Goal: Transaction & Acquisition: Purchase product/service

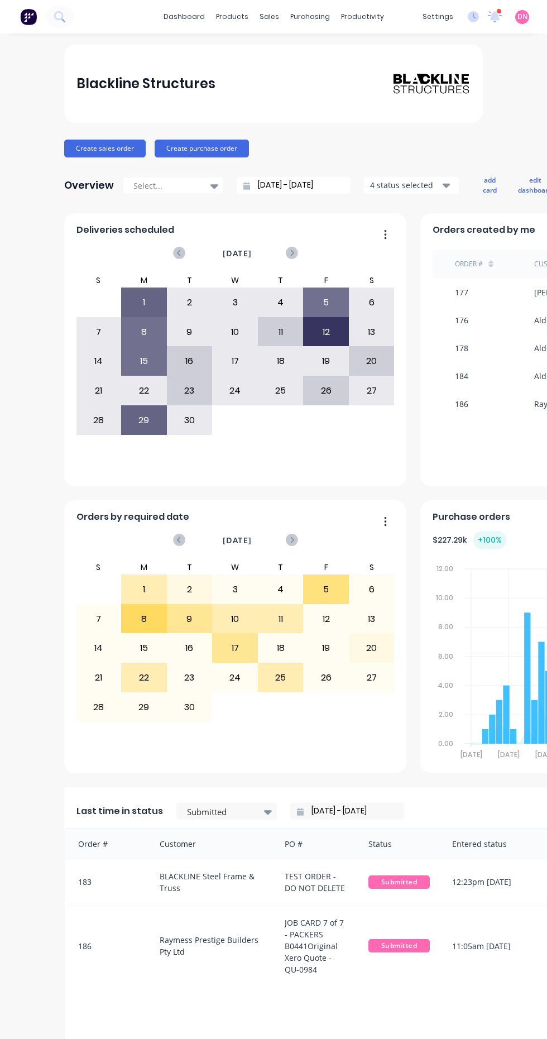
click at [397, 946] on span "Submitted" at bounding box center [398, 945] width 61 height 13
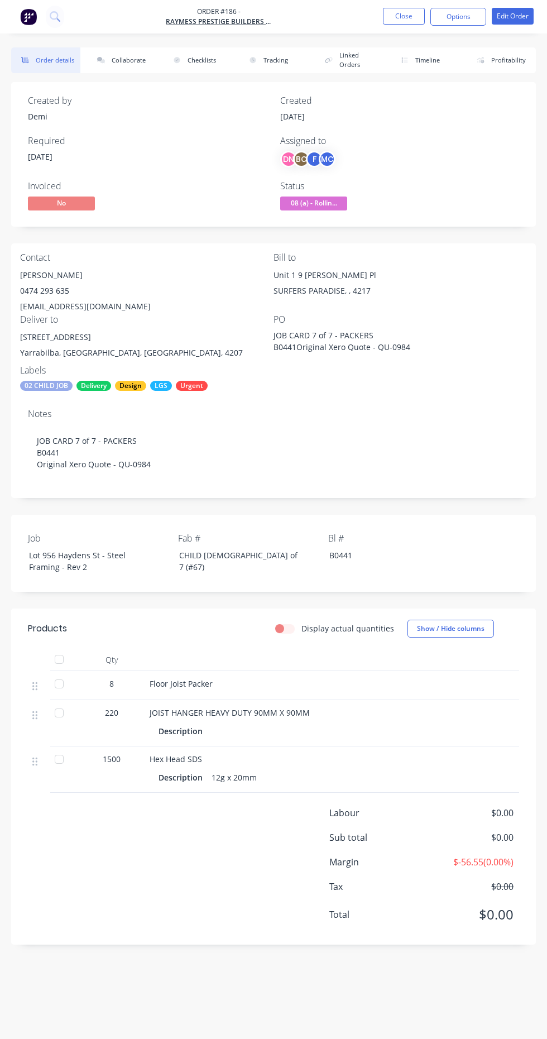
click at [336, 203] on span "08 (a) - Rollin..." at bounding box center [313, 204] width 67 height 14
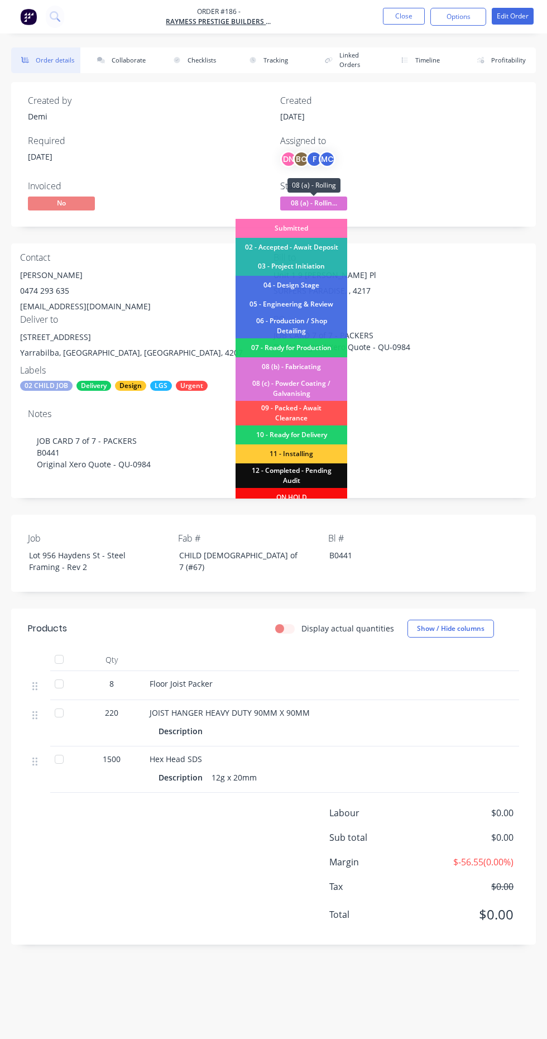
click at [334, 409] on div "09 - Packed - Await Clearance" at bounding box center [292, 413] width 112 height 25
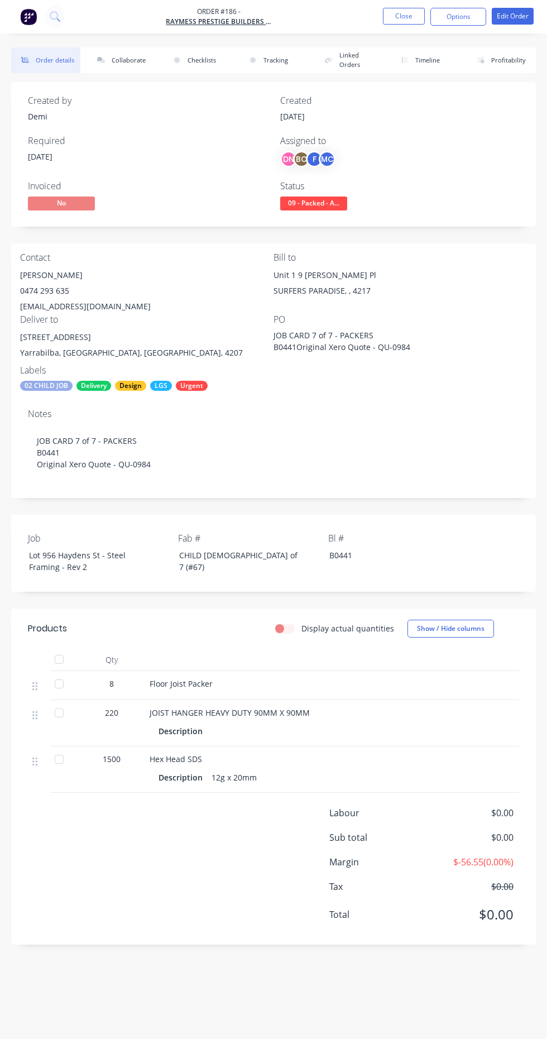
click at [332, 200] on span "09 - Packed - A..." at bounding box center [313, 204] width 67 height 14
click at [444, 346] on div "PO JOB CARD 7 of 7 - PACKERS B0441Original Xero Quote - QU-0984" at bounding box center [400, 339] width 253 height 51
click at [403, 16] on button "Close" at bounding box center [404, 16] width 42 height 17
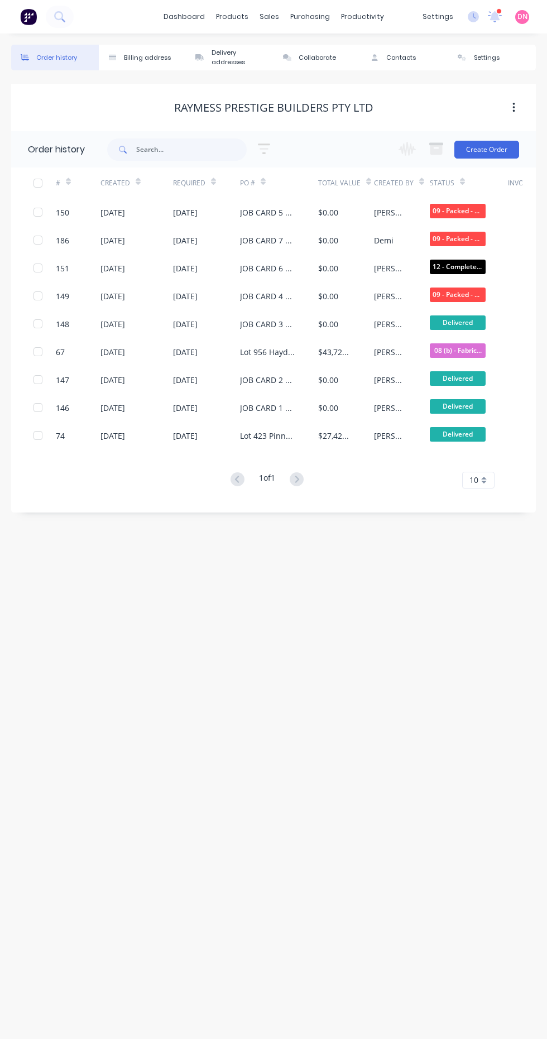
click at [328, 23] on div "purchasing" at bounding box center [310, 16] width 51 height 17
click at [385, 50] on link "Purchase Orders" at bounding box center [357, 53] width 148 height 22
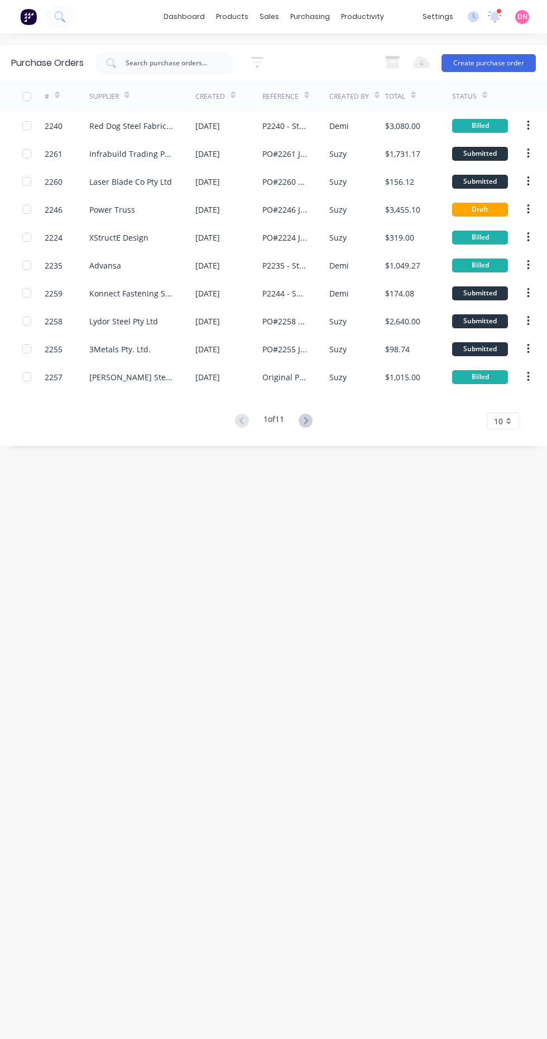
click at [500, 62] on button "Create purchase order" at bounding box center [489, 63] width 94 height 18
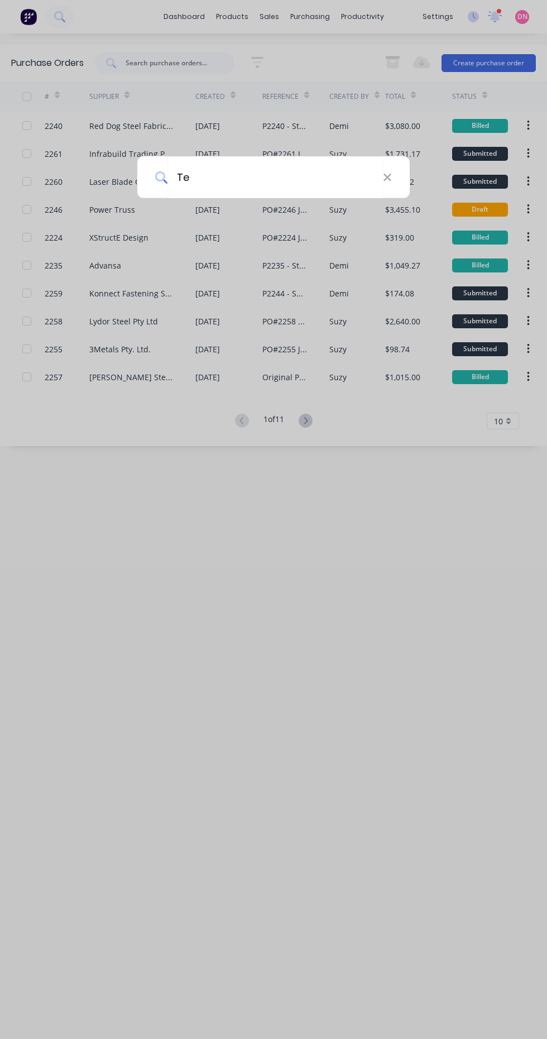
type input "Tea"
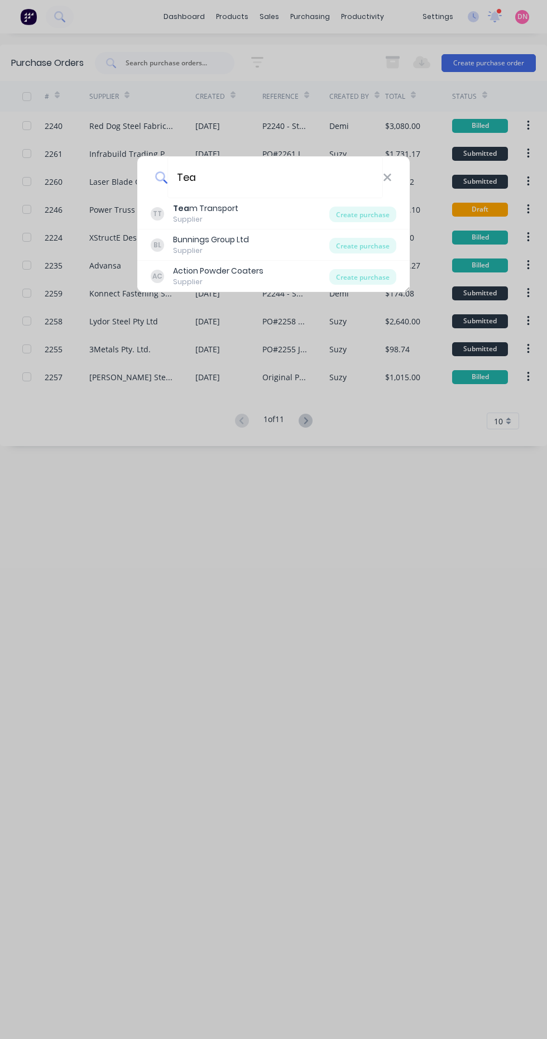
click at [313, 216] on div "TT Tea m Transport Supplier" at bounding box center [240, 214] width 179 height 22
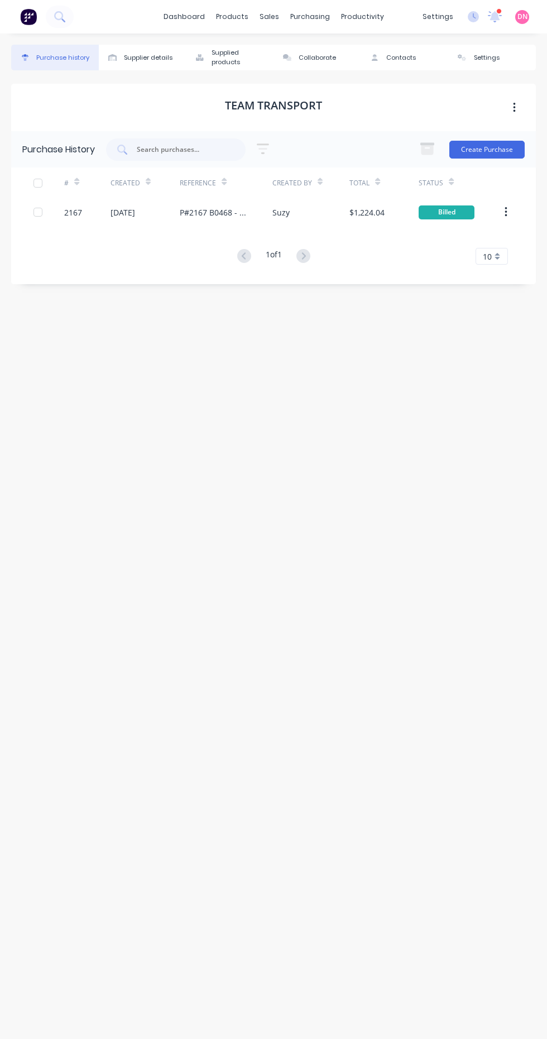
click at [514, 144] on button "Create Purchase" at bounding box center [486, 150] width 75 height 18
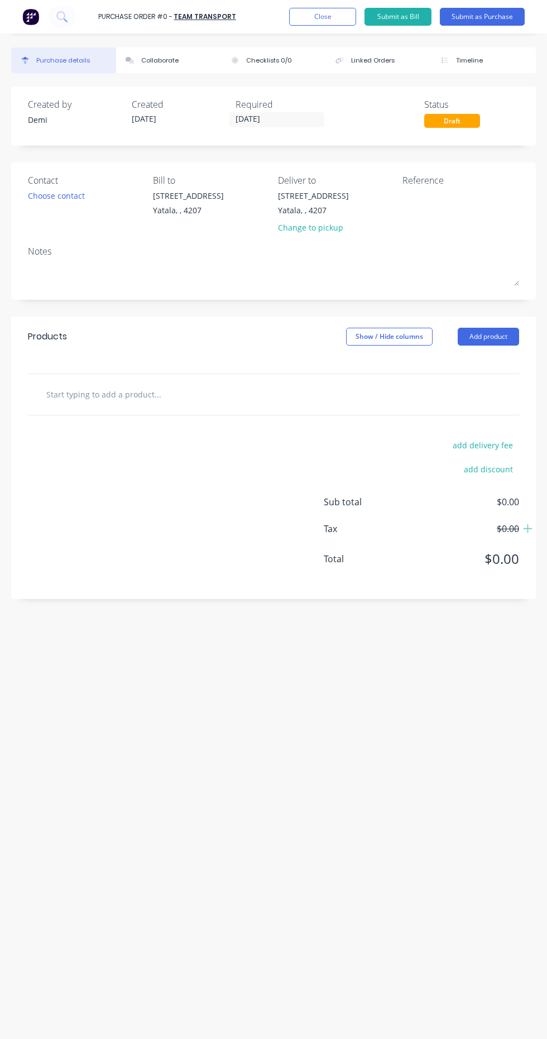
click at [126, 392] on input "text" at bounding box center [129, 394] width 167 height 22
type input "Rigid"
click at [271, 432] on button "Add Rigid to order" at bounding box center [189, 437] width 279 height 36
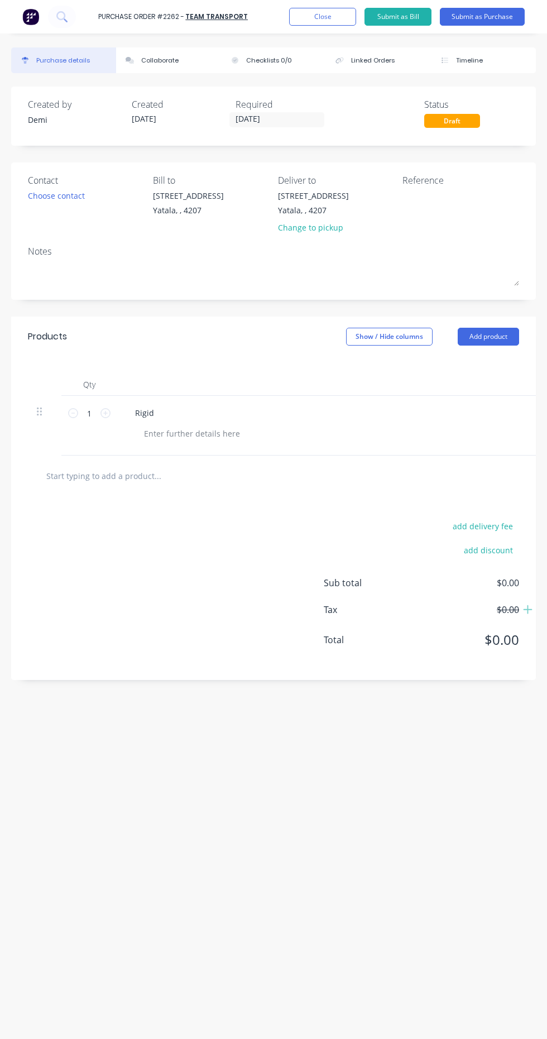
click at [327, 15] on button "Close" at bounding box center [322, 17] width 67 height 18
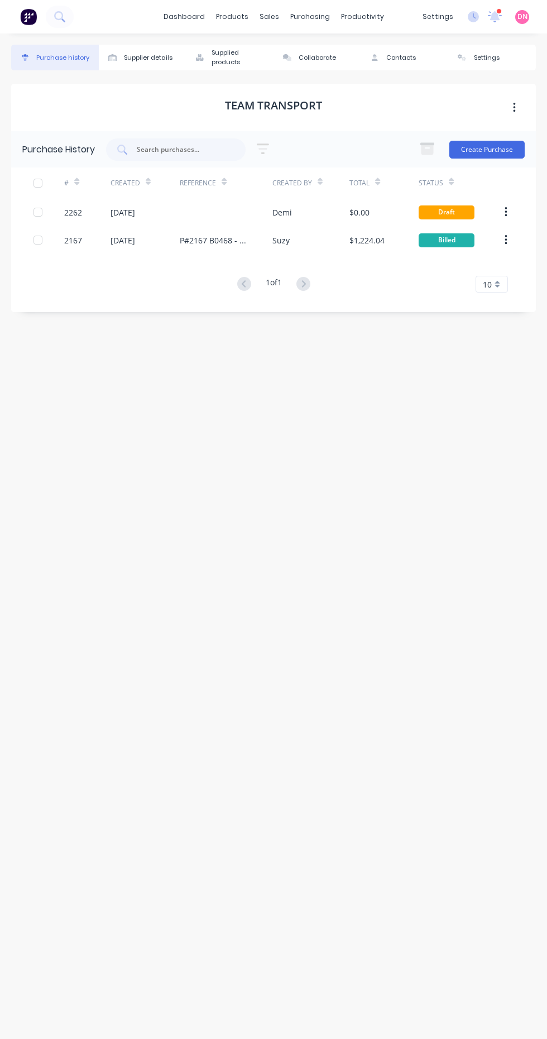
click at [317, 21] on div "purchasing" at bounding box center [310, 16] width 51 height 17
click at [368, 60] on link "Purchase Orders" at bounding box center [357, 53] width 148 height 22
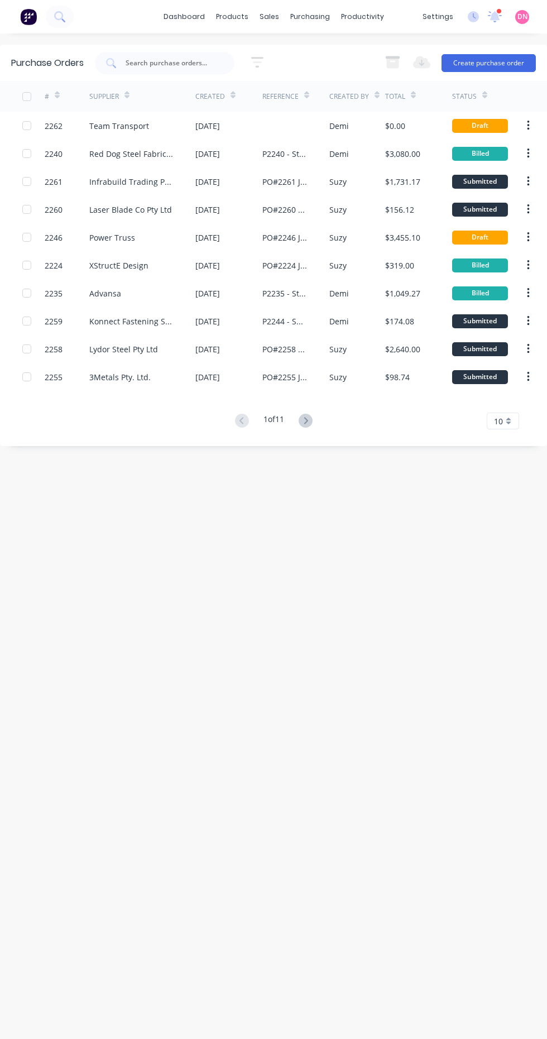
click at [180, 63] on input "text" at bounding box center [170, 63] width 93 height 11
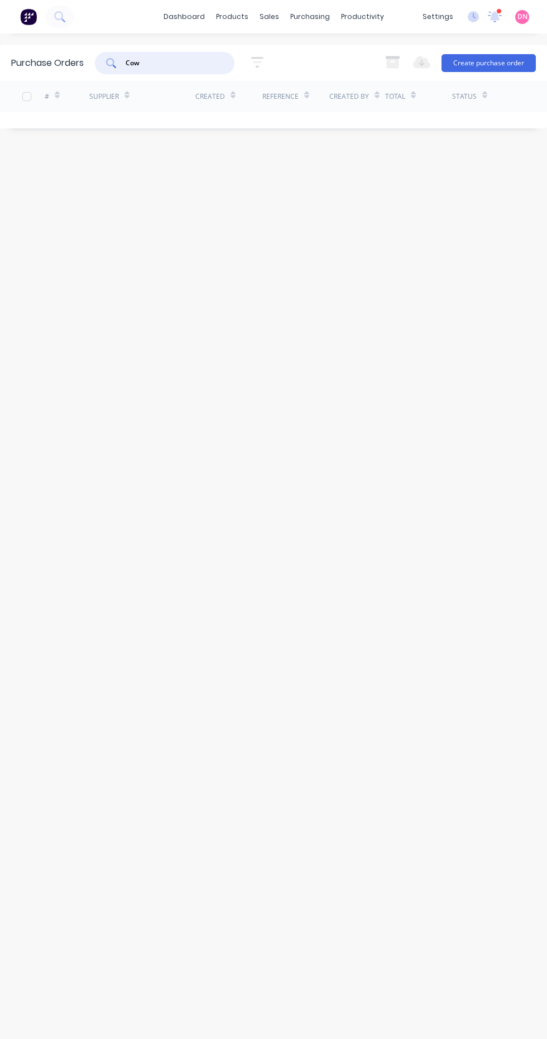
type input "Cow"
click at [264, 19] on div "sales" at bounding box center [269, 16] width 31 height 17
click at [358, 57] on link "Sales Orders" at bounding box center [329, 53] width 148 height 22
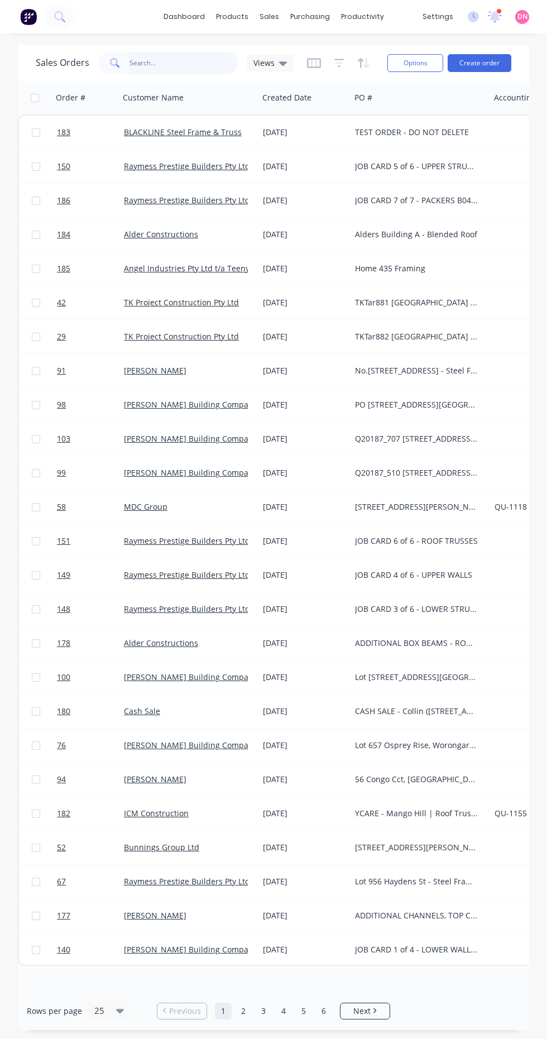
click at [178, 63] on input "text" at bounding box center [184, 63] width 109 height 22
type input "Black"
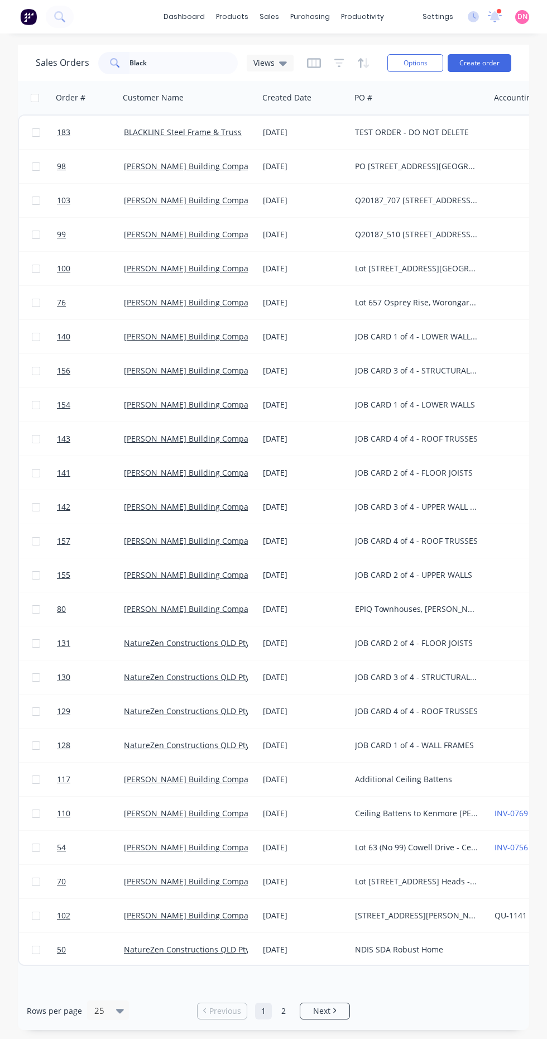
click at [240, 269] on link "[PERSON_NAME] Building Company Pty Ltd" at bounding box center [204, 268] width 161 height 11
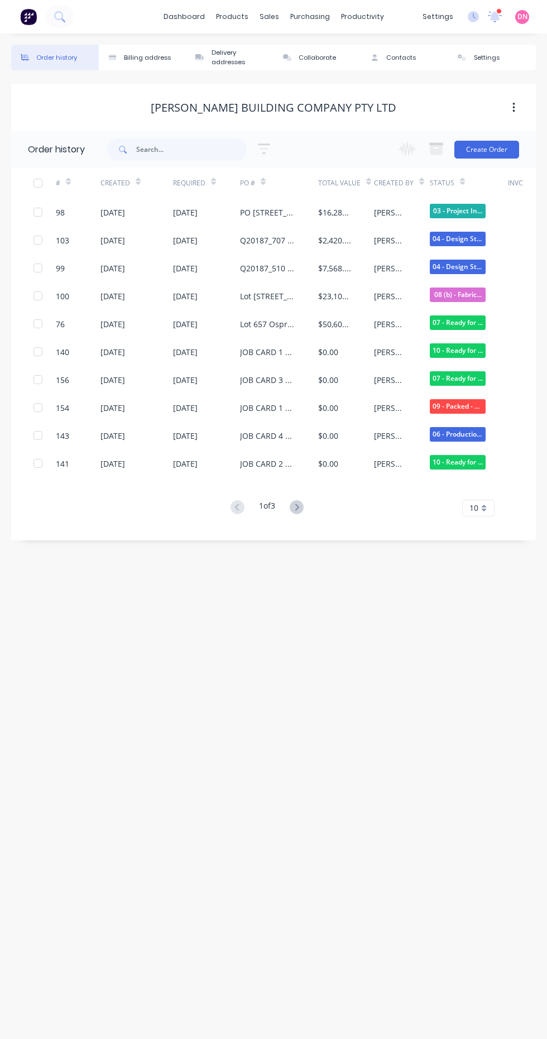
click at [291, 294] on div "Lot 1002 Cowell Drive, Burleigh Heads - Structural Steel Supply" at bounding box center [268, 296] width 56 height 12
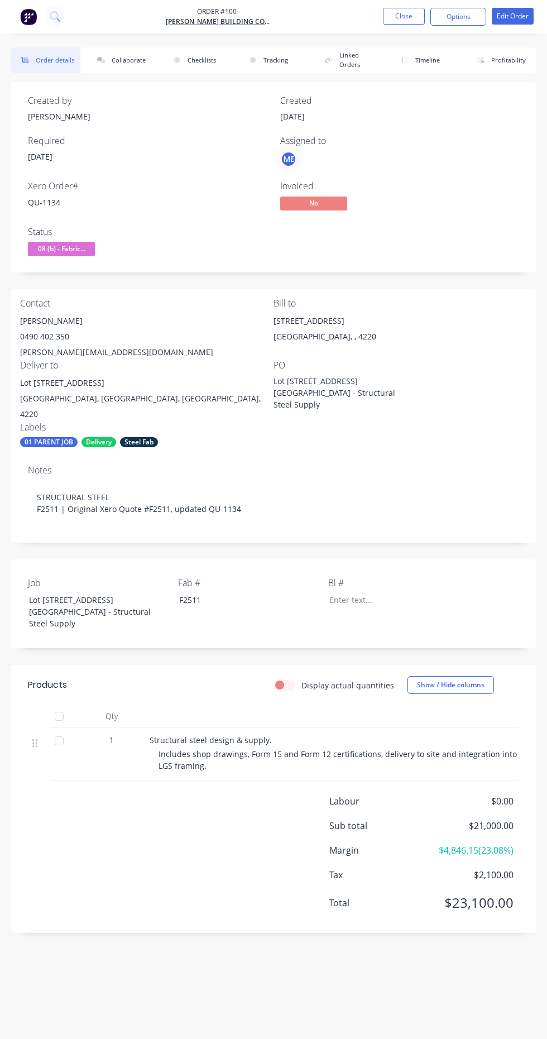
scroll to position [2, 0]
click at [404, 16] on button "Close" at bounding box center [404, 16] width 42 height 17
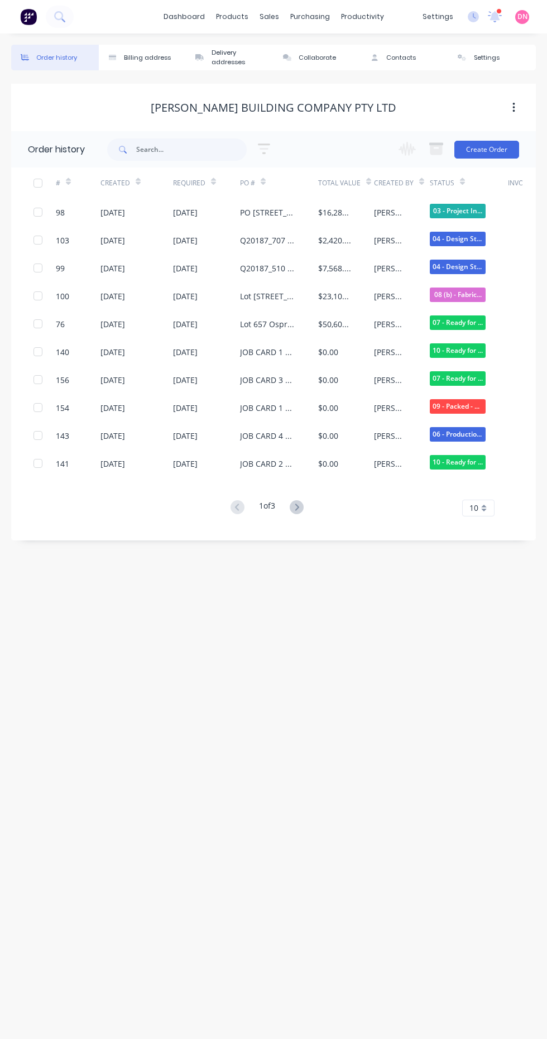
click at [270, 15] on div "sales" at bounding box center [269, 16] width 31 height 17
click at [367, 51] on link "Sales Orders" at bounding box center [329, 53] width 148 height 22
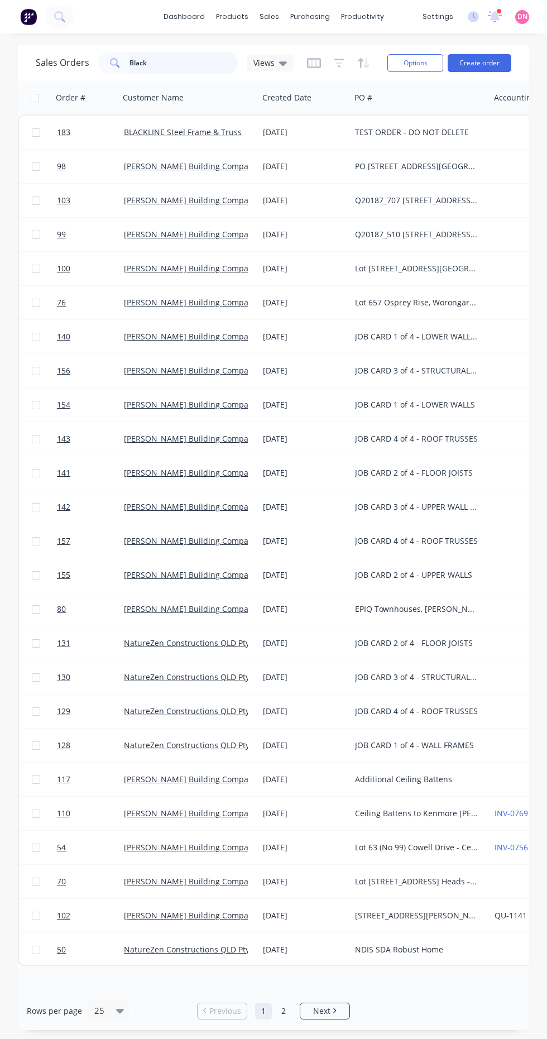
click at [214, 60] on input "Black" at bounding box center [184, 63] width 109 height 22
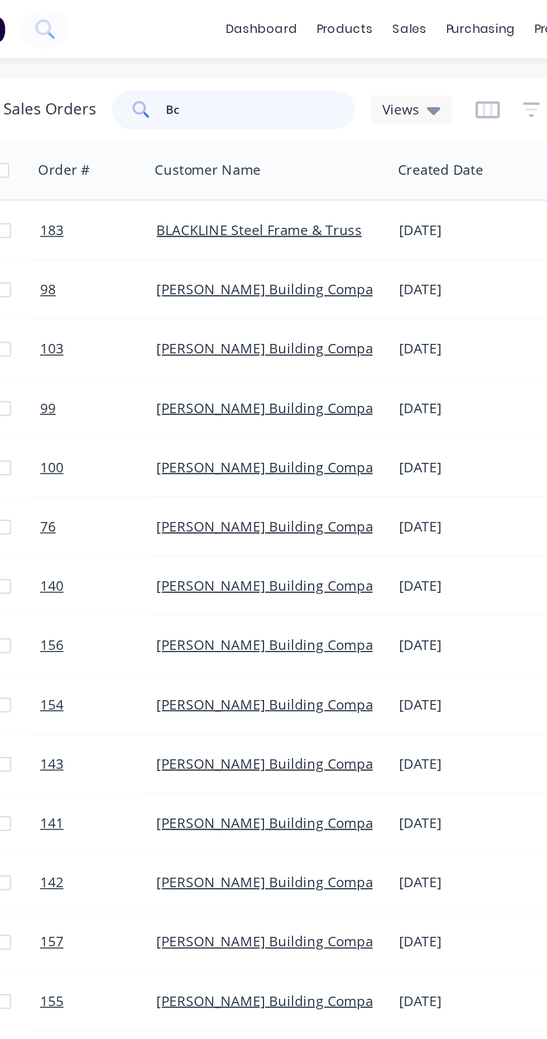
type input "B"
type input "Cowell"
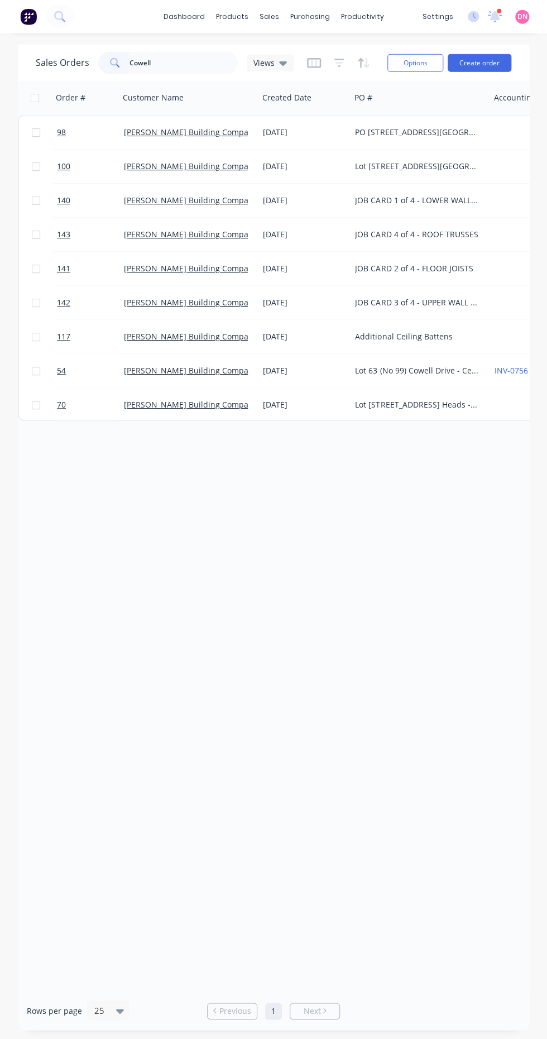
click at [222, 399] on link "[PERSON_NAME] Building Company Pty Ltd" at bounding box center [204, 404] width 161 height 11
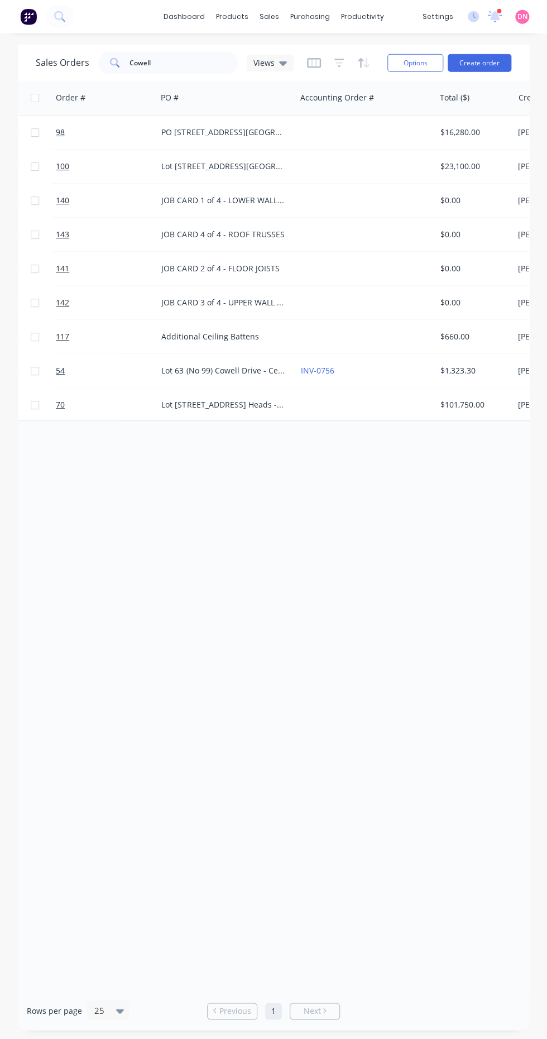
scroll to position [0, 193]
click at [477, 405] on div "$101,750.00" at bounding box center [473, 404] width 66 height 11
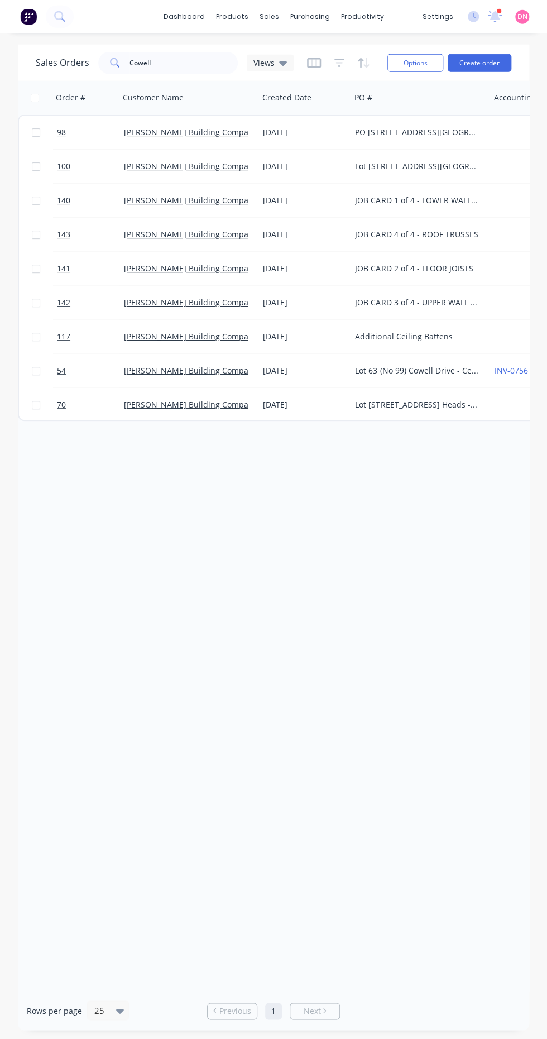
click at [471, 204] on div "JOB CARD 1 of 4 - LOWER WALL FRAMES" at bounding box center [417, 200] width 124 height 11
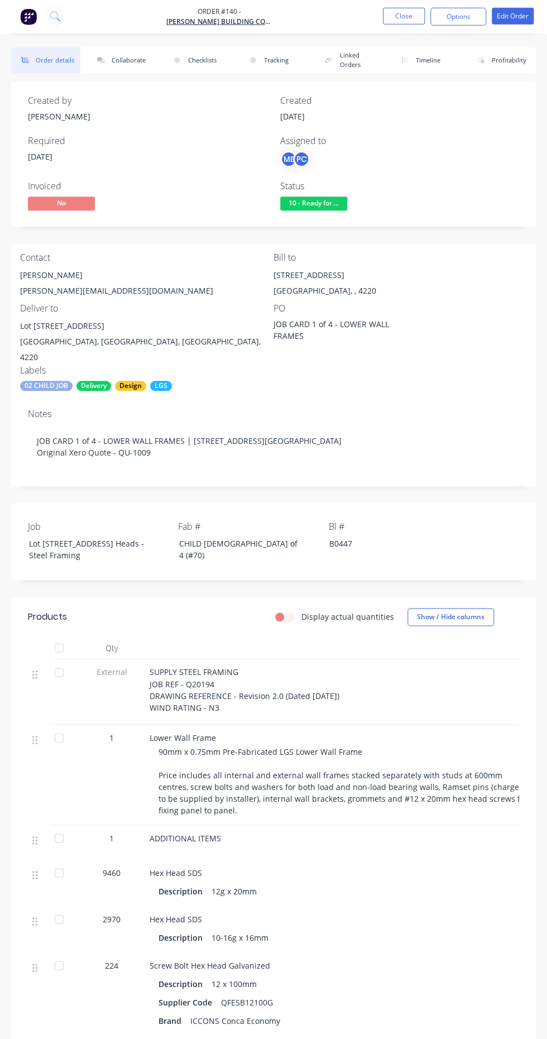
click at [330, 203] on span "10 - Ready for ..." at bounding box center [313, 204] width 67 height 14
click at [472, 353] on div "PO JOB CARD 1 of 4 - LOWER WALL FRAMES" at bounding box center [400, 334] width 253 height 62
click at [334, 207] on span "10 - Ready for ..." at bounding box center [313, 204] width 67 height 14
click at [452, 224] on div "Created by Andrew Created 27/08/25 Required 08/09/25 Assigned to ME PC Invoiced…" at bounding box center [273, 154] width 525 height 145
click at [205, 67] on button "Checklists" at bounding box center [197, 60] width 69 height 26
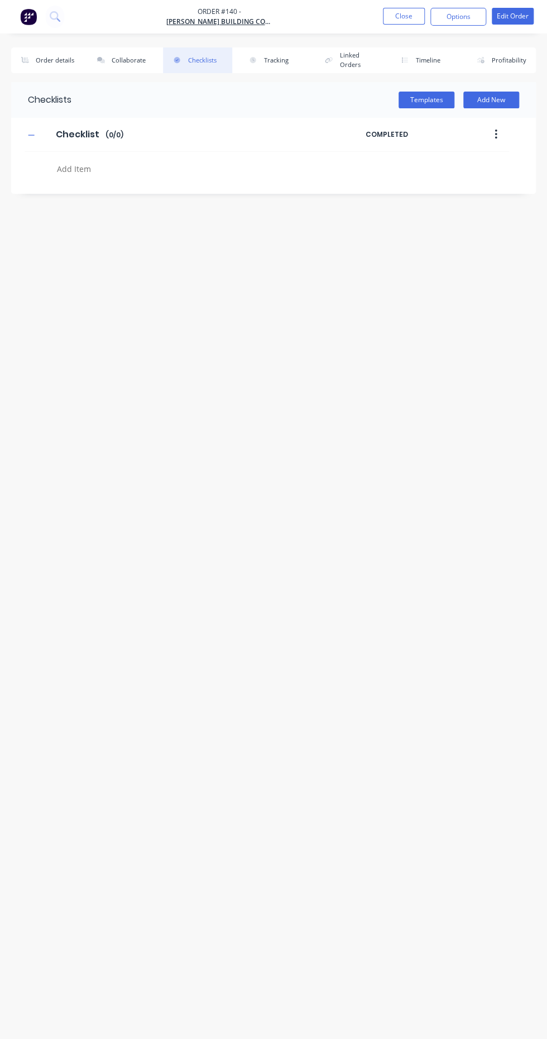
click at [496, 134] on icon "button" at bounding box center [496, 135] width 2 height 10
click at [36, 550] on div "Order details Collaborate Checklists 0/0 Tracking Linked Orders Timeline Profit…" at bounding box center [273, 498] width 547 height 902
click at [445, 99] on button "Templates" at bounding box center [427, 100] width 56 height 17
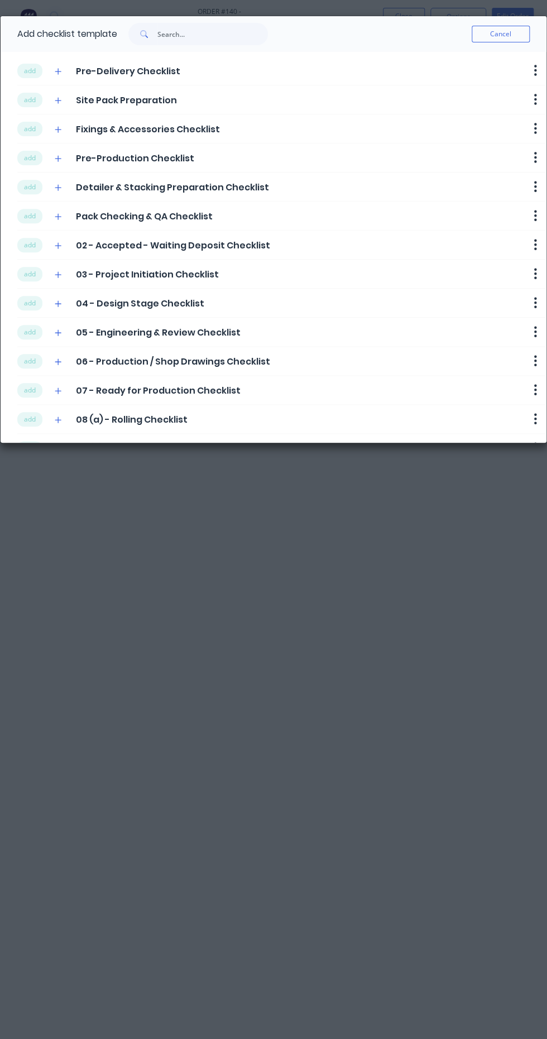
click at [30, 70] on button "add" at bounding box center [29, 71] width 25 height 15
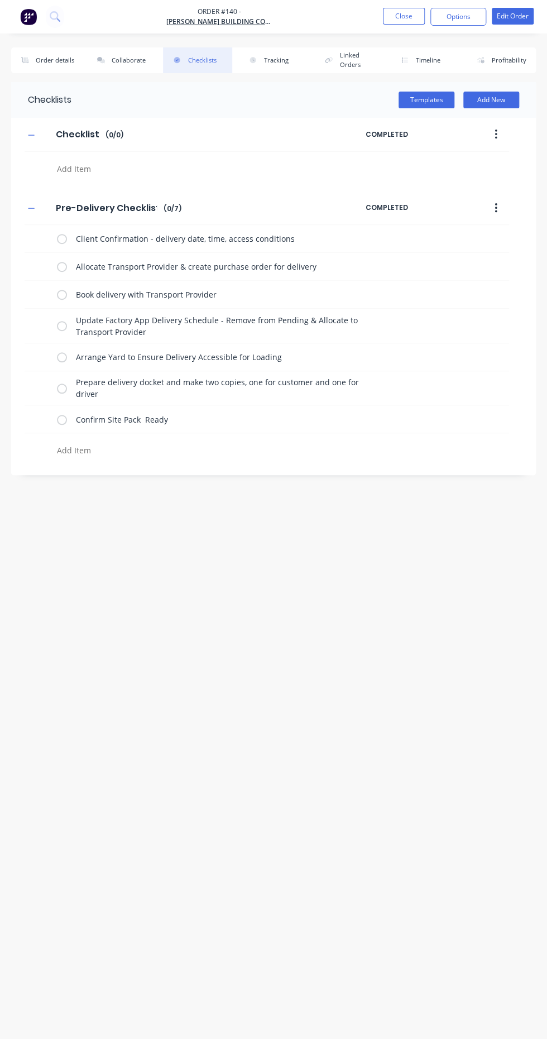
click at [43, 237] on icon at bounding box center [42, 238] width 15 height 15
click at [38, 232] on input "file" at bounding box center [38, 232] width 0 height 0
click at [58, 243] on label at bounding box center [62, 239] width 10 height 12
click at [0, 0] on input "checkbox" at bounding box center [0, 0] width 0 height 0
click at [42, 266] on icon at bounding box center [42, 265] width 15 height 15
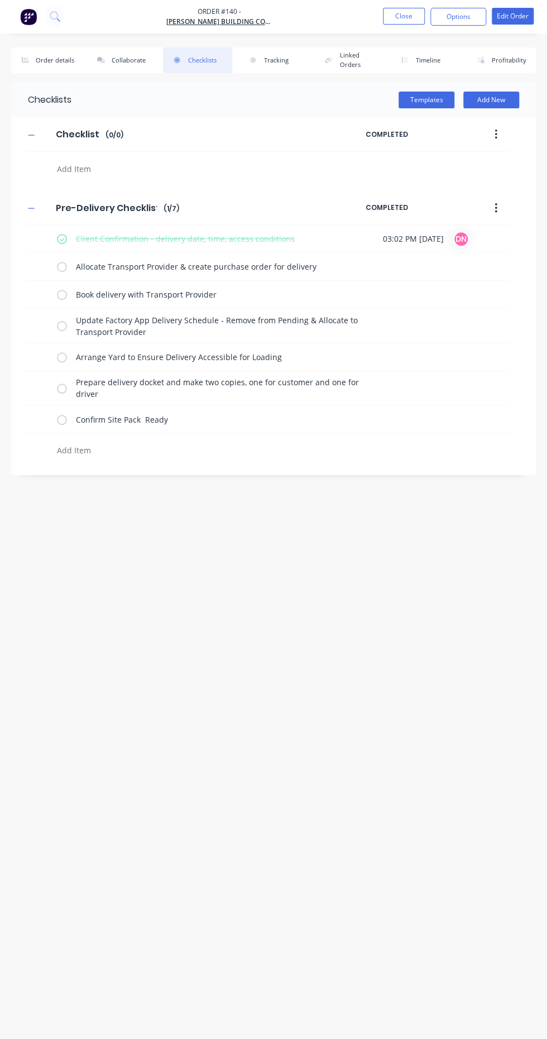
click at [38, 260] on input "file" at bounding box center [38, 260] width 0 height 0
click at [60, 272] on label at bounding box center [62, 267] width 10 height 12
click at [0, 0] on input "checkbox" at bounding box center [0, 0] width 0 height 0
click at [438, 104] on button "Templates" at bounding box center [427, 100] width 56 height 17
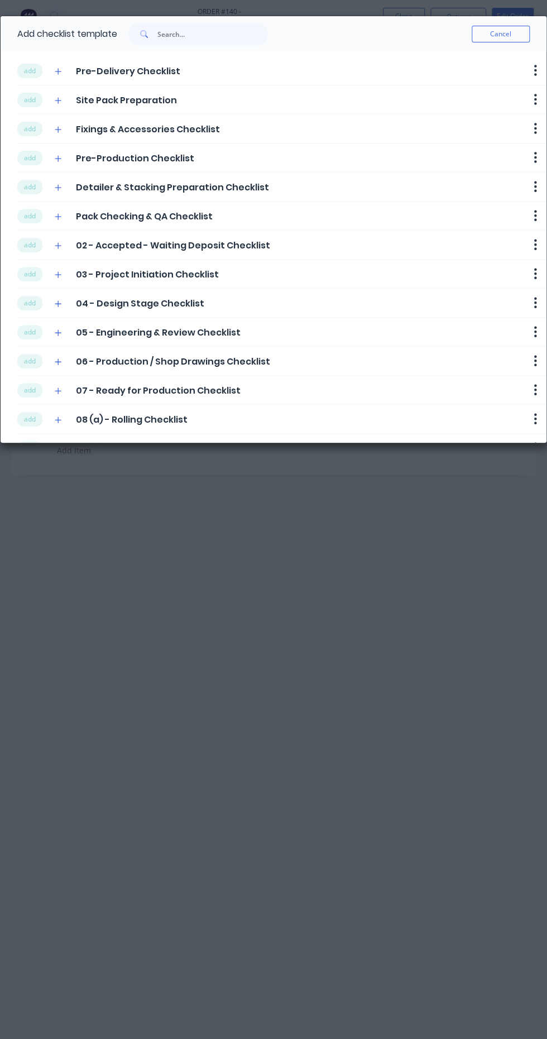
click at [36, 106] on button "add" at bounding box center [29, 100] width 25 height 15
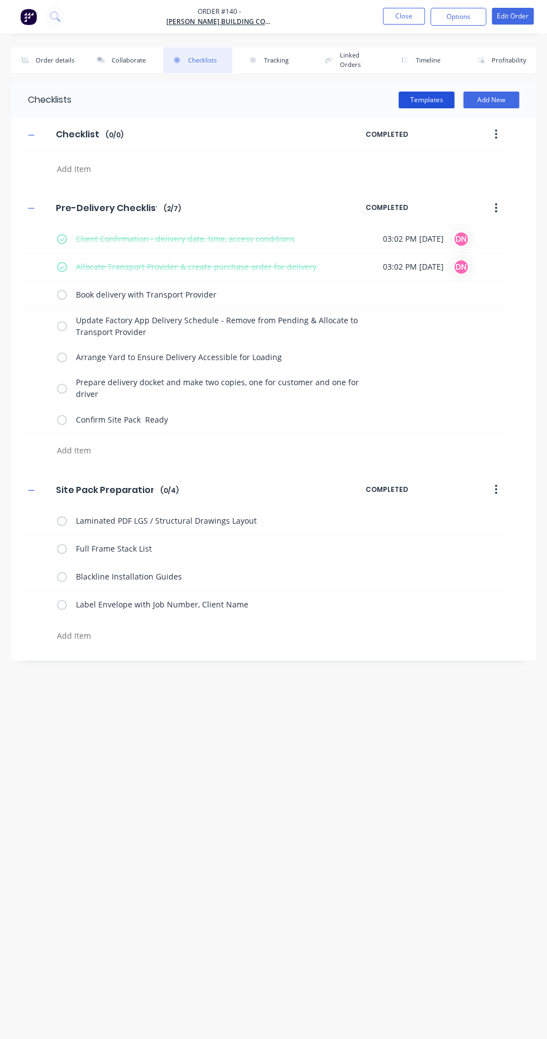
click at [437, 102] on button "Templates" at bounding box center [427, 100] width 56 height 17
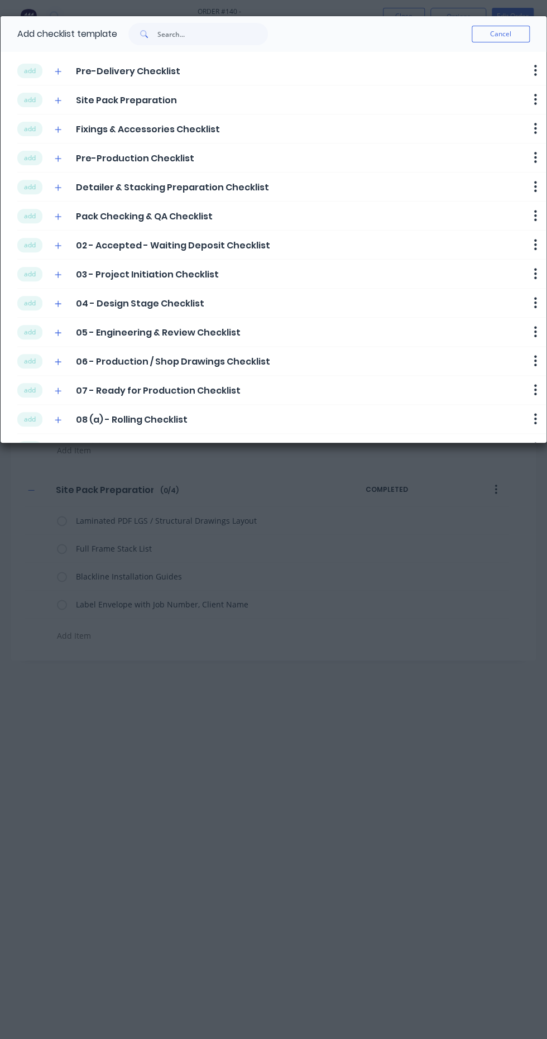
click at [30, 128] on button "add" at bounding box center [29, 129] width 25 height 15
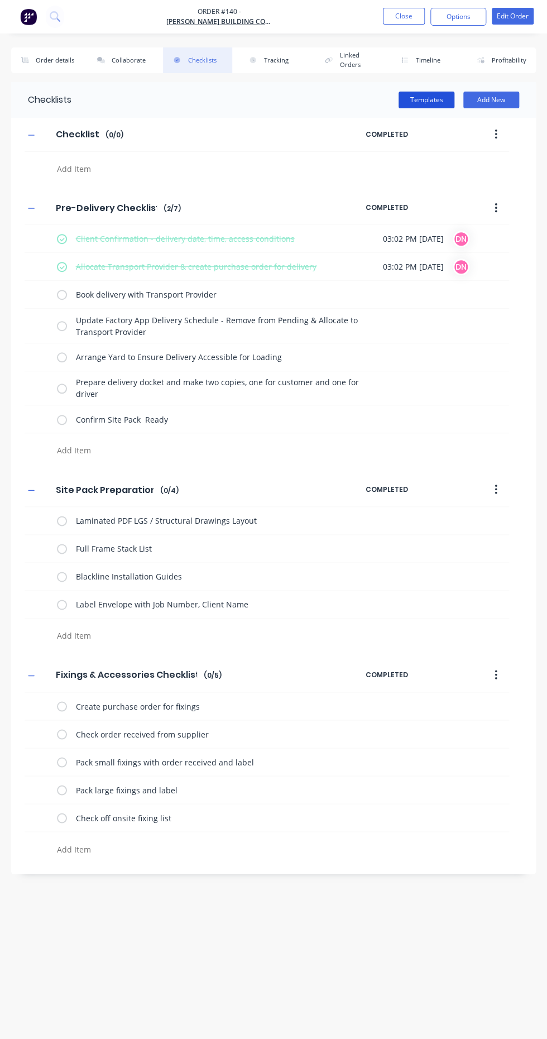
click at [446, 103] on button "Templates" at bounding box center [427, 100] width 56 height 17
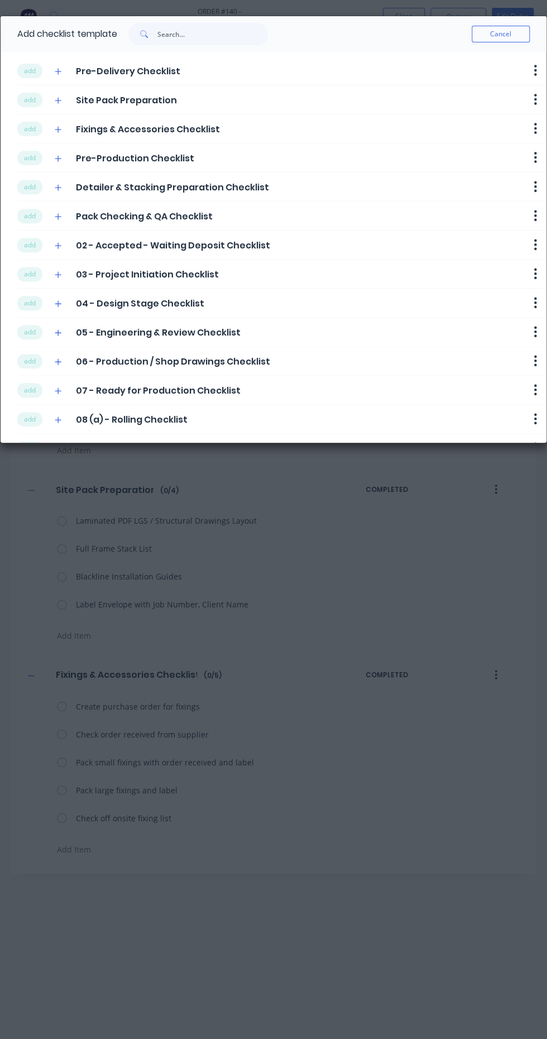
click at [30, 221] on button "add" at bounding box center [29, 216] width 25 height 15
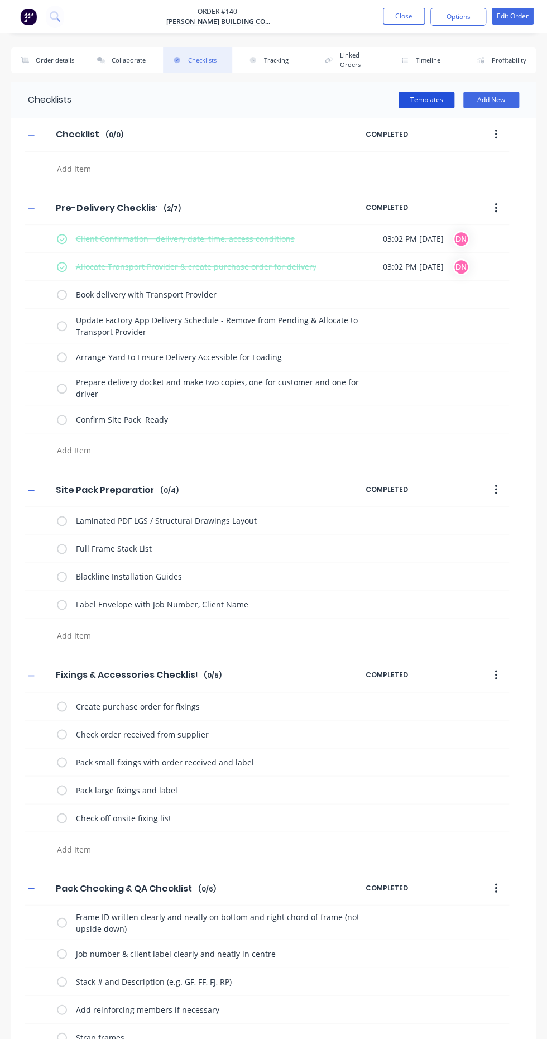
click at [430, 101] on button "Templates" at bounding box center [427, 100] width 56 height 17
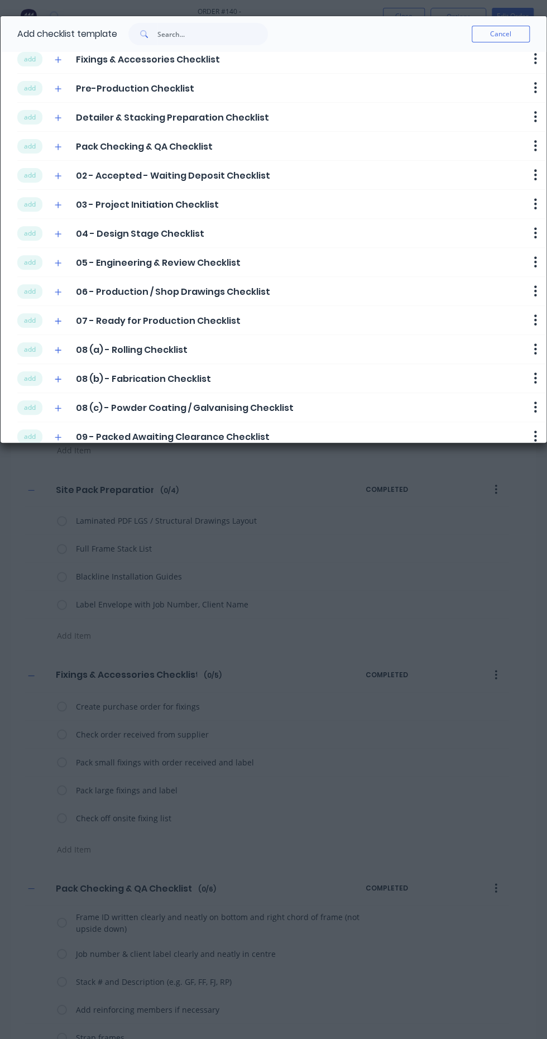
scroll to position [118, 0]
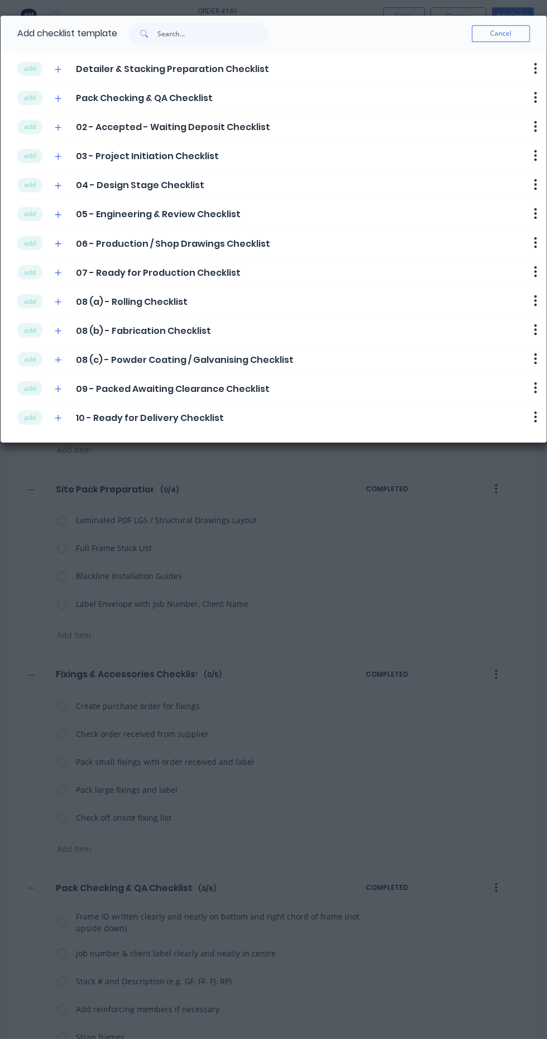
click at [30, 417] on button "add" at bounding box center [29, 417] width 25 height 15
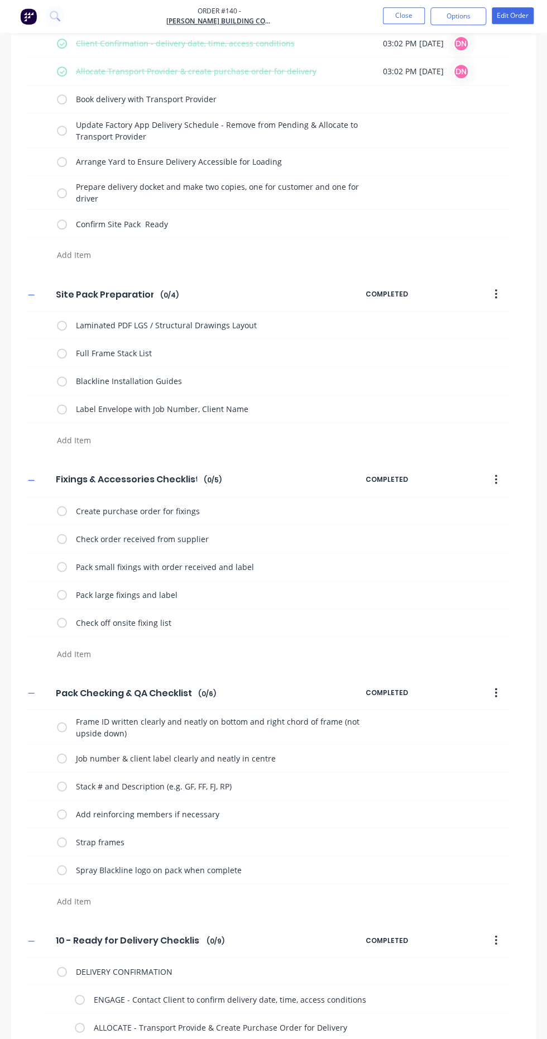
scroll to position [308, 0]
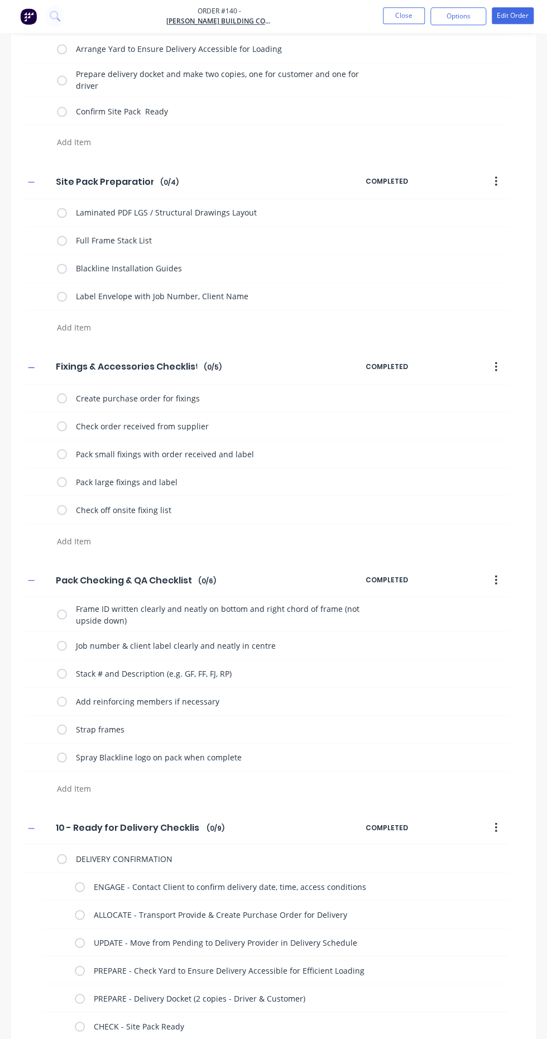
click at [65, 883] on icon at bounding box center [60, 885] width 15 height 15
click at [56, 880] on input "file" at bounding box center [56, 880] width 0 height 0
click at [79, 885] on label at bounding box center [80, 886] width 10 height 12
click at [0, 0] on input "checkbox" at bounding box center [0, 0] width 0 height 0
click at [60, 913] on icon at bounding box center [60, 913] width 15 height 15
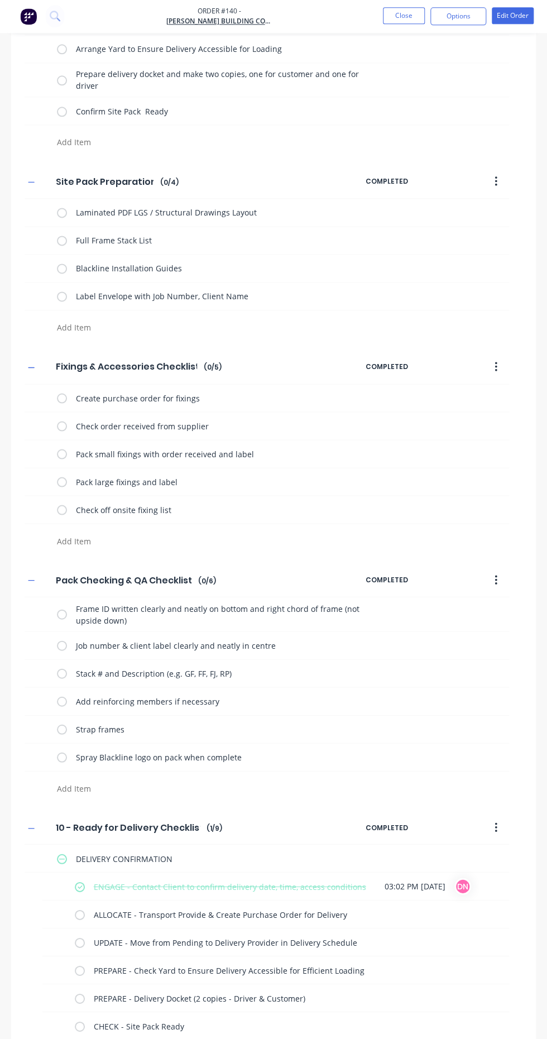
click at [56, 908] on input "file" at bounding box center [56, 908] width 0 height 0
click at [79, 913] on label at bounding box center [80, 914] width 10 height 12
click at [0, 0] on input "checkbox" at bounding box center [0, 0] width 0 height 0
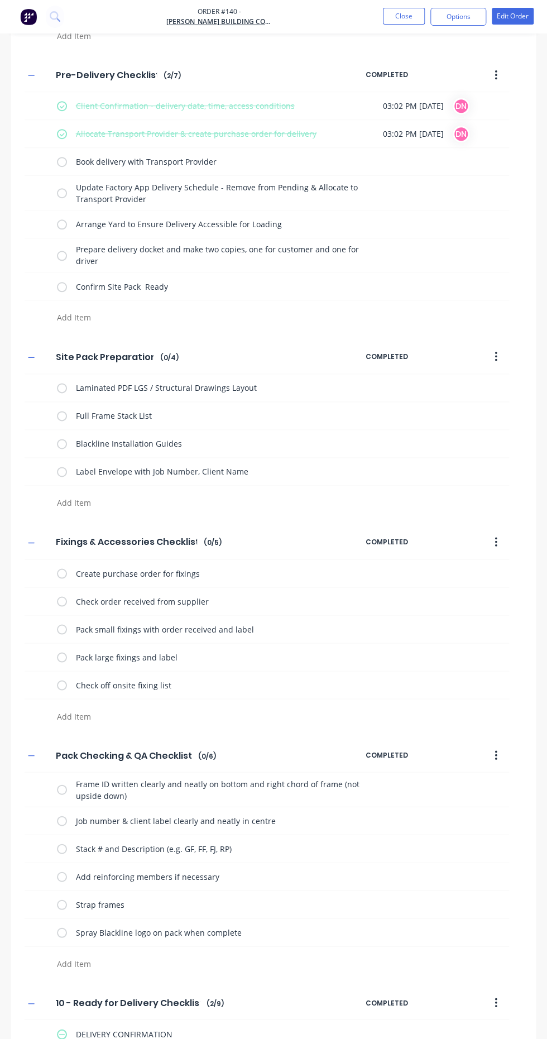
scroll to position [0, 0]
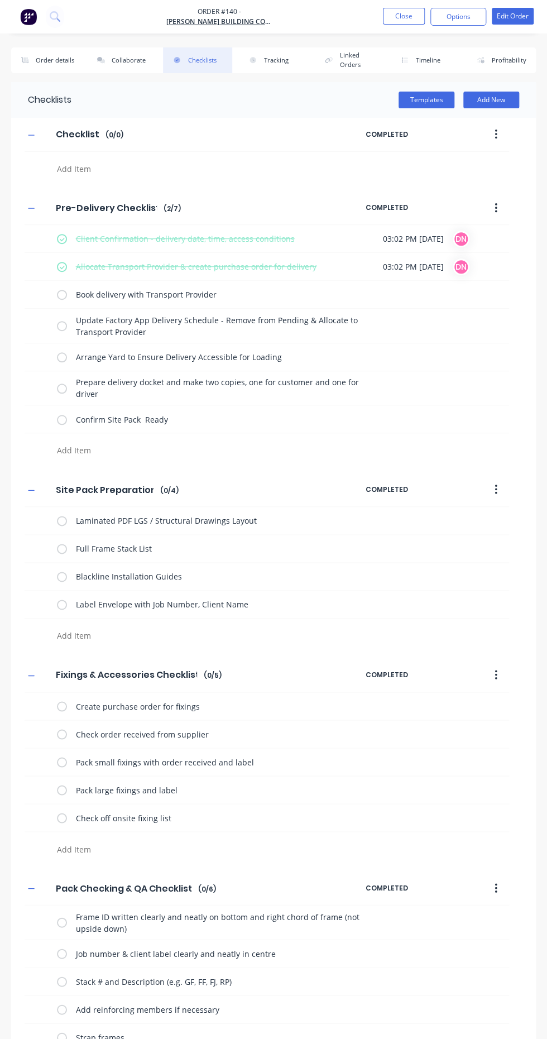
click at [502, 209] on button "button" at bounding box center [496, 208] width 26 height 20
click at [501, 263] on button "Delete" at bounding box center [456, 259] width 106 height 22
type textarea "x"
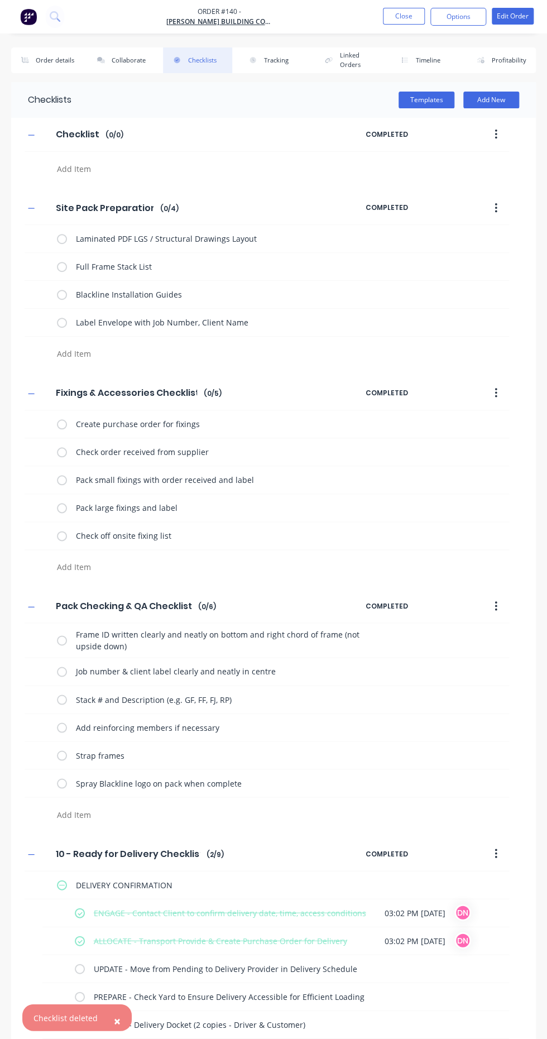
click at [372, 65] on button "Linked Orders" at bounding box center [349, 60] width 69 height 26
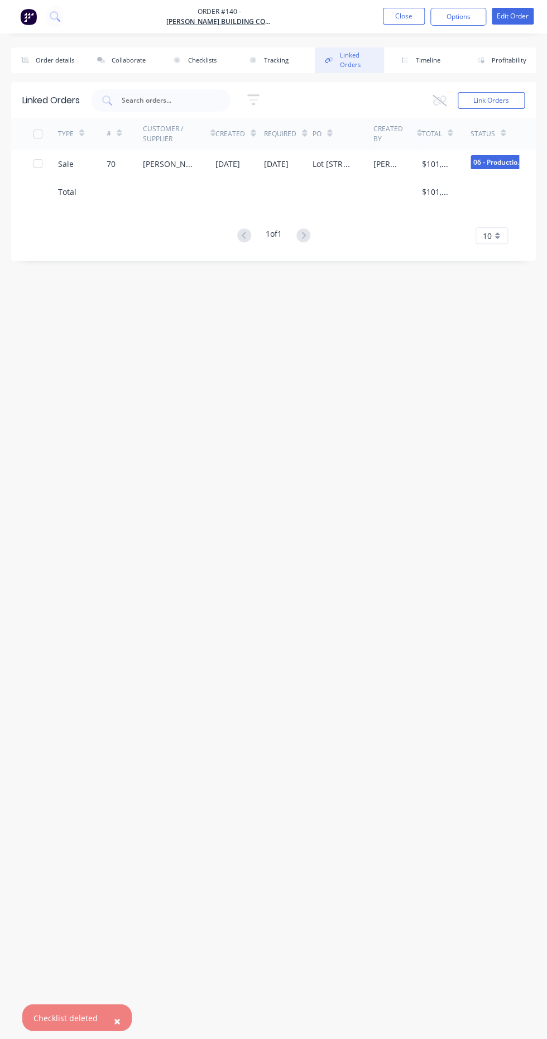
click at [516, 108] on button "Link Orders" at bounding box center [491, 100] width 67 height 17
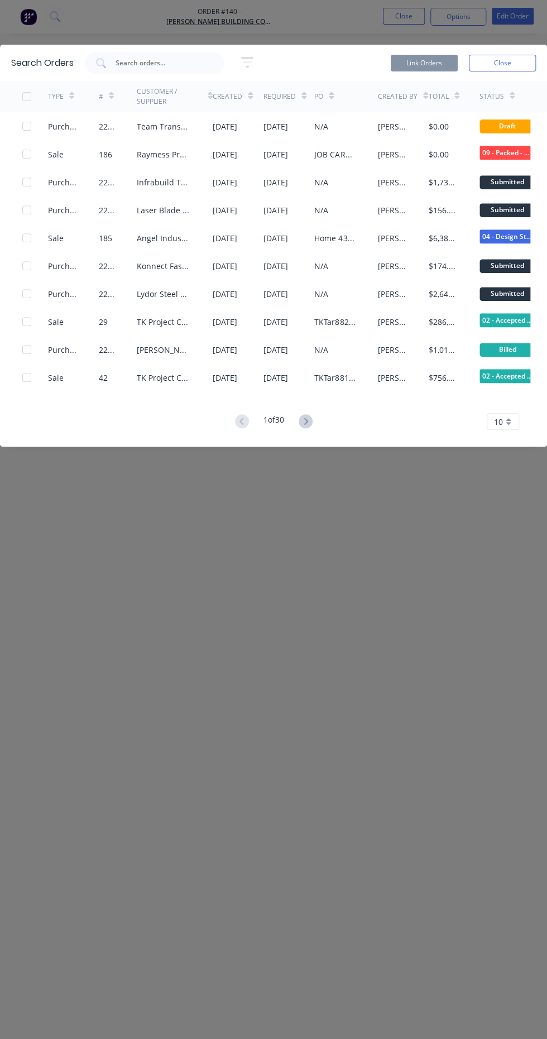
click at [33, 119] on div at bounding box center [35, 126] width 26 height 28
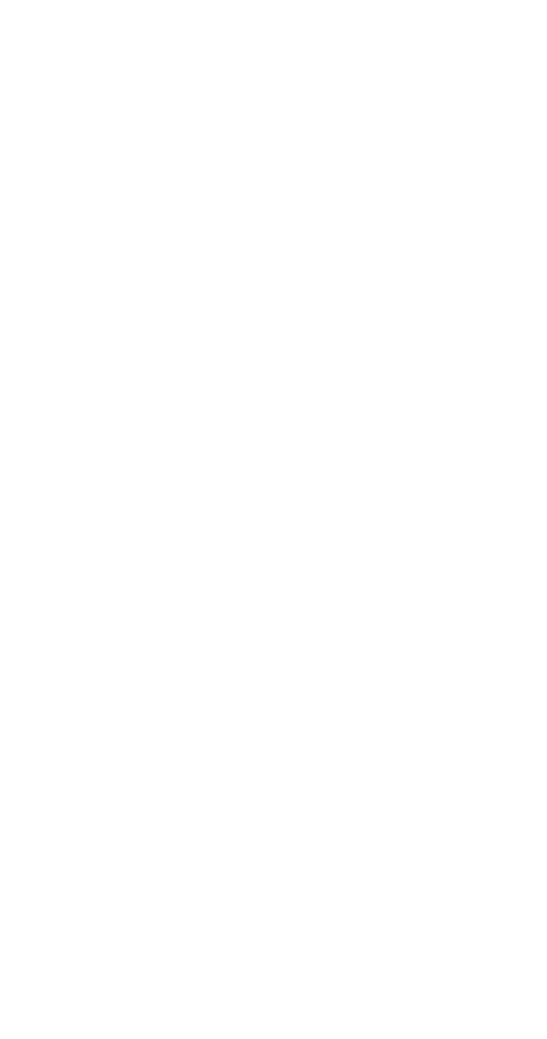
click at [40, 0] on html "x" at bounding box center [273, 0] width 547 height 0
click at [34, 0] on html "x" at bounding box center [273, 0] width 547 height 0
click at [40, 0] on html "x" at bounding box center [273, 0] width 547 height 0
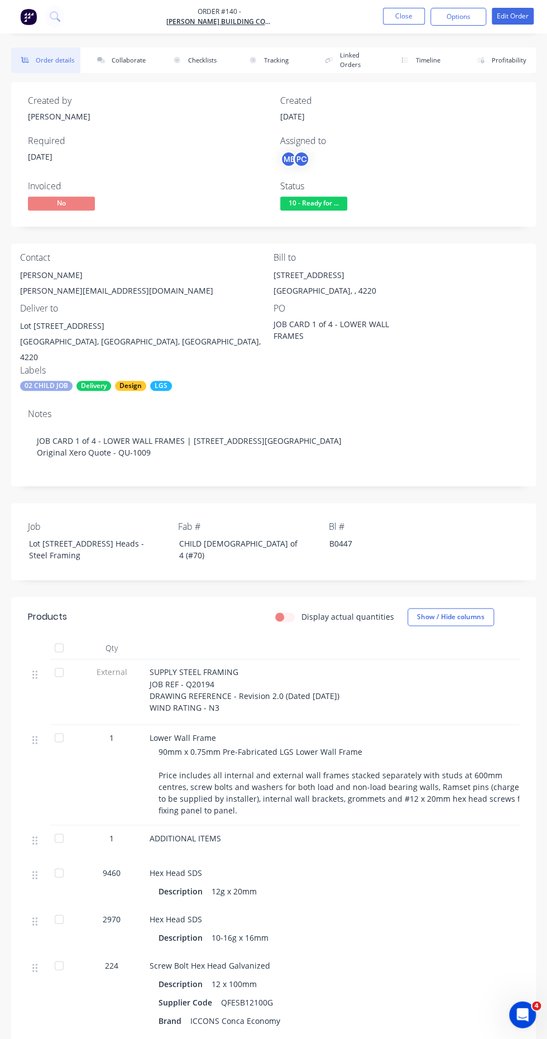
click at [352, 65] on button "Linked Orders" at bounding box center [349, 60] width 69 height 26
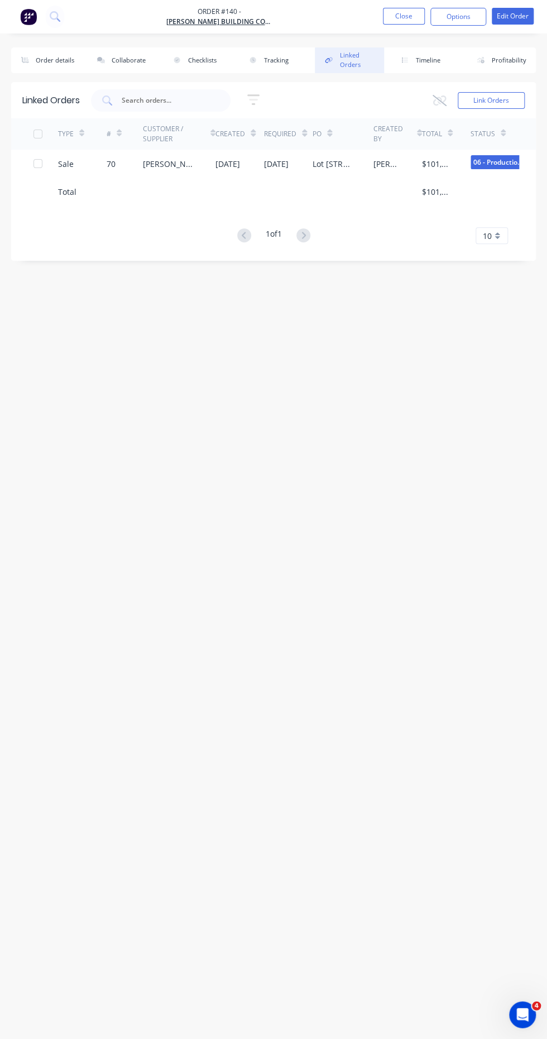
click at [506, 108] on button "Link Orders" at bounding box center [491, 100] width 67 height 17
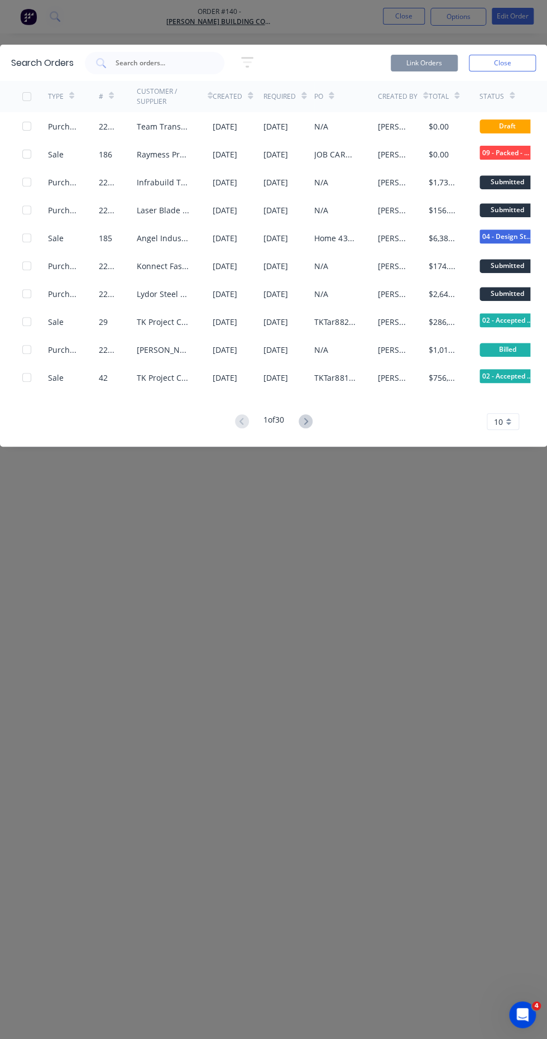
click at [23, 127] on div at bounding box center [27, 126] width 22 height 22
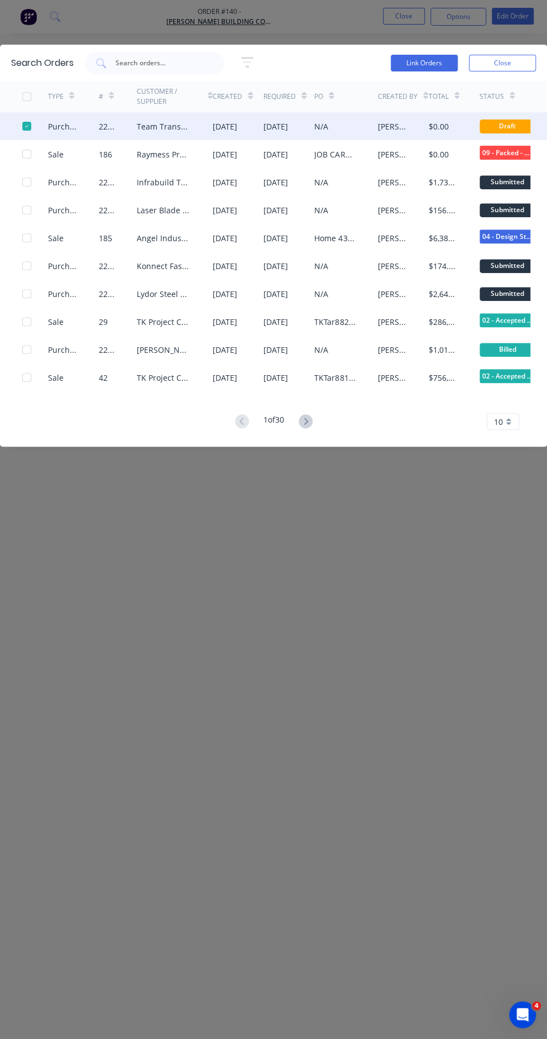
click at [444, 68] on button "Link Orders" at bounding box center [424, 63] width 67 height 17
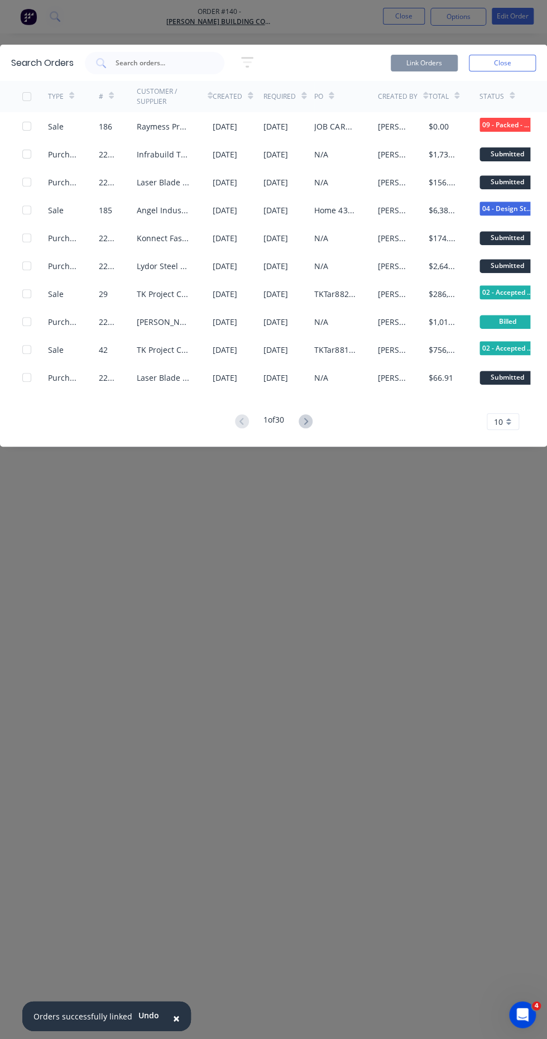
click at [490, 68] on button "Close" at bounding box center [502, 63] width 67 height 17
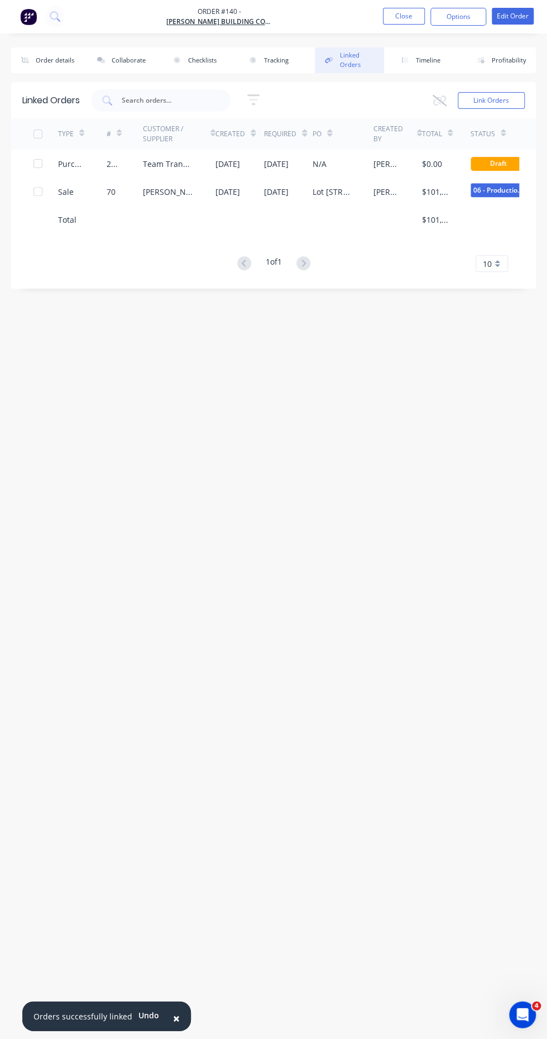
click at [151, 166] on div "Team Transport" at bounding box center [168, 164] width 51 height 12
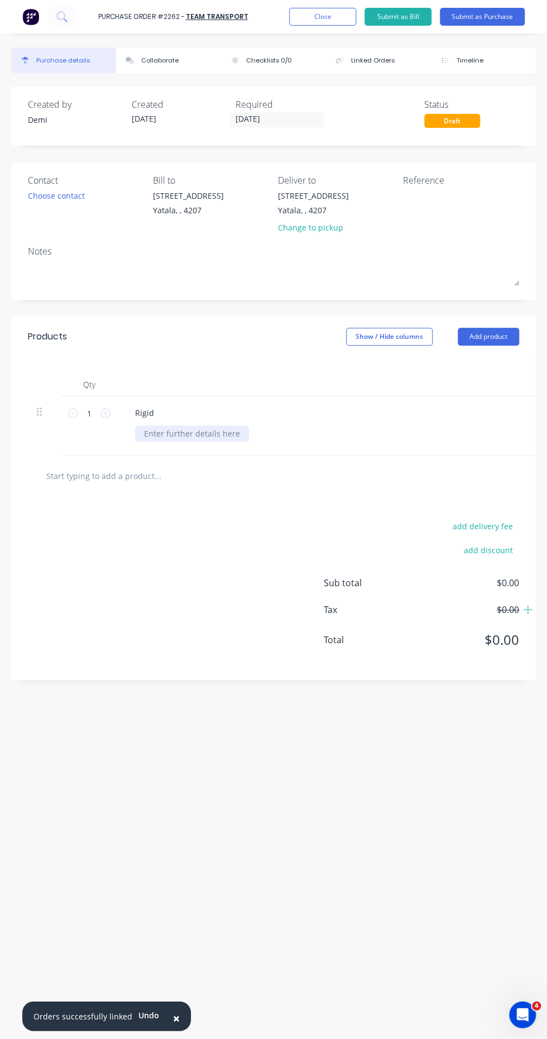
click at [214, 432] on div at bounding box center [192, 433] width 114 height 16
click at [194, 429] on div at bounding box center [192, 433] width 114 height 16
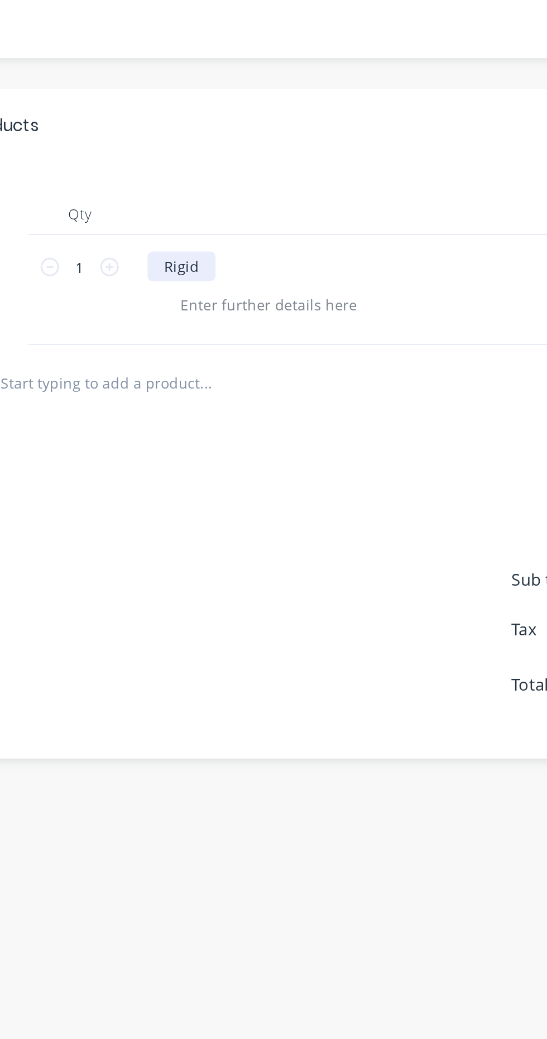
click at [154, 416] on div "Rigid" at bounding box center [144, 413] width 37 height 16
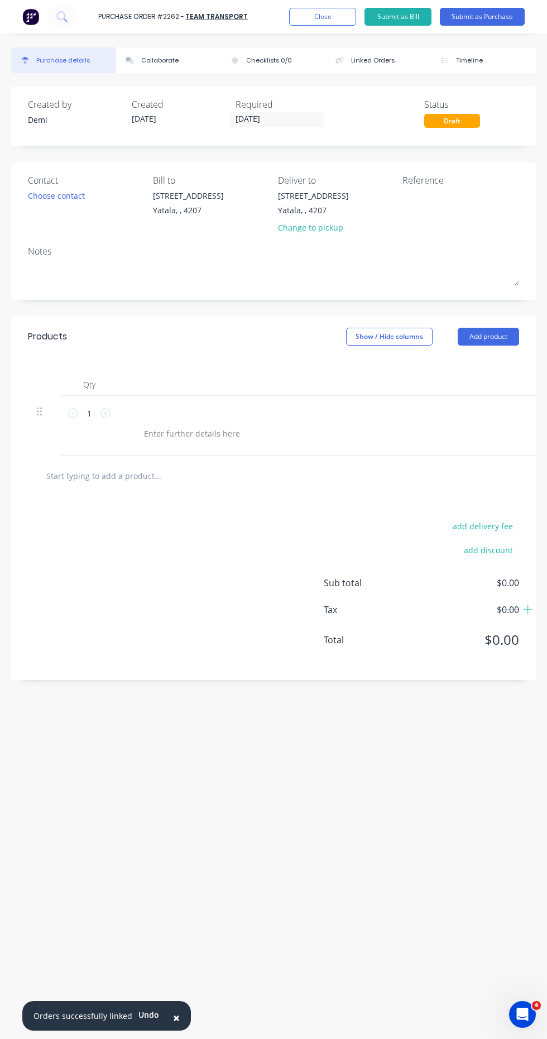
click at [487, 337] on button "Add product" at bounding box center [488, 337] width 61 height 18
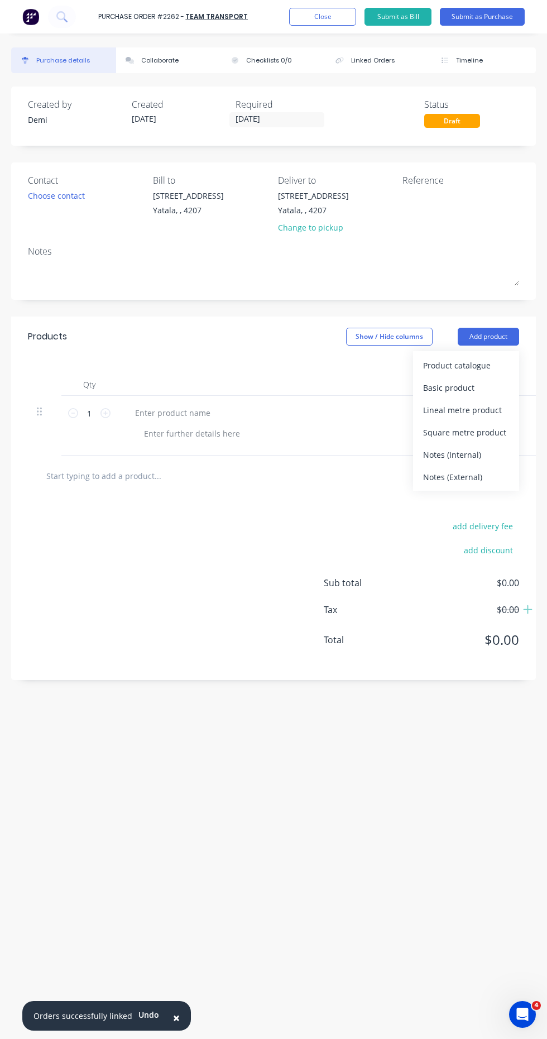
click at [509, 363] on div "Product catalogue" at bounding box center [466, 365] width 86 height 16
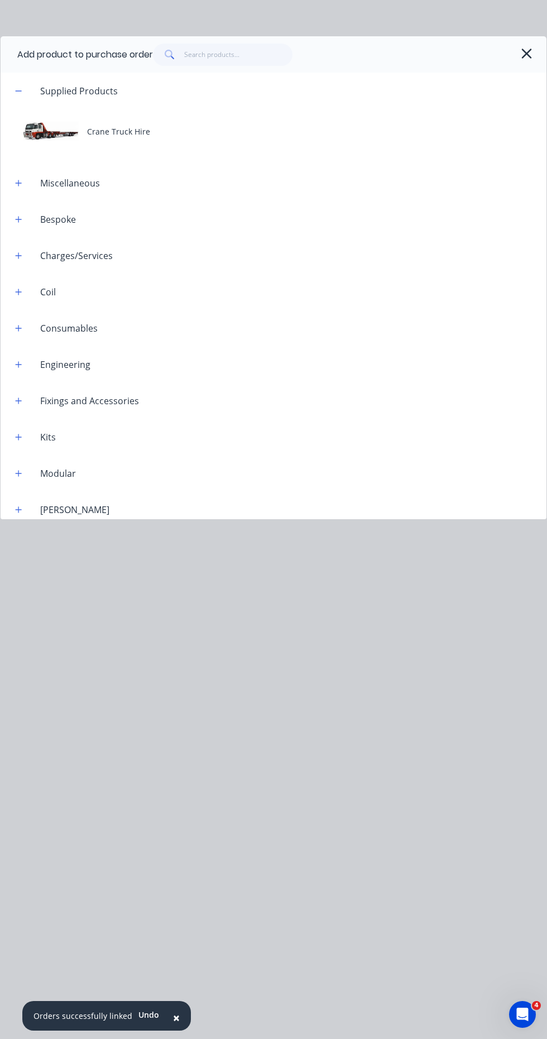
click at [137, 126] on div "Crane Truck Hire" at bounding box center [274, 131] width 546 height 45
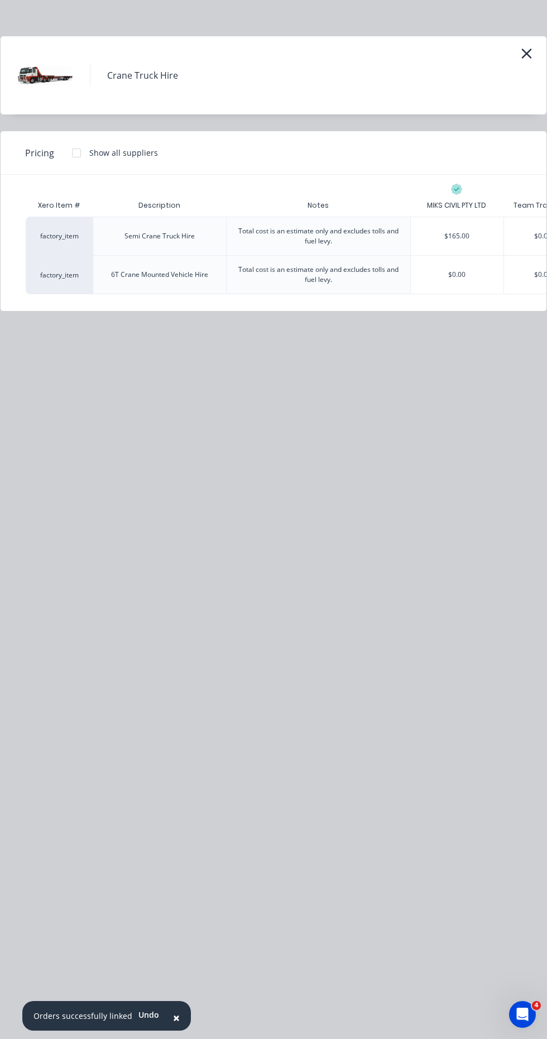
scroll to position [0, 35]
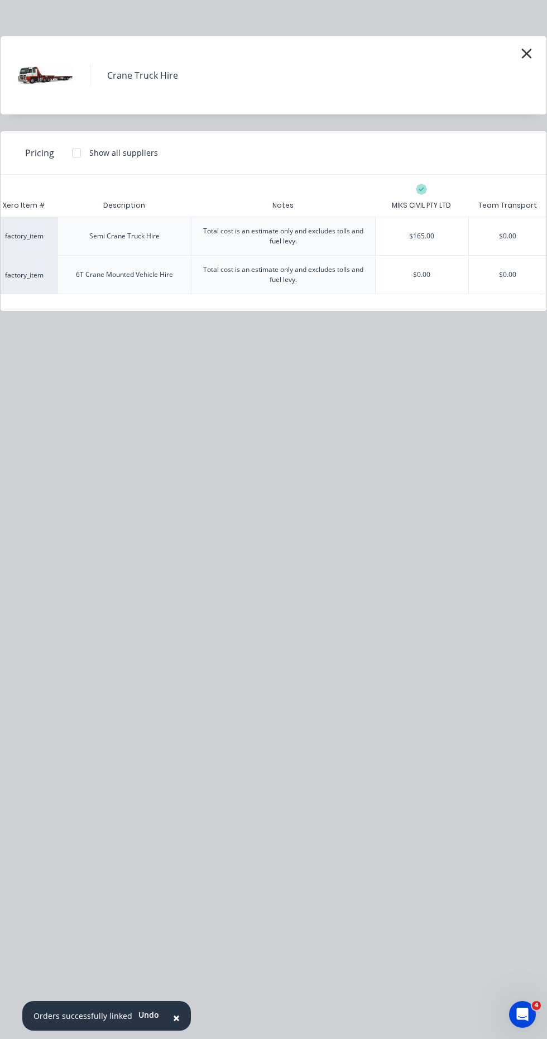
click at [507, 274] on div "$0.00" at bounding box center [508, 275] width 78 height 38
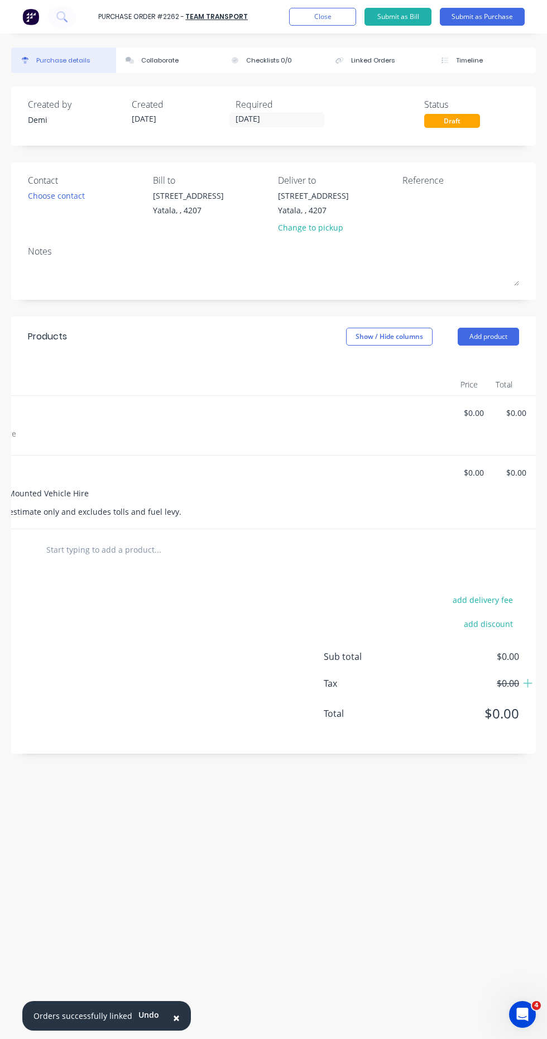
scroll to position [0, 252]
click at [515, 416] on button "button" at bounding box center [518, 415] width 26 height 20
click at [496, 501] on button "Delete" at bounding box center [484, 511] width 95 height 22
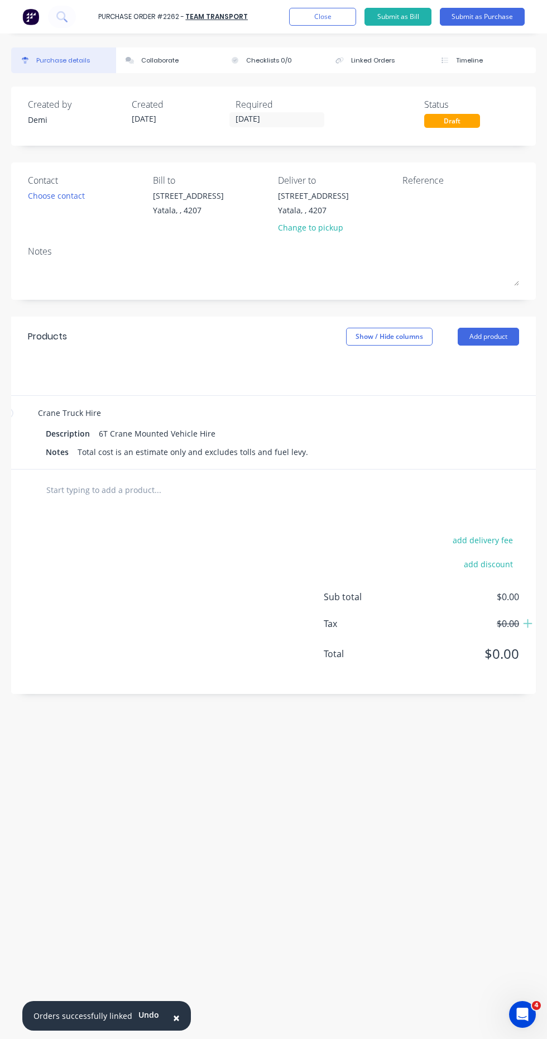
scroll to position [0, 50]
click at [53, 417] on icon at bounding box center [55, 413] width 10 height 10
click at [57, 418] on icon at bounding box center [55, 413] width 10 height 10
click at [55, 413] on icon at bounding box center [55, 413] width 10 height 10
click at [59, 414] on icon at bounding box center [55, 413] width 10 height 10
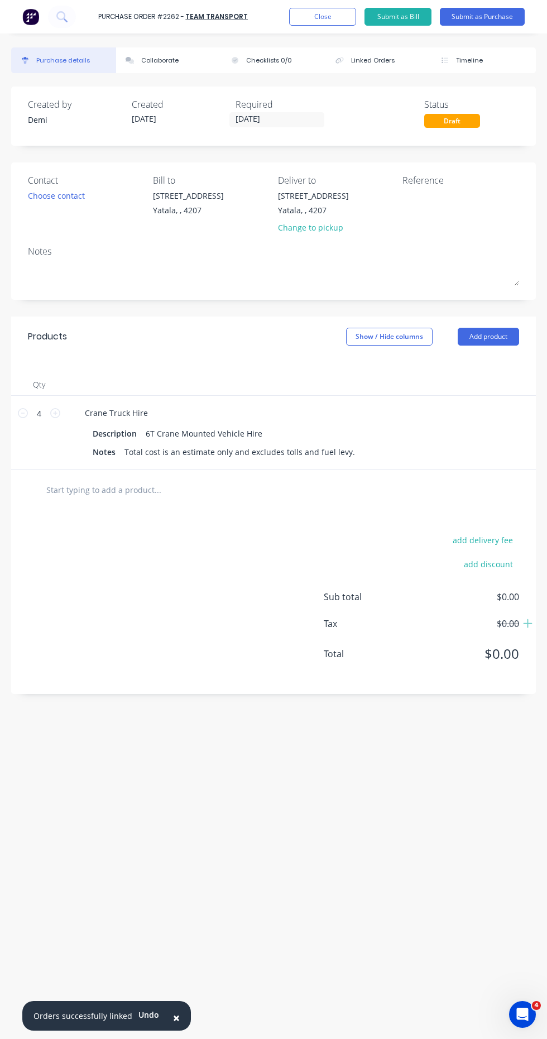
type input "5"
click at [476, 194] on textarea at bounding box center [459, 202] width 112 height 25
type textarea "P2262, B0447, CC"
type textarea "x"
type textarea "P2262, B0447, CC 3"
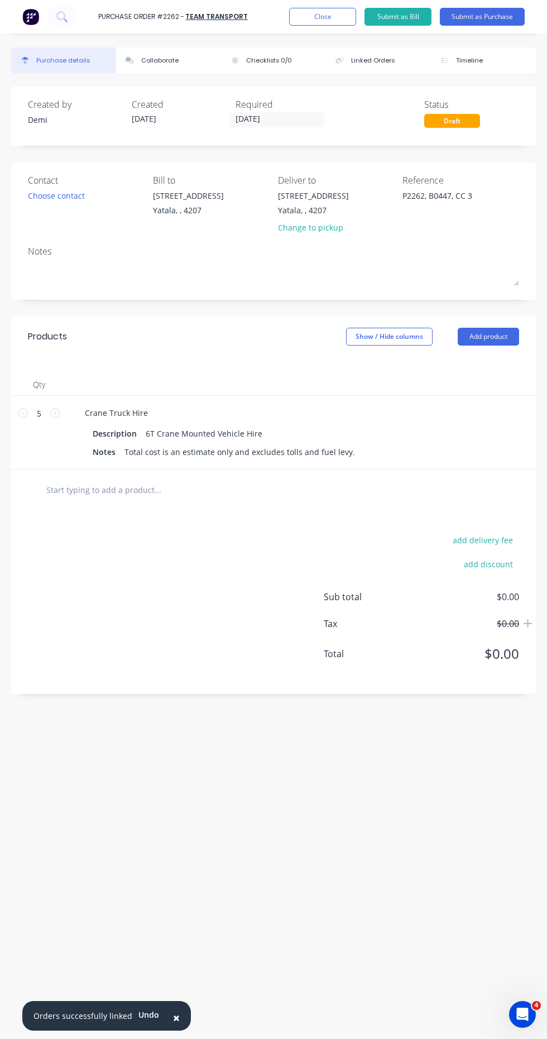
type textarea "x"
type textarea "P2262, B0447, CC 304"
type textarea "x"
type textarea "P2262, B0447, CC 304"
click at [290, 230] on div "Change to pickup" at bounding box center [313, 228] width 71 height 12
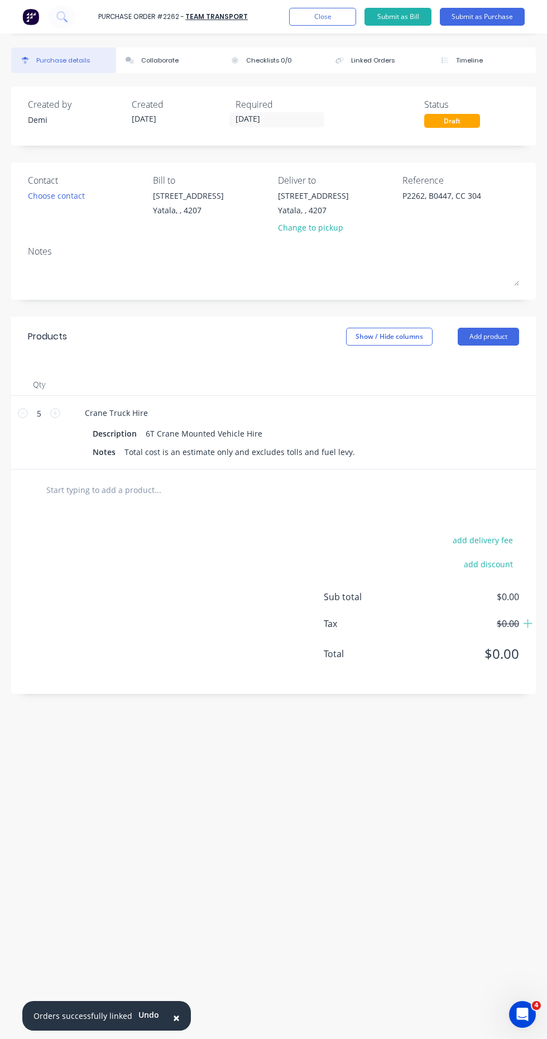
type textarea "x"
type textarea "P2262, B0447, CC 304"
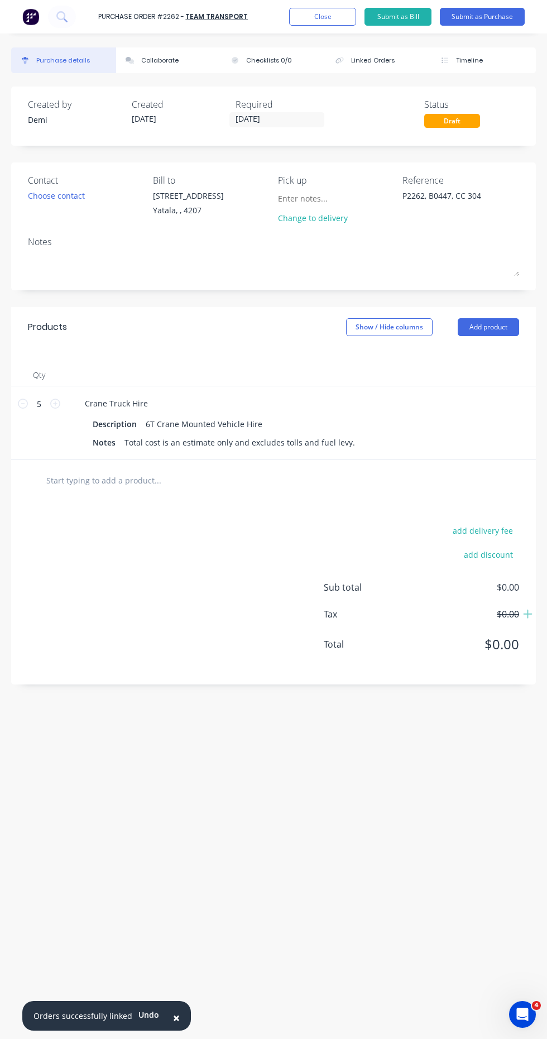
click at [232, 275] on textarea at bounding box center [273, 263] width 491 height 25
type textarea "x"
type textarea "P"
type textarea "x"
type textarea "PI"
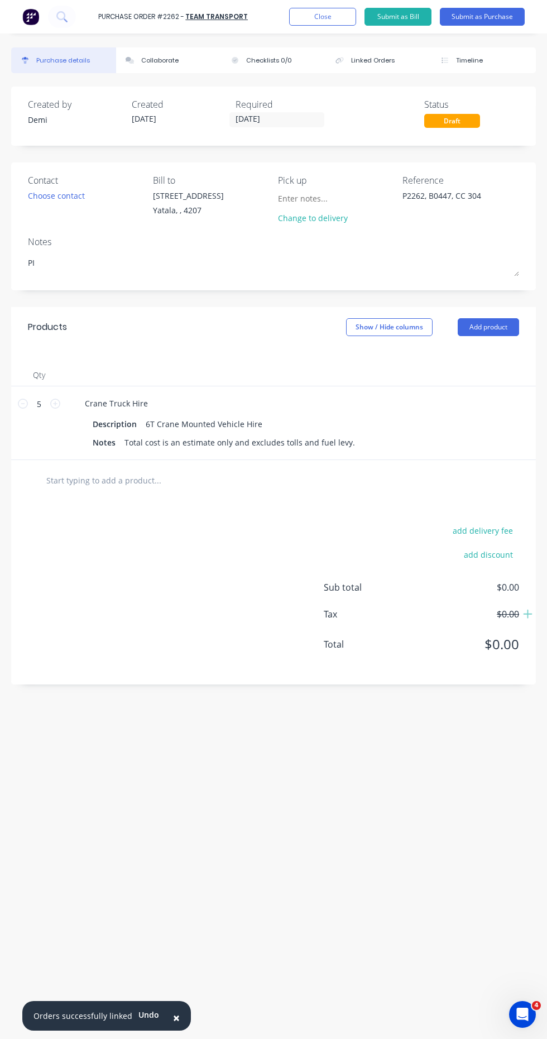
type textarea "x"
type textarea "PIC"
type textarea "x"
type textarea "PICN"
type textarea "x"
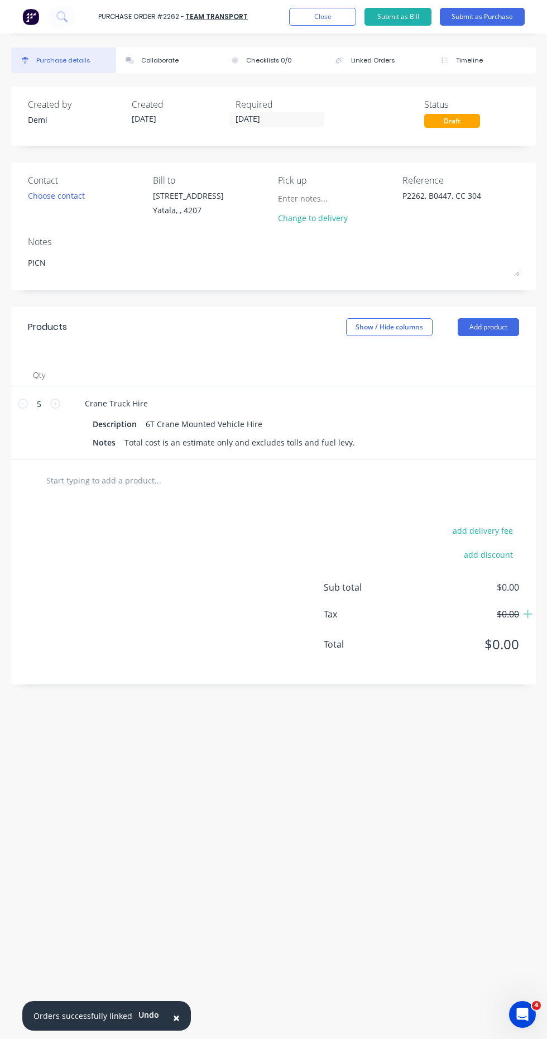
type textarea "PICNU"
type textarea "x"
type textarea "PICNUP"
type textarea "x"
type textarea "PICNU"
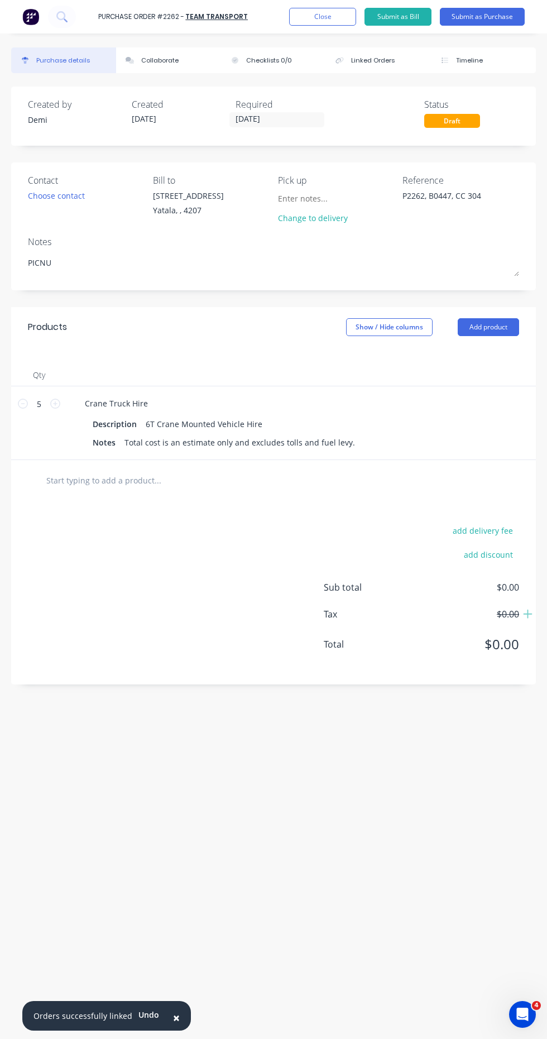
type textarea "x"
type textarea "PICN"
type textarea "x"
type textarea "PIC"
type textarea "x"
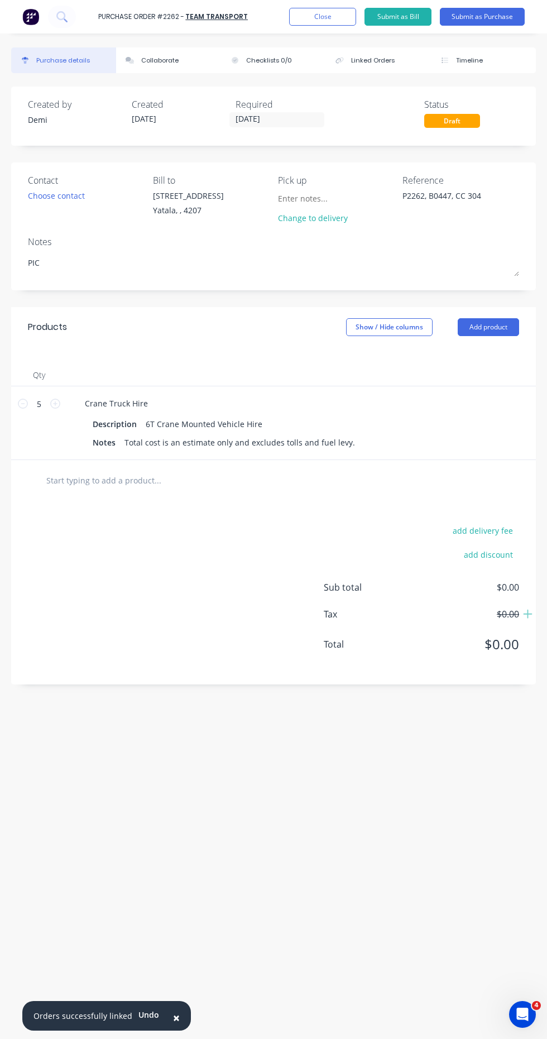
type textarea "PICK"
type textarea "x"
type textarea "PICK"
type textarea "x"
type textarea "PICK U"
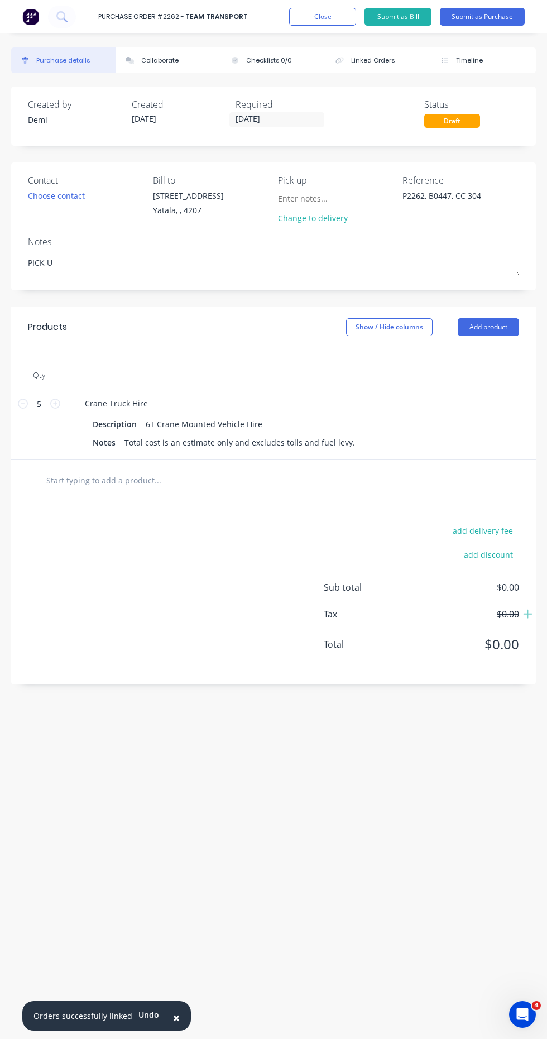
type textarea "x"
type textarea "PICK UP"
type textarea "x"
type textarea "PICK UP"
type textarea "x"
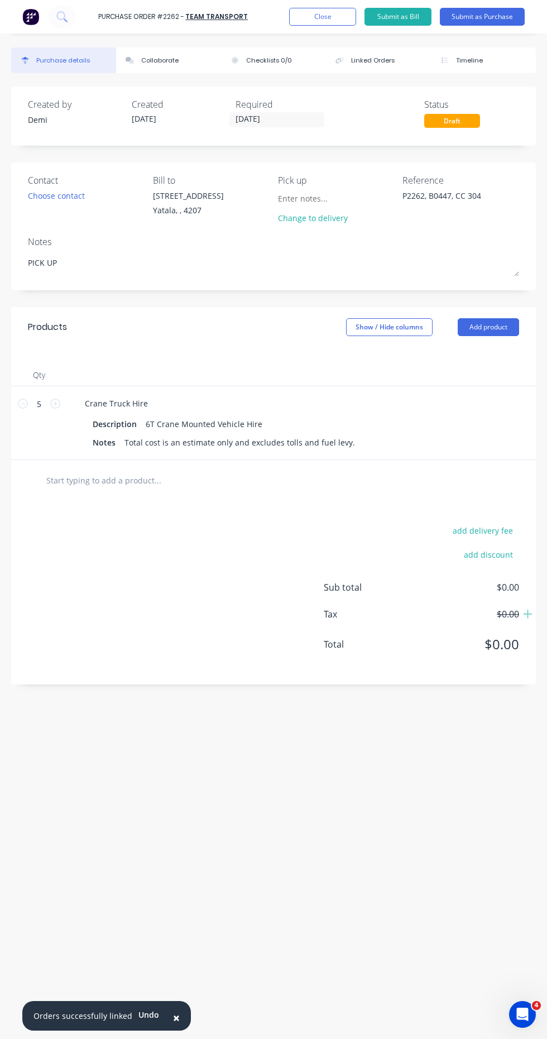
type textarea "PICK UP T"
type textarea "x"
type textarea "PICK UP TI"
type textarea "x"
type textarea "PICK UP [PERSON_NAME]"
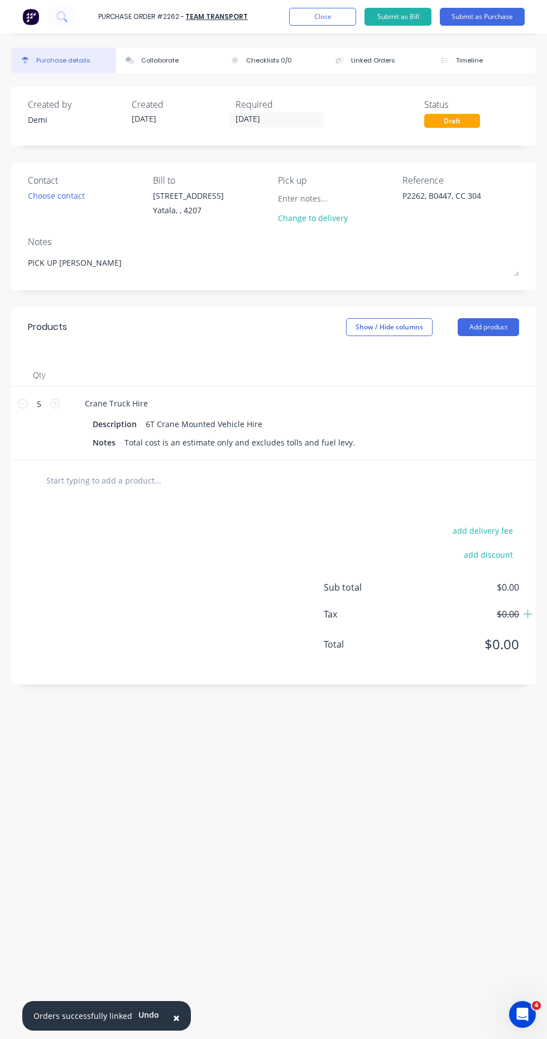
type textarea "x"
type textarea "PICK UP TIME"
type textarea "x"
type textarea "PICK UP TIME"
type textarea "x"
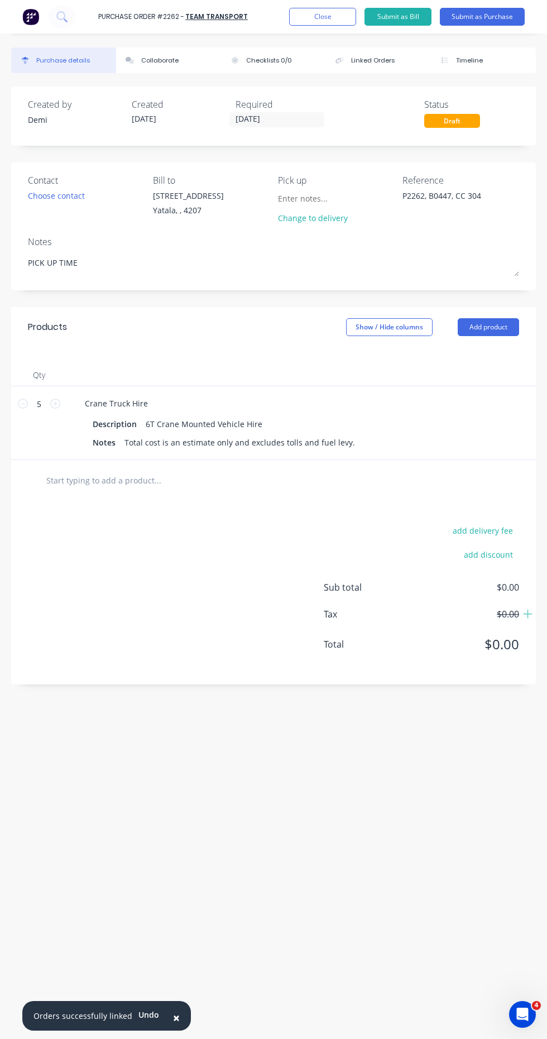
type textarea "PICK UP TIME"
type textarea "x"
type textarea "PICK UP TIME:"
type textarea "x"
type textarea "PICK UP TIME:"
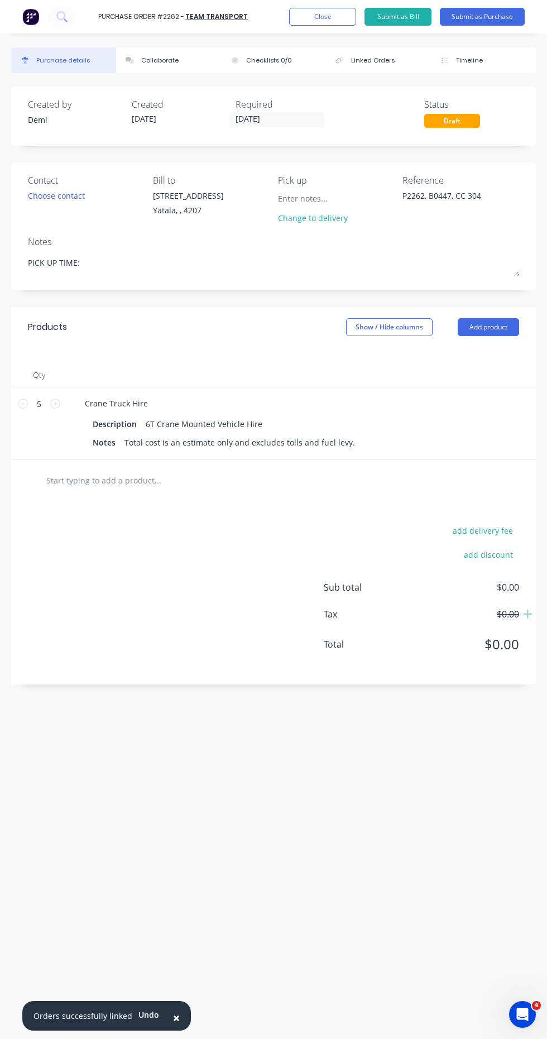
type textarea "x"
type textarea "PICK UP TIME: 8"
type textarea "x"
type textarea "PICK UP TIME: 8:"
type textarea "x"
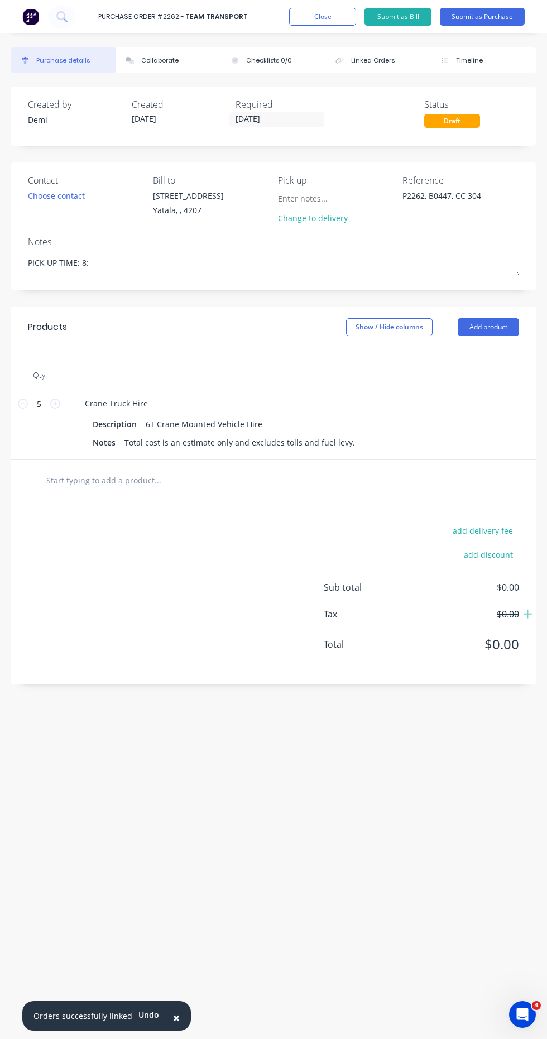
type textarea "PICK UP TIME: 8:0"
type textarea "x"
type textarea "PICK UP TIME: 8:00"
type textarea "x"
type textarea "PICK UP TIME: 8:00A"
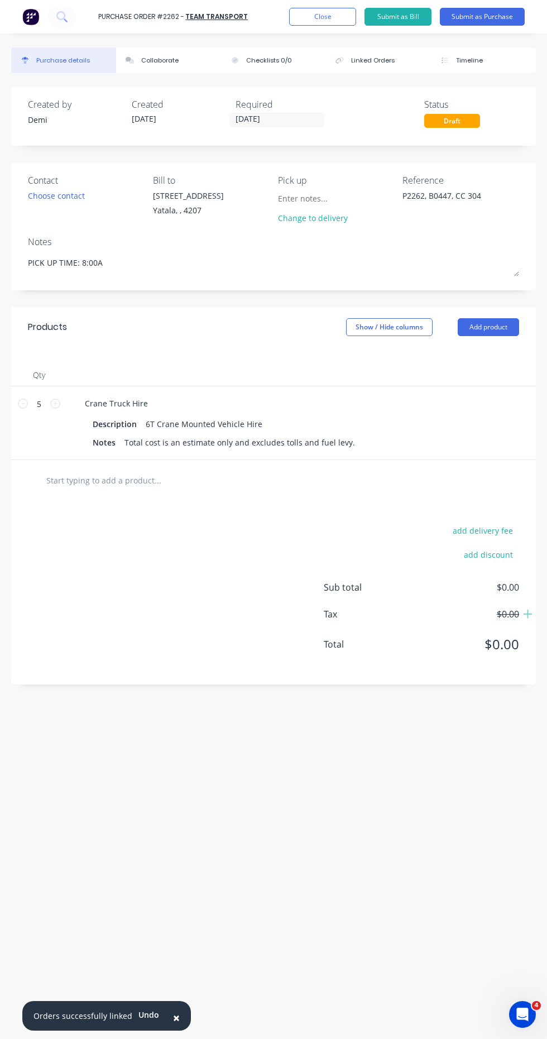
type textarea "x"
type textarea "PICK UP TIME: 8:00AM"
type textarea "x"
type textarea "PICK UP TIME: 8:00AM"
type textarea "x"
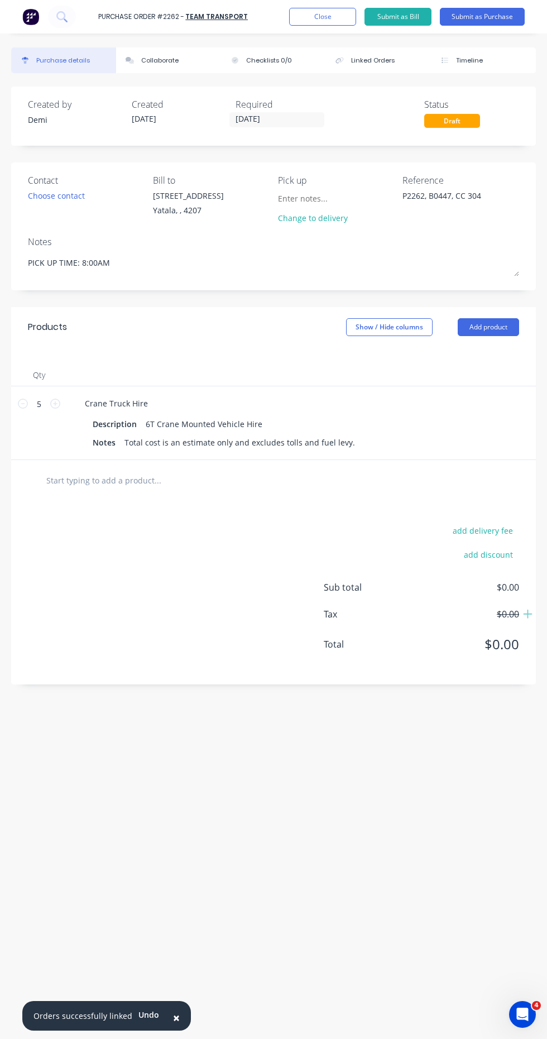
type textarea "PICK UP TIME: 8:00AM"
type textarea "x"
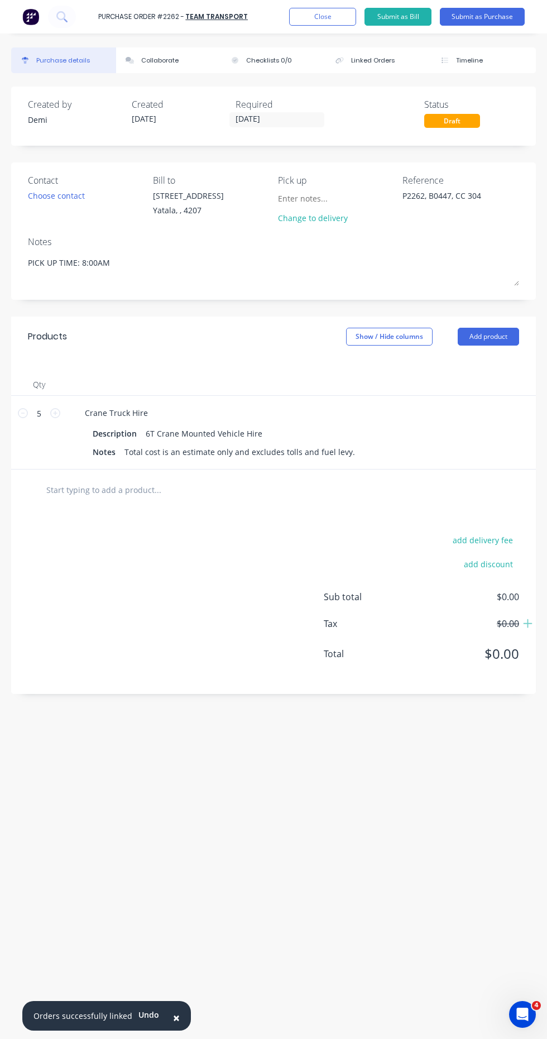
type textarea "PICK UP TIME: 8:00AM A"
type textarea "x"
type textarea "PICK UP TIME: 8:00AM"
type textarea "x"
type textarea "PICK UP TIME: 8:00AM D"
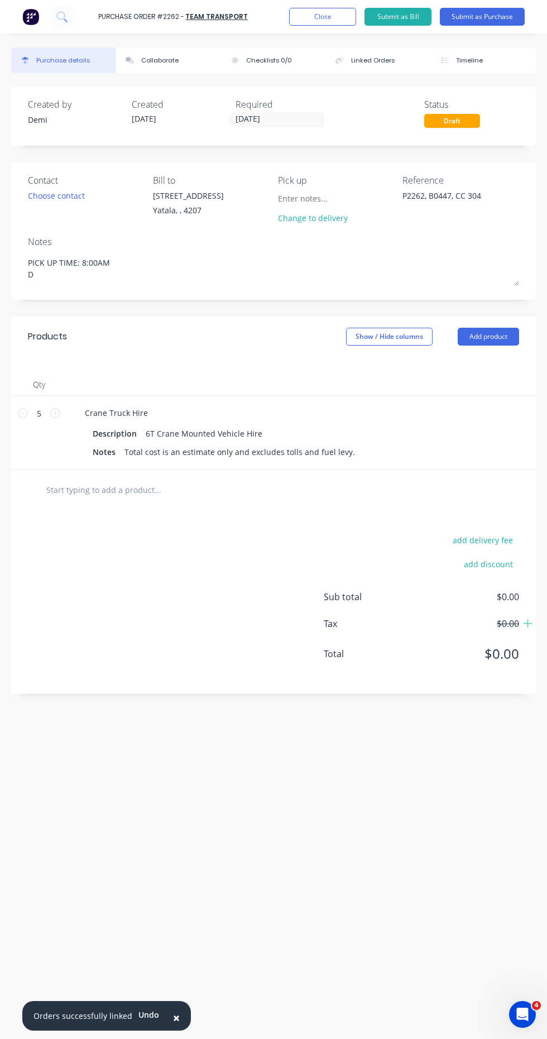
type textarea "x"
type textarea "PICK UP TIME: 8:00AM DR"
type textarea "x"
type textarea "PICK UP TIME: 8:00AM DRO"
type textarea "x"
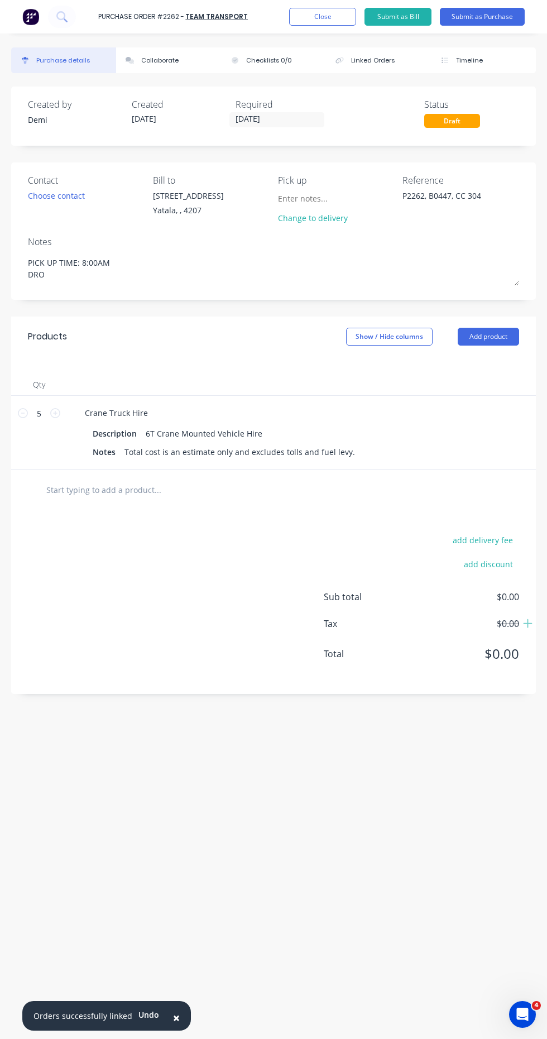
type textarea "PICK UP TIME: 8:00AM DROP"
type textarea "x"
type textarea "PICK UP TIME: 8:00AM DROP"
type textarea "x"
type textarea "PICK UP TIME: 8:00AM DROP O"
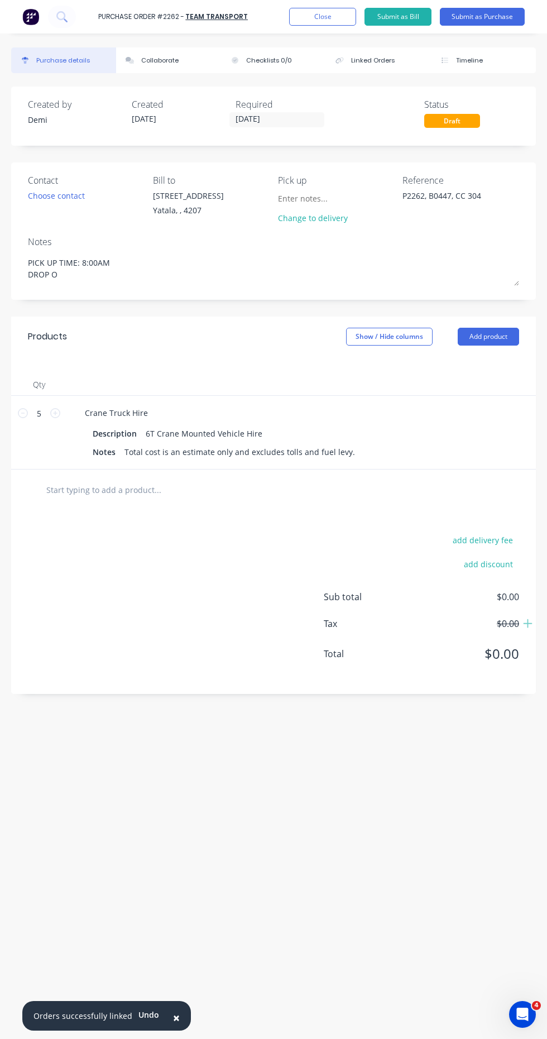
type textarea "x"
type textarea "PICK UP TIME: 8:00AM DROP OF"
type textarea "x"
type textarea "PICK UP TIME: 8:00AM DROP OFF"
type textarea "x"
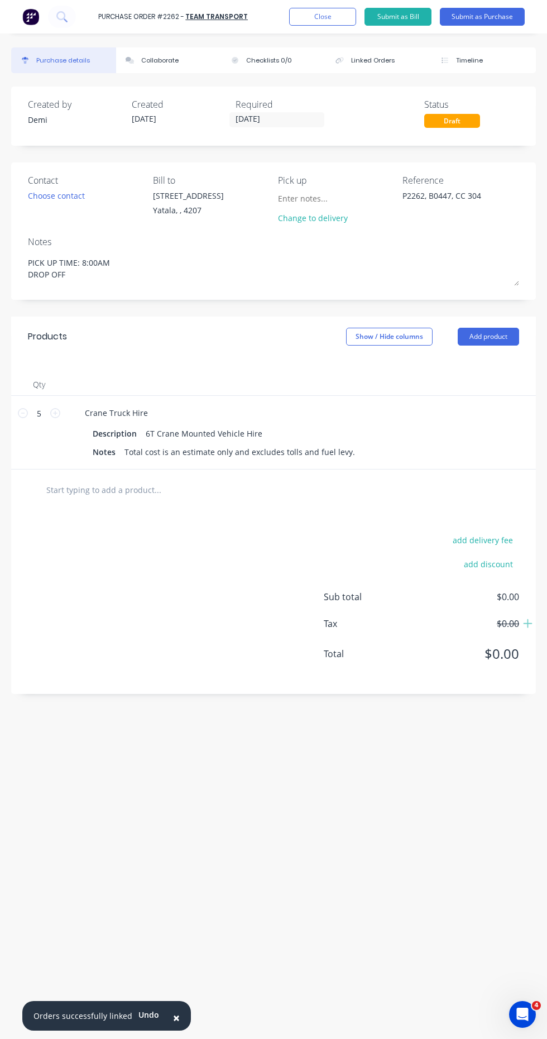
type textarea "PICK UP TIME: 8:00AM DROP OFF;"
type textarea "x"
type textarea "PICK UP TIME: 8:00AM DROP OFF"
type textarea "x"
type textarea "PICK UP TIME: 8:00AM DROP OFF;"
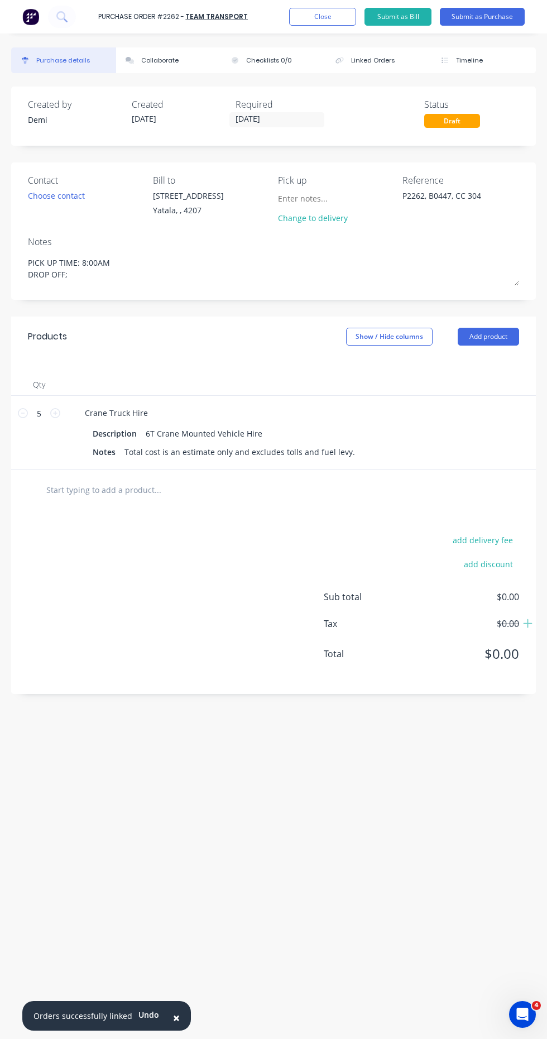
type textarea "x"
type textarea "PICK UP TIME: 8:00AM DROP OFF;"
type textarea "x"
type textarea "PICK UP TIME: 8:00AM DROP OFF; L"
type textarea "x"
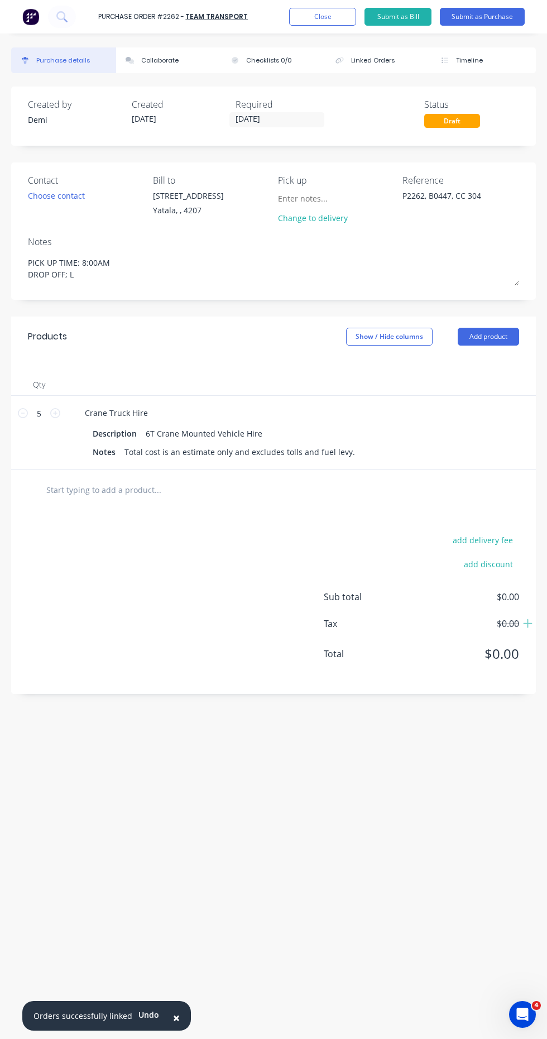
type textarea "PICK UP TIME: 8:00AM DROP OFF; LO"
type textarea "x"
type textarea "PICK UP TIME: 8:00AM DROP OFF; L"
type textarea "x"
type textarea "PICK UP TIME: 8:00AM DROP OFF;"
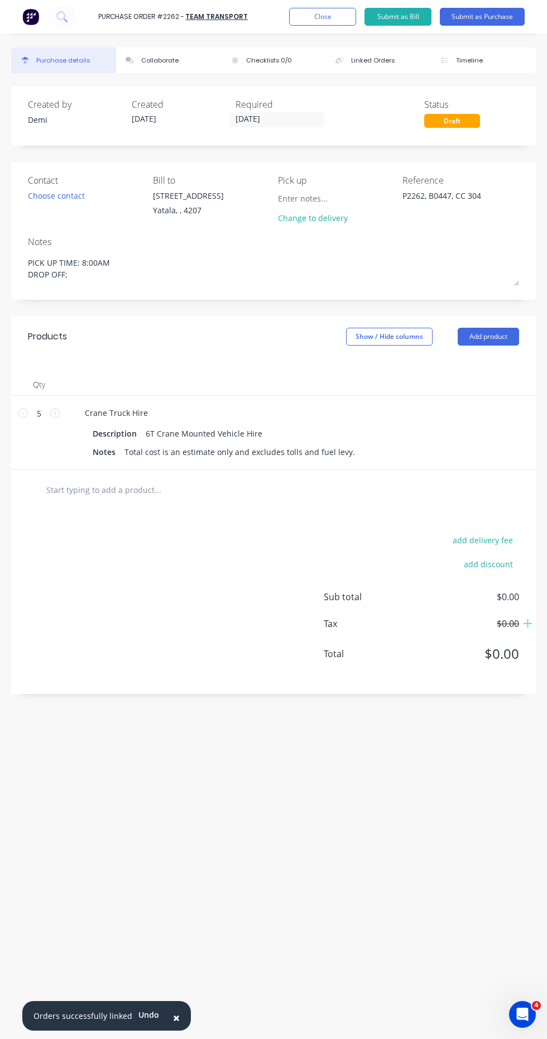
type textarea "x"
type textarea "PICK UP TIME: 8:00AM DROP OFF;"
type textarea "x"
type textarea "PICK UP TIME: 8:00AM DROP OFF"
type textarea "x"
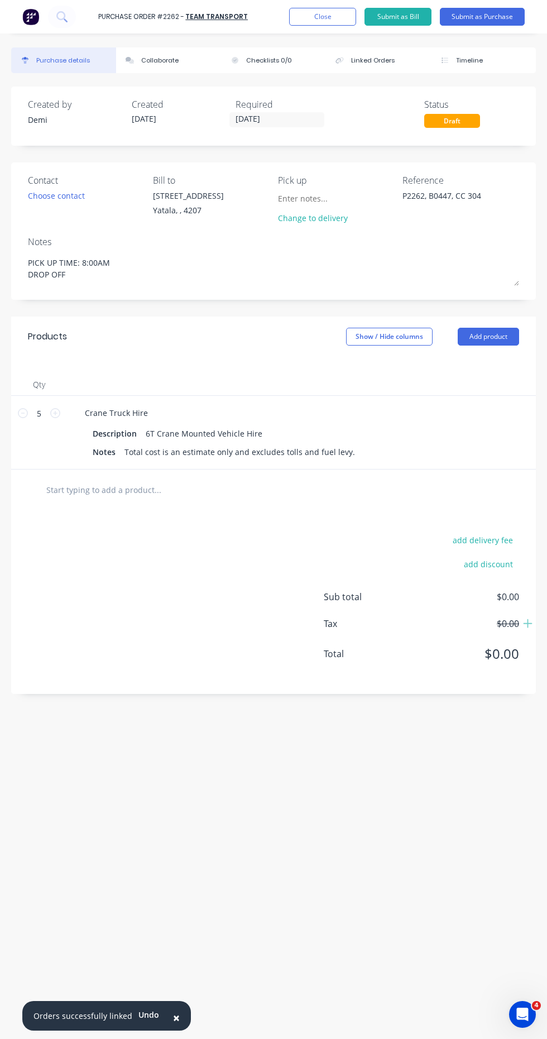
type textarea "PICK UP TIME: 8:00AM DROP OFF:"
type textarea "x"
type textarea "PICK UP TIME: 8:00AM DROP OFF:"
type textarea "x"
type textarea "PICK UP TIME: 8:00AM DROP OFF: L"
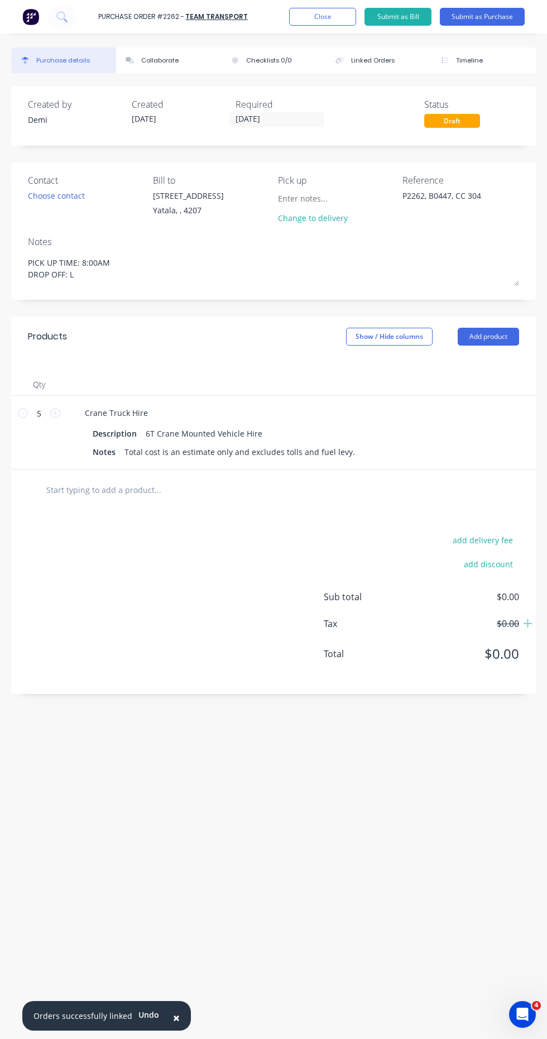
type textarea "x"
type textarea "PICK UP TIME: 8:00AM DROP OFF: LO"
type textarea "x"
type textarea "PICK UP TIME: 8:00AM DROP OFF: LOT"
type textarea "x"
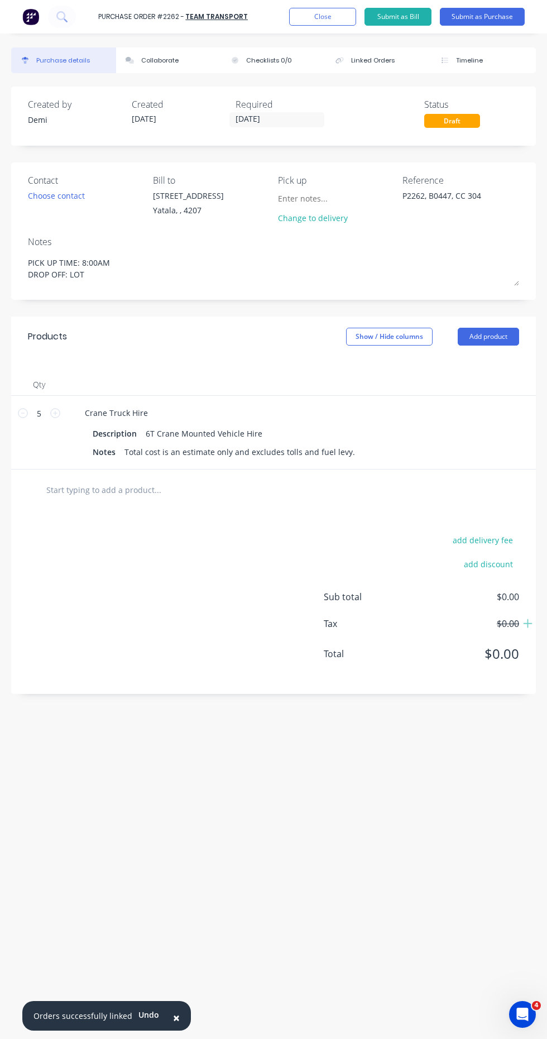
type textarea "PICK UP TIME: 8:00AM DROP OFF: LOT"
type textarea "x"
type textarea "PICK UP TIME: 8:00AM DROP OFF: LOT 1"
type textarea "x"
type textarea "PICK UP TIME: 8:00AM DROP OFF: LOT 10"
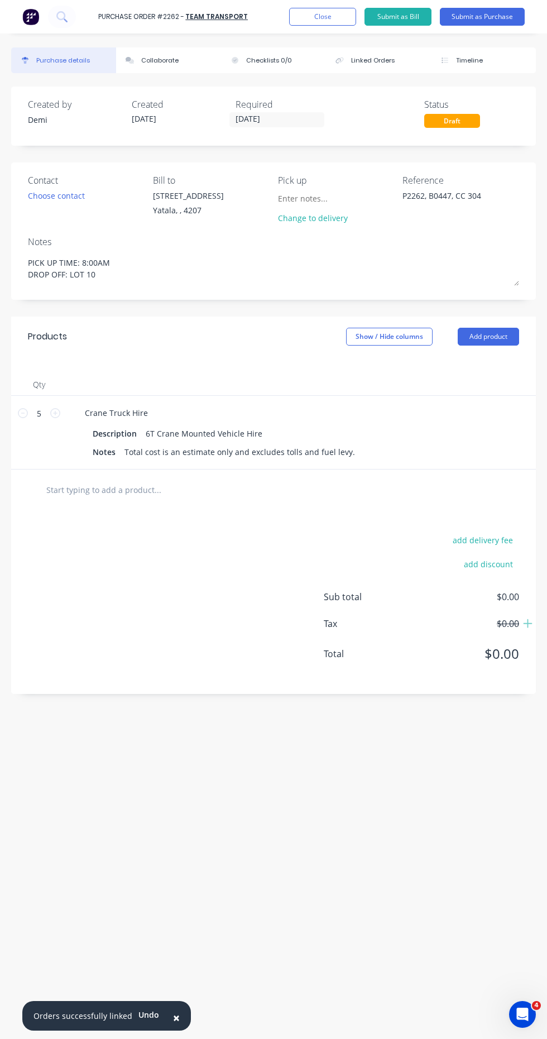
type textarea "x"
type textarea "PICK UP TIME: 8:00AM DROP OFF: LOT 100"
type textarea "x"
type textarea "PICK UP TIME: 8:00AM DROP OFF: LOT 1002"
type textarea "x"
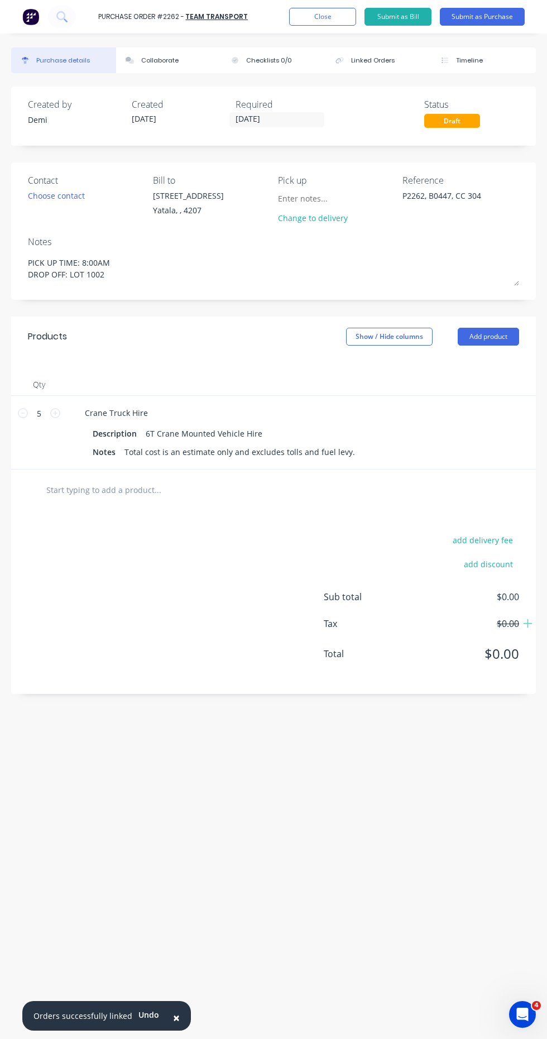
type textarea "PICK UP TIME: 8:00AM DROP OFF: LOT 1002"
type textarea "x"
type textarea "PICK UP TIME: 8:00AM DROP OFF: LOT 1002 c"
type textarea "x"
type textarea "PICK UP TIME: 8:00AM DROP OFF: LOT 1002 co"
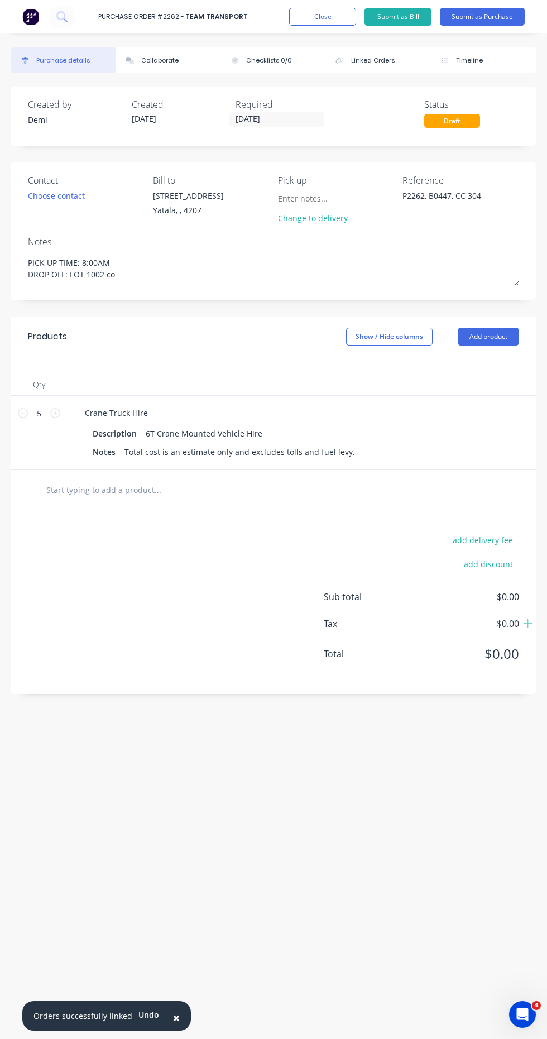
type textarea "x"
type textarea "PICK UP TIME: 8:00AM DROP OFF: LOT 1002 c"
type textarea "x"
type textarea "PICK UP TIME: 8:00AM DROP OFF: LOT 1002 cC"
type textarea "x"
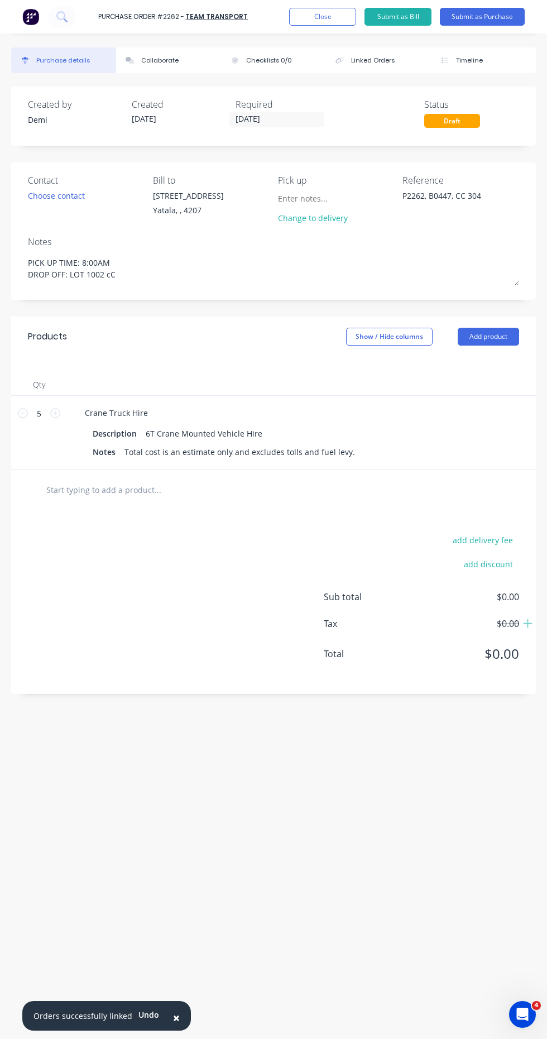
type textarea "PICK UP TIME: 8:00AM DROP OFF: LOT 1002 cCo"
type textarea "x"
type textarea "PICK UP TIME: 8:00AM DROP OFF: LOT 1002 cCow"
type textarea "x"
type textarea "PICK UP TIME: 8:00AM DROP OFF: LOT 1002 cCowe"
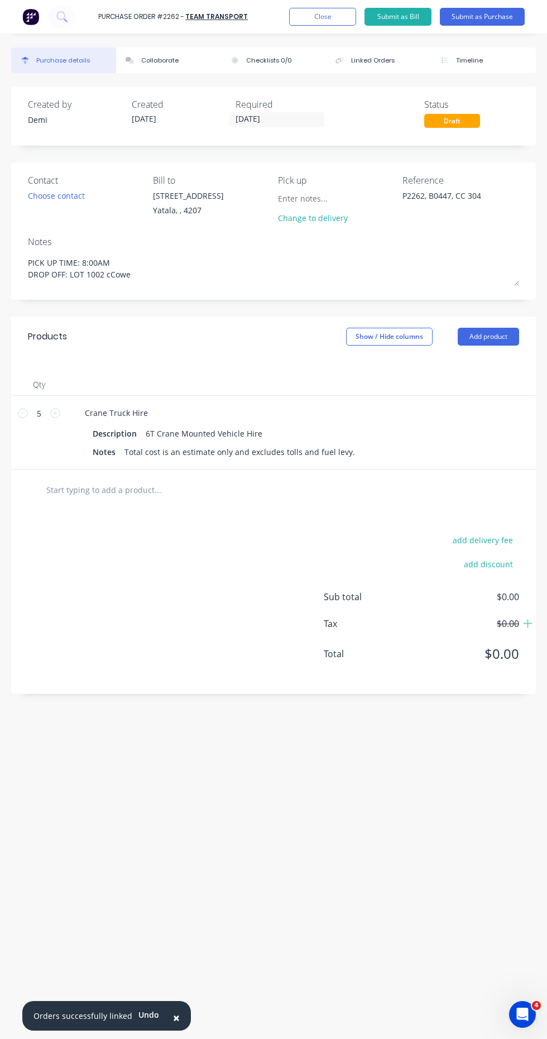
type textarea "x"
type textarea "PICK UP TIME: 8:00AM DROP OFF: LOT 1002 cCowel"
type textarea "x"
type textarea "PICK UP TIME: 8:00AM DROP OFF: LOT 1002 cCowell"
type textarea "x"
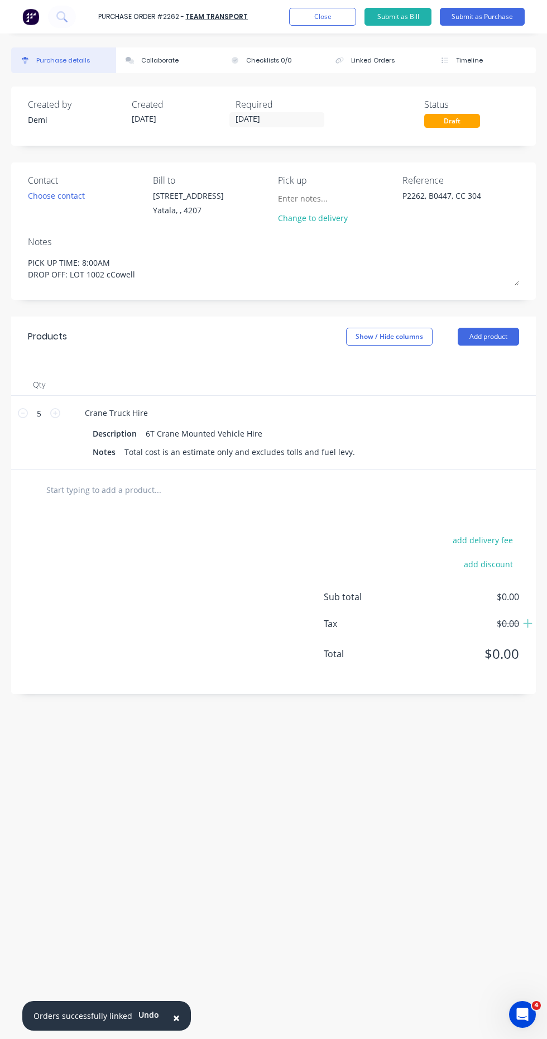
type textarea "PICK UP TIME: 8:00AM DROP OFF: LOT 1002 cCowel"
type textarea "x"
type textarea "PICK UP TIME: 8:00AM DROP OFF: LOT 1002 cCowe"
type textarea "x"
type textarea "PICK UP TIME: 8:00AM DROP OFF: LOT 1002 cCow"
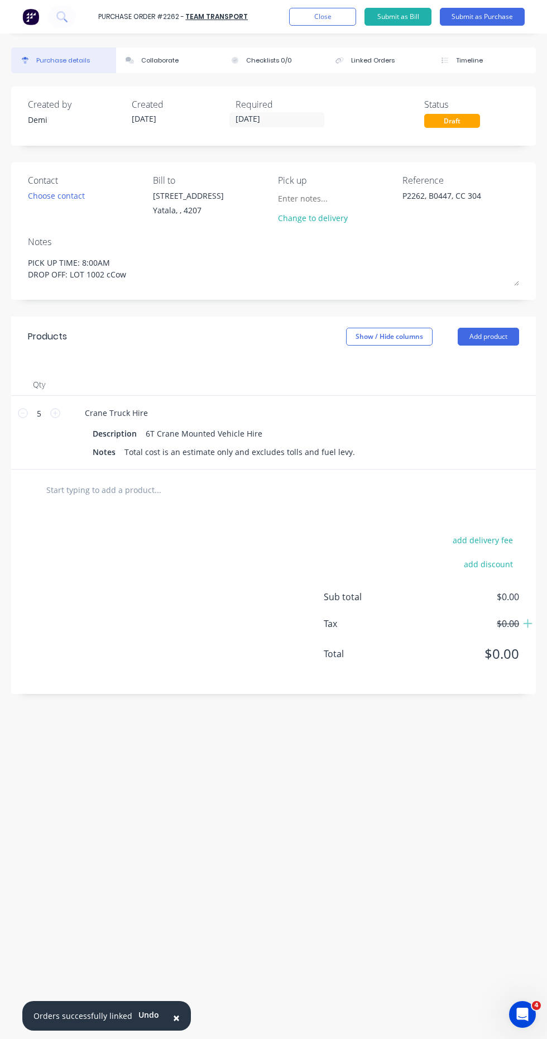
type textarea "x"
type textarea "PICK UP TIME: 8:00AM DROP OFF: LOT 1002 cCo"
type textarea "x"
type textarea "PICK UP TIME: 8:00AM DROP OFF: LOT 1002 cC"
type textarea "x"
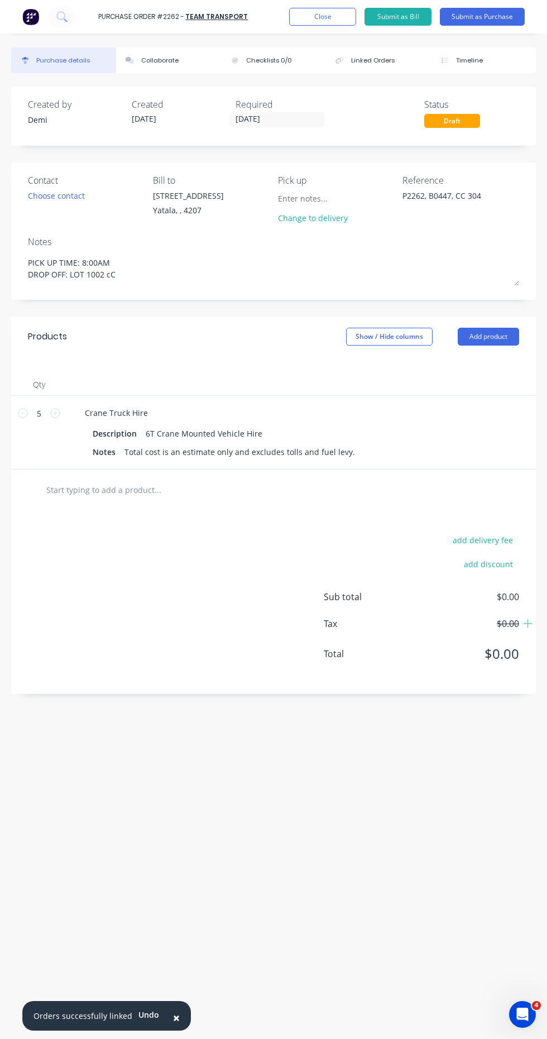
type textarea "PICK UP TIME: 8:00AM DROP OFF: LOT 1002 c"
type textarea "x"
type textarea "PICK UP TIME: 8:00AM DROP OFF: LOT 1002"
type textarea "x"
type textarea "PICK UP TIME: 8:00AM DROP OFF: LOT 1002 C"
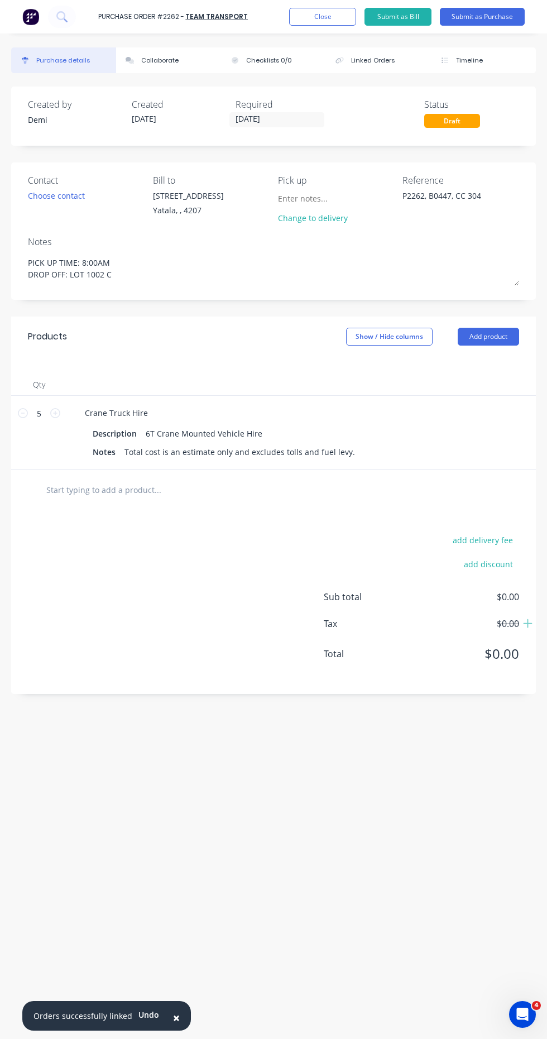
type textarea "x"
type textarea "PICK UP TIME: 8:00AM DROP OFF: LOT 1002 Co"
type textarea "x"
type textarea "PICK UP TIME: 8:00AM DROP OFF: LOT 1002 Cow"
type textarea "x"
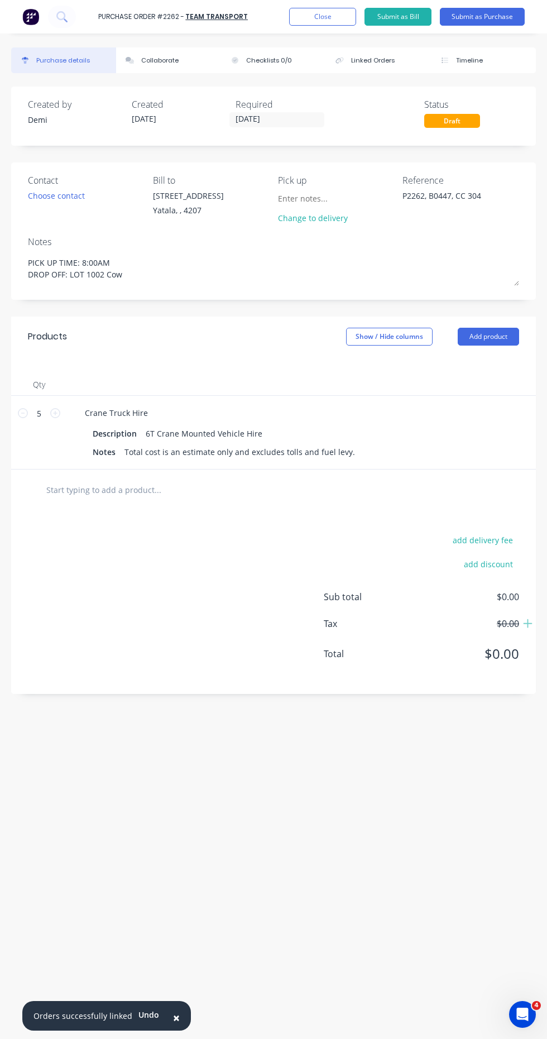
type textarea "PICK UP TIME: 8:00AM DROP OFF: LOT 1002 Cowe"
type textarea "x"
type textarea "PICK UP TIME: 8:00AM DROP OFF: LOT 1002 Cowel"
type textarea "x"
type textarea "PICK UP TIME: 8:00AM DROP OFF: LOT 1002 Cowell"
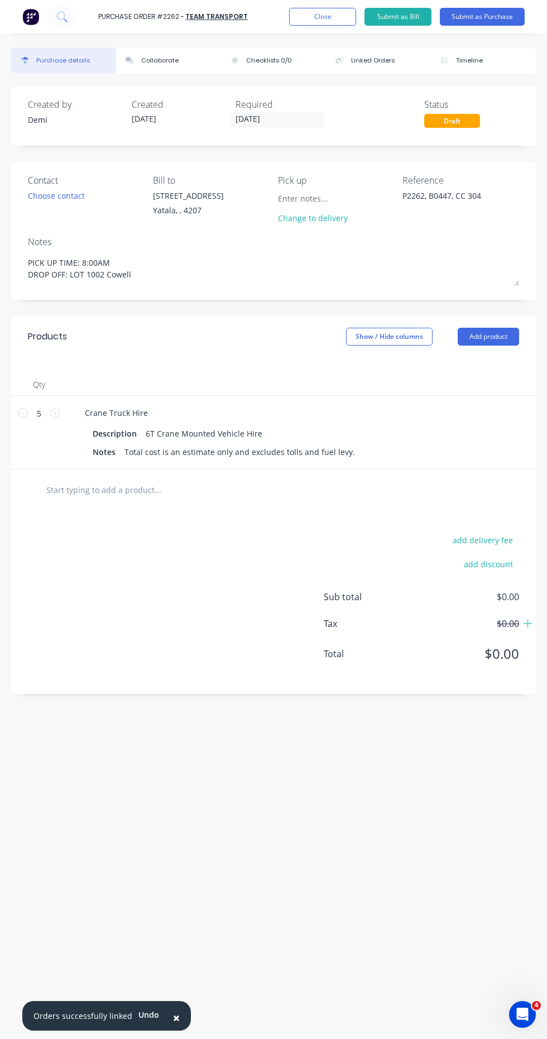
type textarea "x"
type textarea "PICK UP TIME: 8:00AM DROP OFF: LOT 1002 Cowell"
type textarea "x"
type textarea "PICK UP TIME: 8:00AM DROP OFF: LOT 1002 Cowell D"
type textarea "x"
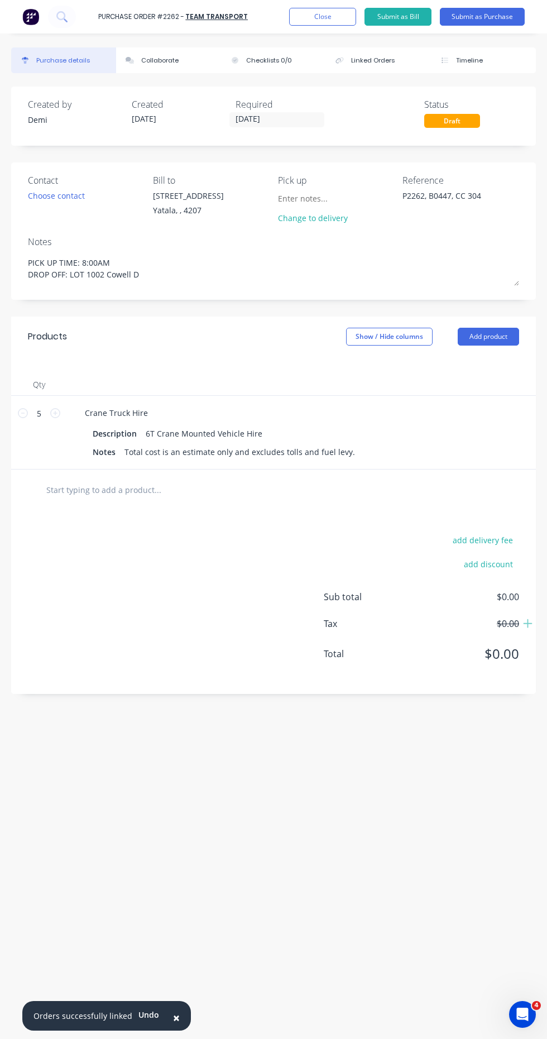
type textarea "PICK UP TIME: 8:00AM DROP OFF: LOT [STREET_ADDRESS]"
type textarea "x"
type textarea "PICK UP TIME: 8:00AM DROP OFF: LOT [STREET_ADDRESS]"
type textarea "x"
type textarea "PICK UP TIME: 8:00AM DROP OFF: LOT [STREET_ADDRESS]"
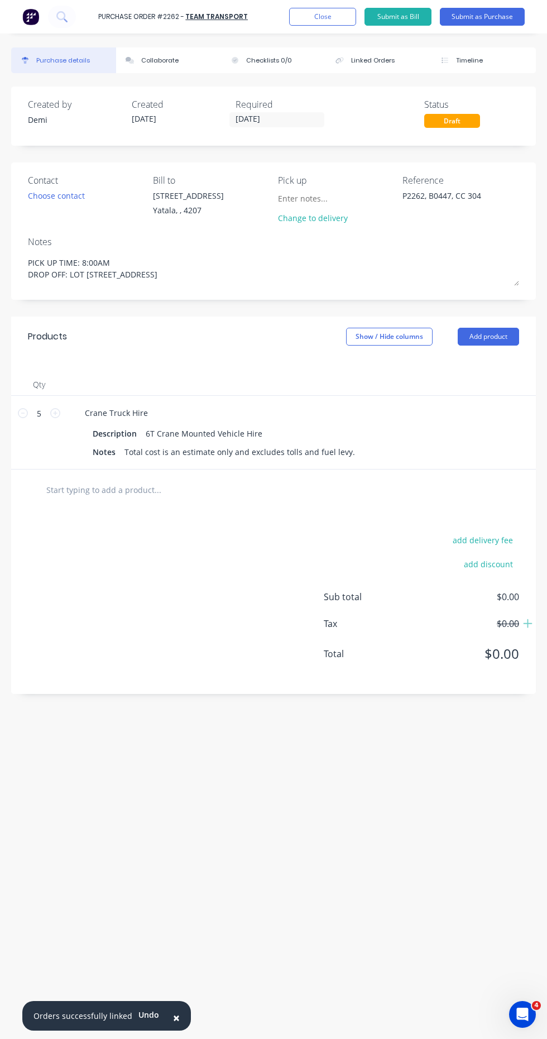
type textarea "x"
type textarea "PICK UP TIME: 8:00AM DROP OFF: LOT [STREET_ADDRESS]"
type textarea "x"
type textarea "PICK UP TIME: 8:00AM DROP OFF: LOT [STREET_ADDRESS],"
type textarea "x"
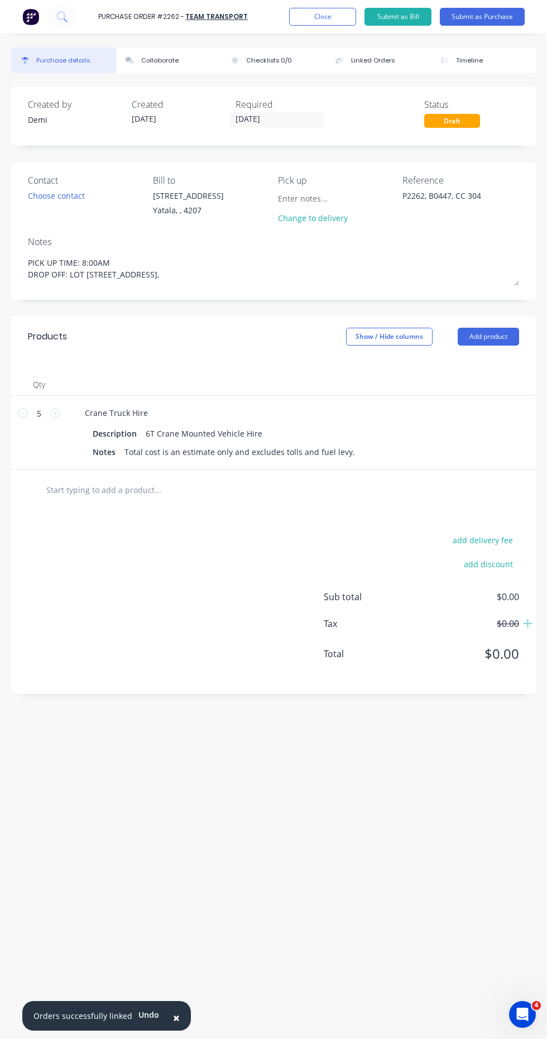
type textarea "PICK UP TIME: 8:00AM DROP OFF: LOT [STREET_ADDRESS],"
type textarea "x"
type textarea "PICK UP TIME: 8:00AM DROP OFF: [STREET_ADDRESS]"
type textarea "x"
type textarea "PICK UP TIME: 8:00AM DROP OFF: [STREET_ADDRESS]"
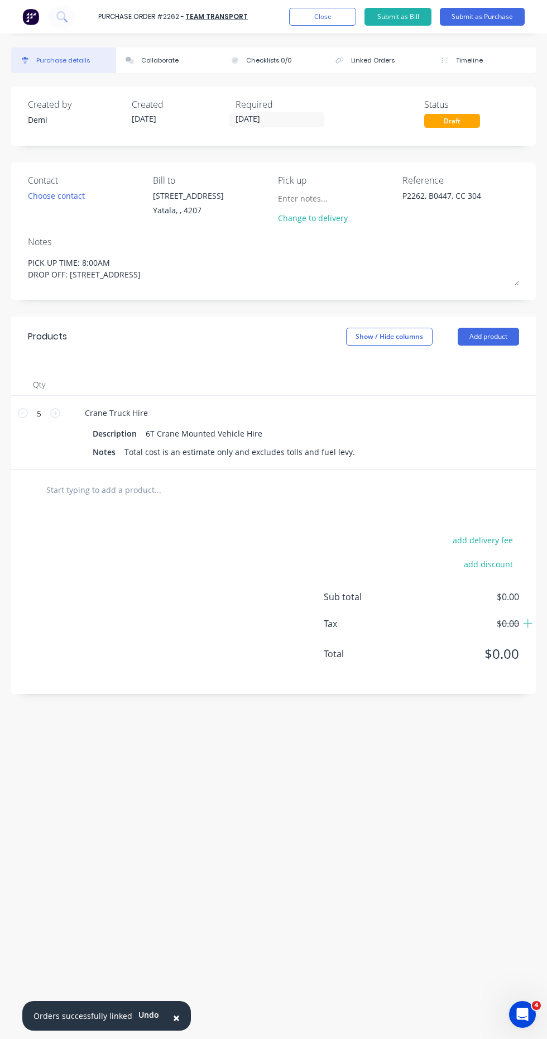
type textarea "x"
type textarea "PICK UP TIME: 8:00AM DROP OFF: [STREET_ADDRESS]"
type textarea "x"
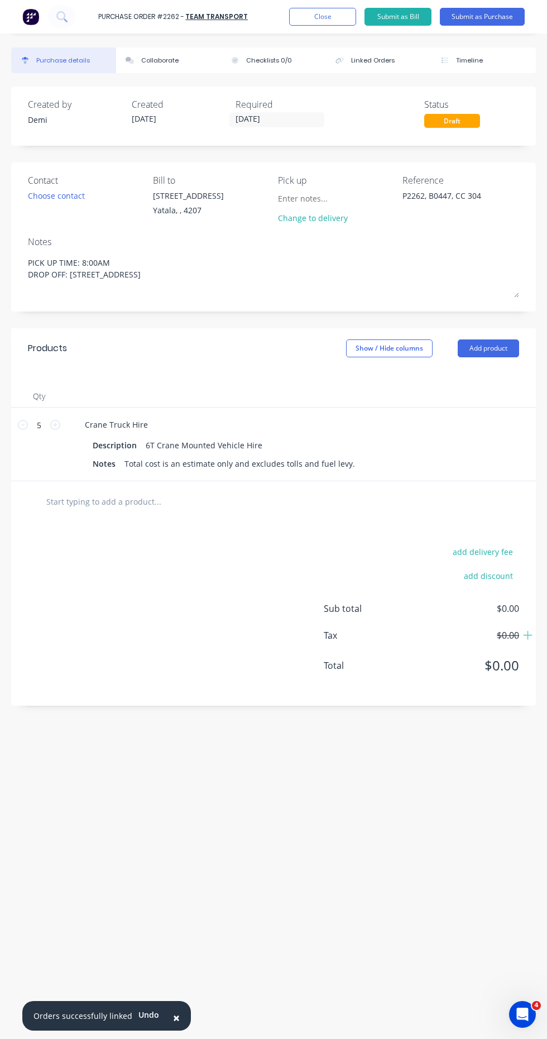
click at [377, 251] on div "PICK UP TIME: 8:00AM DROP OFF: [STREET_ADDRESS]" at bounding box center [273, 275] width 491 height 49
click at [293, 269] on textarea "PICK UP TIME: 8:00AM DROP OFF: [STREET_ADDRESS]" at bounding box center [273, 274] width 491 height 46
click at [225, 264] on textarea "PICK UP TIME: 8:00AM DROP OFF: [STREET_ADDRESS]" at bounding box center [273, 274] width 491 height 46
click at [104, 251] on textarea "PICK UP TIME: 8:00AM DROP OFF: [STREET_ADDRESS]" at bounding box center [273, 274] width 491 height 46
click at [33, 272] on textarea "PICK UP TIME: 8:00AM DROP OFF: [STREET_ADDRESS]" at bounding box center [273, 274] width 491 height 46
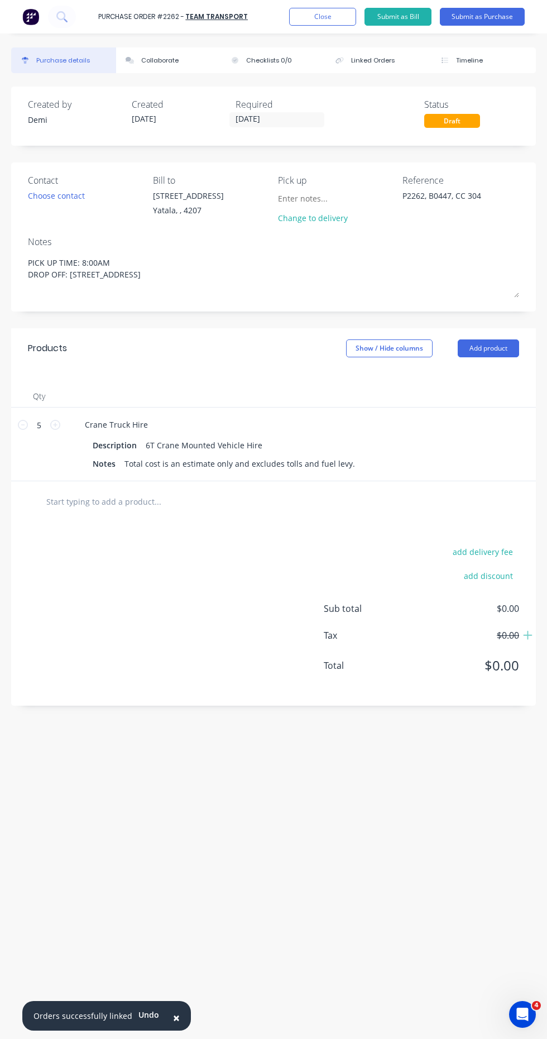
click at [47, 263] on textarea "PICK UP TIME: 8:00AM DROP OFF: [STREET_ADDRESS]" at bounding box center [273, 274] width 491 height 46
click at [32, 252] on textarea "PICK UP TIME: 8:00AM DROP OFF: [STREET_ADDRESS]" at bounding box center [273, 274] width 491 height 46
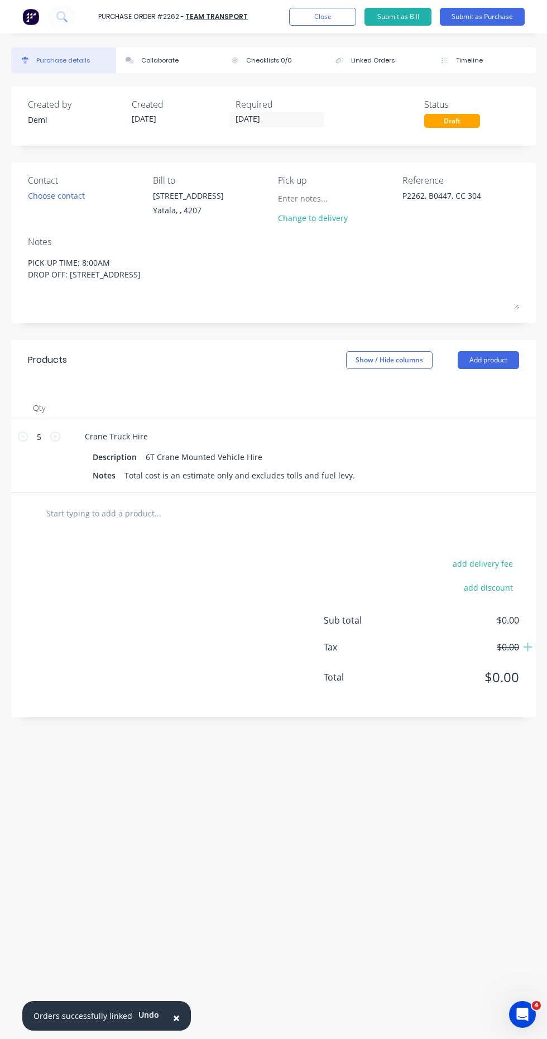
click at [116, 251] on div "PICK UP TIME: 8:00AM DROP OFF: [STREET_ADDRESS]" at bounding box center [273, 281] width 491 height 61
click at [75, 256] on textarea "PICK UP TIME: 8:00AM DROP OFF: [STREET_ADDRESS]" at bounding box center [273, 280] width 491 height 58
click at [343, 281] on textarea "OVERSIZE LOAD PICK UP TIME: 8:00AM DROP OFF: [STREET_ADDRESS]" at bounding box center [273, 280] width 491 height 58
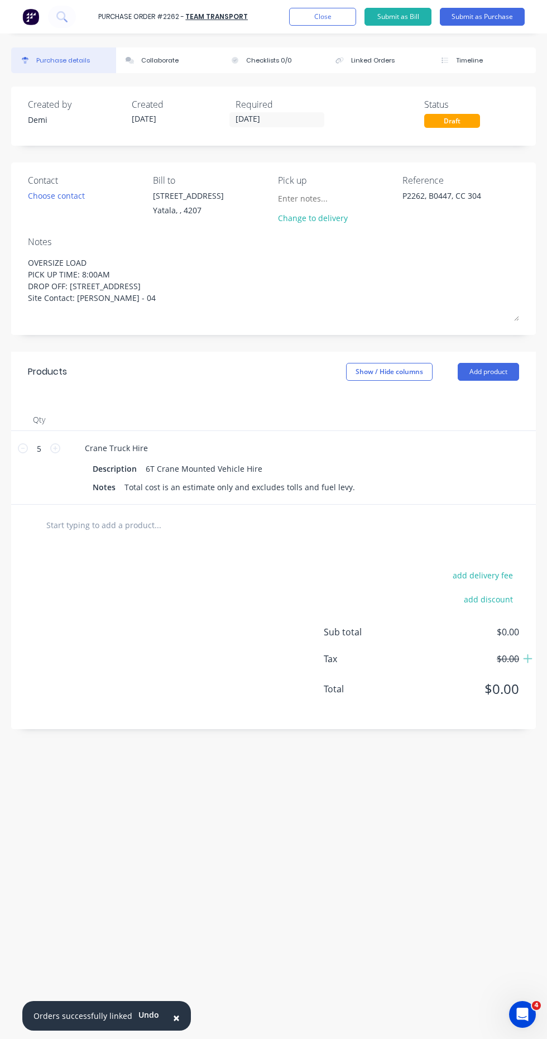
click at [263, 301] on textarea "OVERSIZE LOAD PICK UP TIME: 8:00AM DROP OFF: [STREET_ADDRESS] Site Contact: [PE…" at bounding box center [273, 286] width 491 height 70
click at [145, 295] on textarea "OVERSIZE LOAD PICK UP TIME: 8:00AM DROP OFF: [STREET_ADDRESS] Site Contact: [PE…" at bounding box center [273, 286] width 491 height 70
click at [384, 301] on textarea "OVERSIZE LOAD PICK UP TIME: 8:00AM DROP OFF: [STREET_ADDRESS] Site Contact: [PE…" at bounding box center [273, 286] width 491 height 70
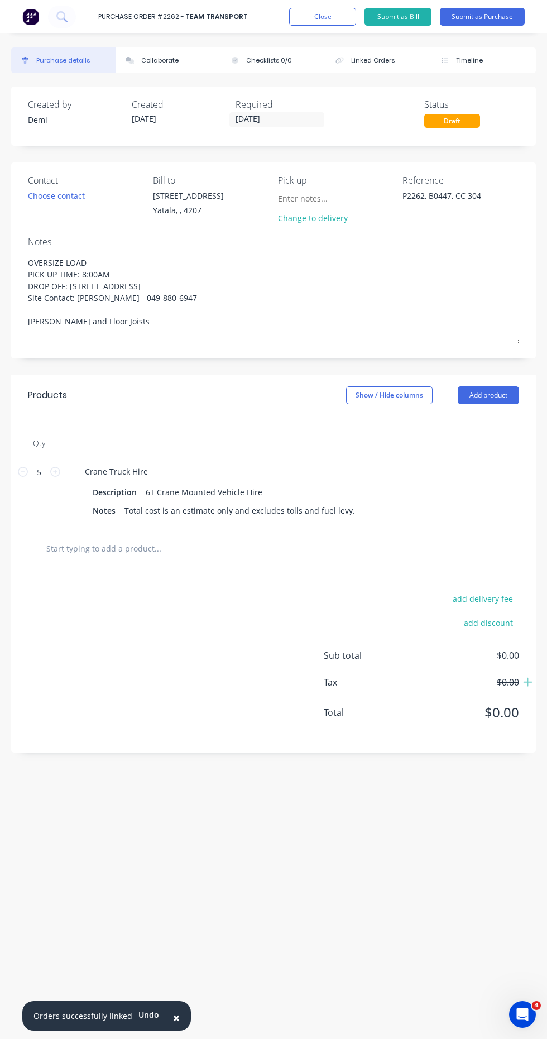
click at [277, 301] on textarea "OVERSIZE LOAD PICK UP TIME: 8:00AM DROP OFF: [STREET_ADDRESS] Site Contact: [PE…" at bounding box center [273, 297] width 491 height 93
click at [114, 315] on textarea "OVERSIZE LOAD PICK UP TIME: 8:00AM DROP OFF: [STREET_ADDRESS] Site Contact: [PE…" at bounding box center [273, 297] width 491 height 93
click at [237, 291] on textarea "OVERSIZE LOAD PICK UP TIME: 8:00AM DROP OFF: [STREET_ADDRESS] Site Contact: [PE…" at bounding box center [273, 297] width 491 height 93
click at [175, 297] on textarea "OVERSIZE LOAD PICK UP TIME: 8:00AM DROP OFF: [STREET_ADDRESS] Site Contact: [PE…" at bounding box center [273, 297] width 491 height 93
click at [215, 293] on textarea "OVERSIZE LOAD PICK UP TIME: 8:00AM DROP OFF: [STREET_ADDRESS] Site Contact: [PE…" at bounding box center [273, 297] width 491 height 93
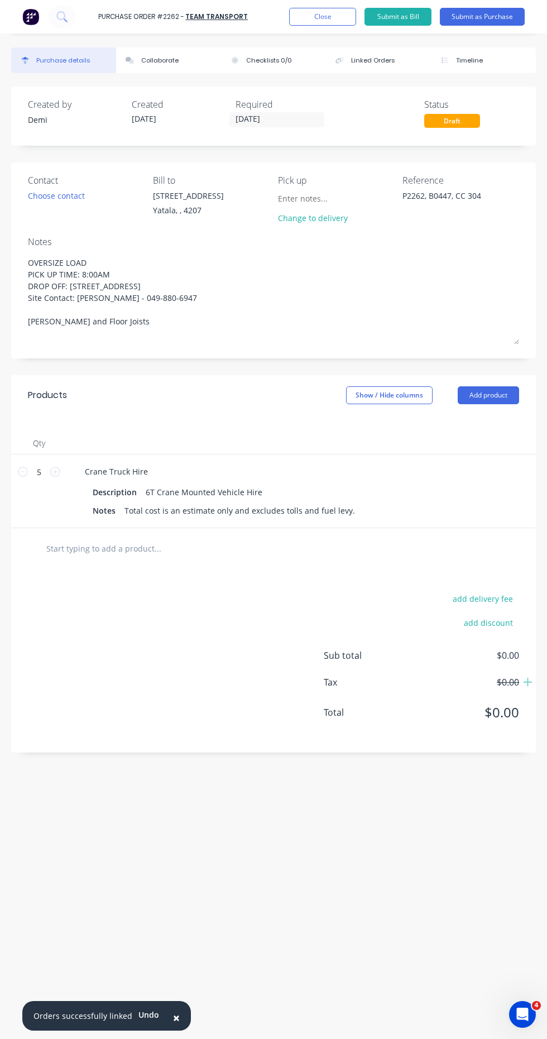
click at [215, 256] on textarea "OVERSIZE LOAD PICK UP TIME: 8:00AM DROP OFF: [STREET_ADDRESS] Site Contact: [PE…" at bounding box center [273, 297] width 491 height 93
click at [45, 257] on textarea "OVERSIZE LOAD PICK UP TIME: 8:00AM DROP OFF: [STREET_ADDRESS] Site Contact: [PE…" at bounding box center [273, 297] width 491 height 93
click at [339, 315] on textarea "OVERSIZE LOAD PICK UP TIME: 8:00AM DROP OFF: [STREET_ADDRESS] Site Contact: [PE…" at bounding box center [273, 297] width 491 height 93
click at [338, 221] on div "Change to delivery" at bounding box center [329, 218] width 102 height 12
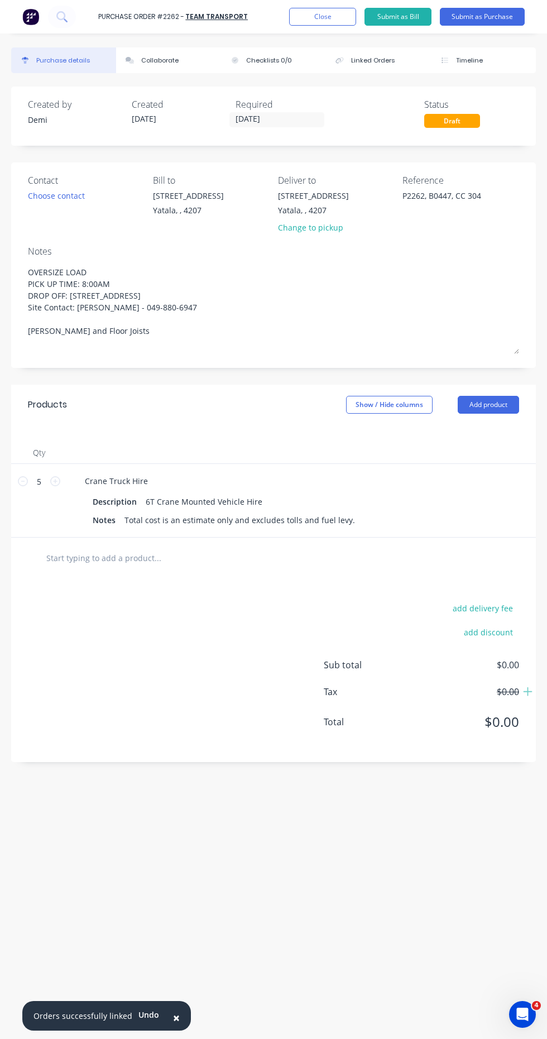
click at [69, 201] on div "Choose contact" at bounding box center [56, 196] width 57 height 12
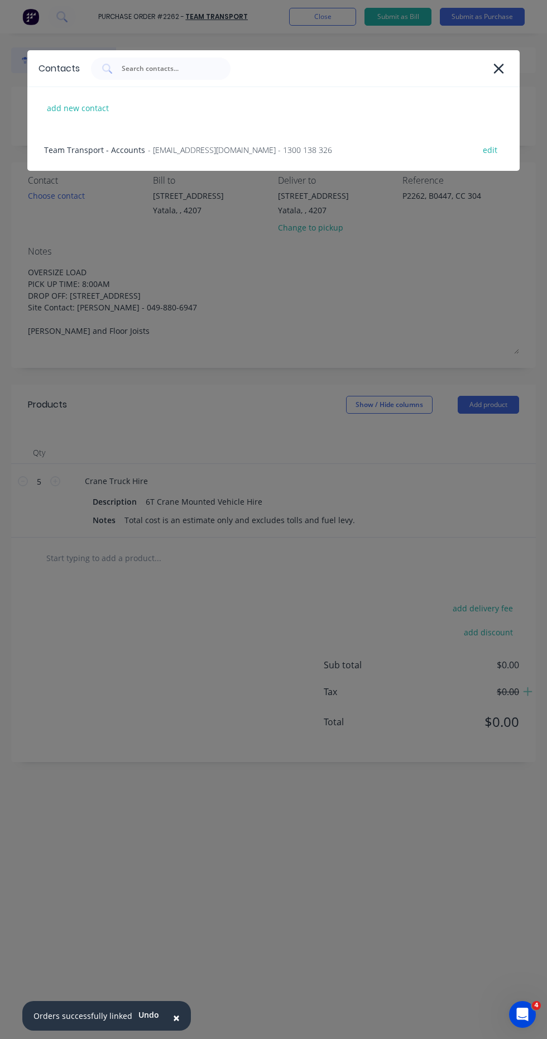
click at [416, 151] on div "Team Transport - Accounts - [EMAIL_ADDRESS][DOMAIN_NAME] - 1300 138 326 edit" at bounding box center [273, 150] width 492 height 42
